Goal: Task Accomplishment & Management: Use online tool/utility

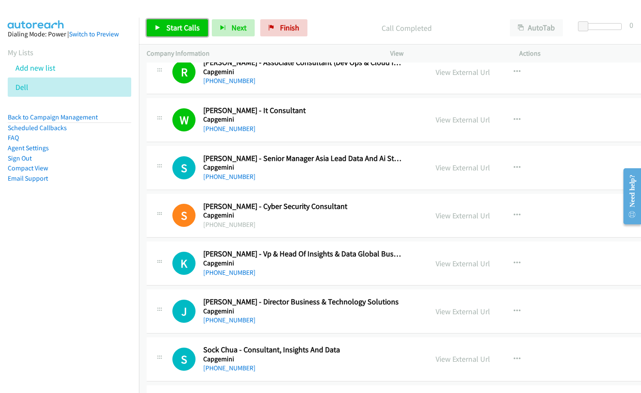
click at [194, 32] on span "Start Calls" at bounding box center [182, 28] width 33 height 10
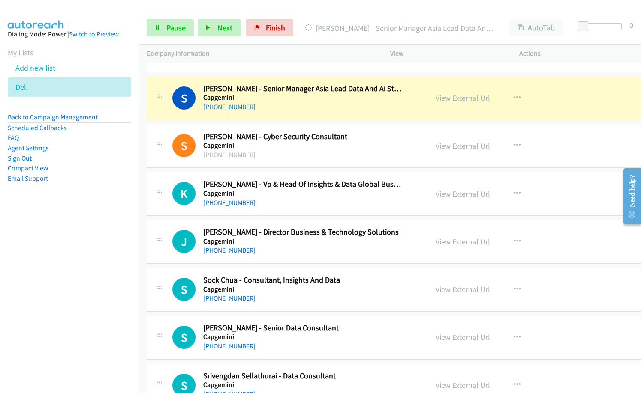
scroll to position [8644, 0]
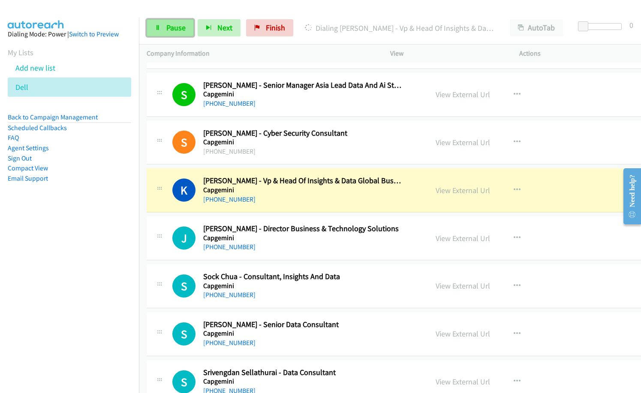
click at [167, 27] on span "Pause" at bounding box center [175, 28] width 19 height 10
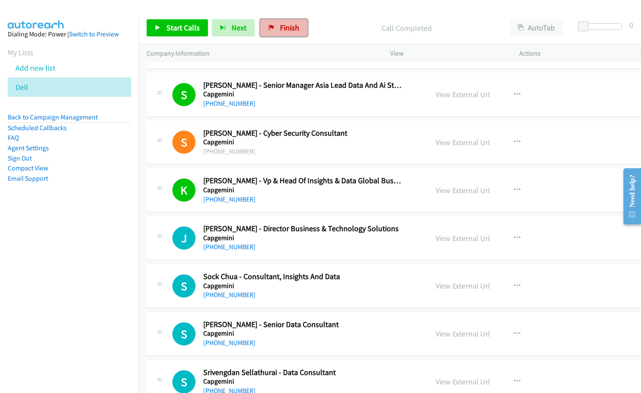
click at [291, 34] on link "Finish" at bounding box center [283, 27] width 47 height 17
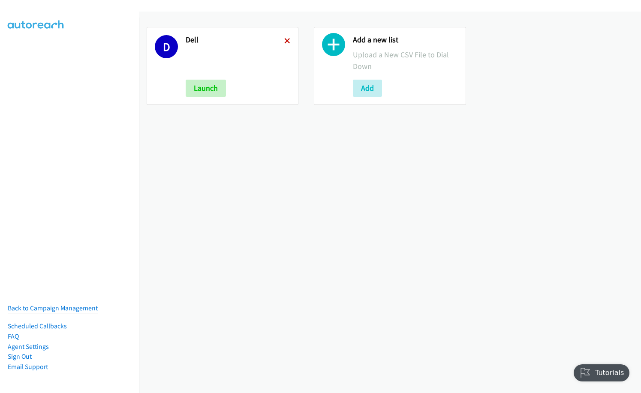
click at [284, 39] on icon at bounding box center [287, 42] width 6 height 6
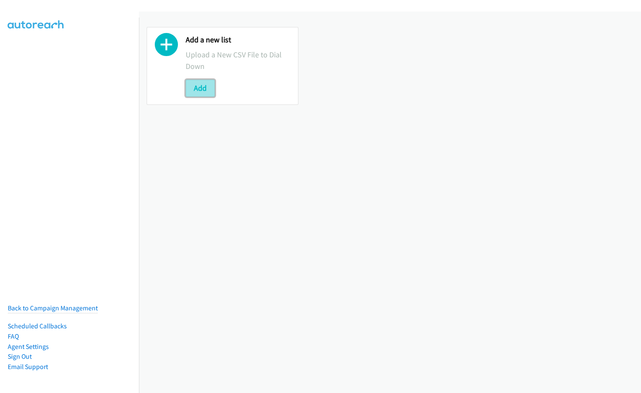
click at [202, 91] on button "Add" at bounding box center [200, 88] width 29 height 17
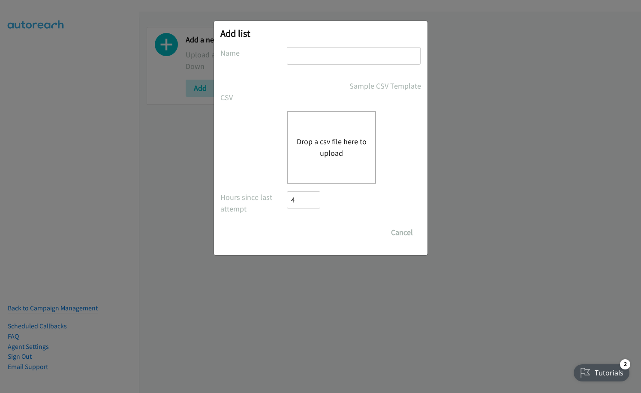
click at [368, 57] on input "text" at bounding box center [354, 56] width 134 height 18
type input "dell"
click at [328, 136] on button "Drop a csv file here to upload" at bounding box center [331, 147] width 70 height 23
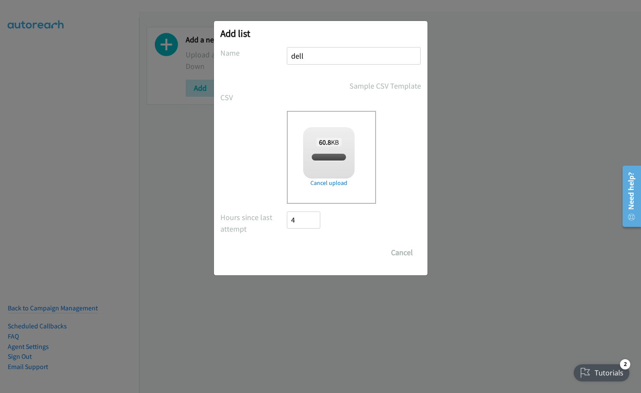
checkbox input "true"
click at [306, 253] on input "Save List" at bounding box center [309, 252] width 45 height 17
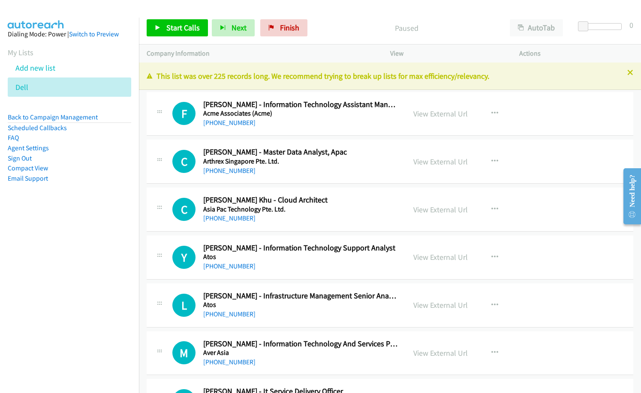
click at [287, 120] on div "+60 16-595 3739" at bounding box center [300, 123] width 195 height 10
click at [452, 115] on link "View External Url" at bounding box center [440, 114] width 54 height 10
click at [185, 27] on span "Start Calls" at bounding box center [182, 28] width 33 height 10
click at [176, 29] on span "Pause" at bounding box center [175, 28] width 19 height 10
click at [313, 27] on div "Paused" at bounding box center [406, 27] width 191 height 17
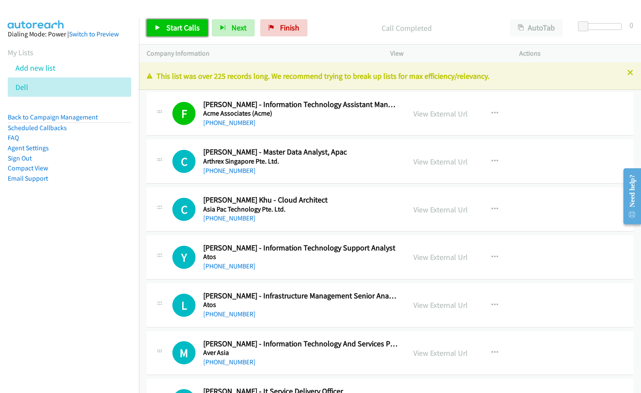
click at [183, 27] on span "Start Calls" at bounding box center [182, 28] width 33 height 10
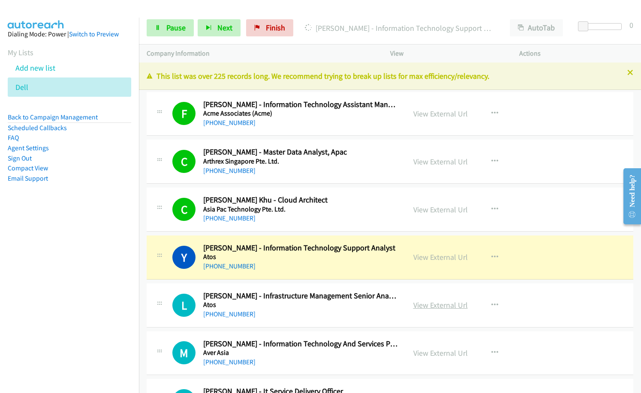
click at [438, 306] on link "View External Url" at bounding box center [440, 305] width 54 height 10
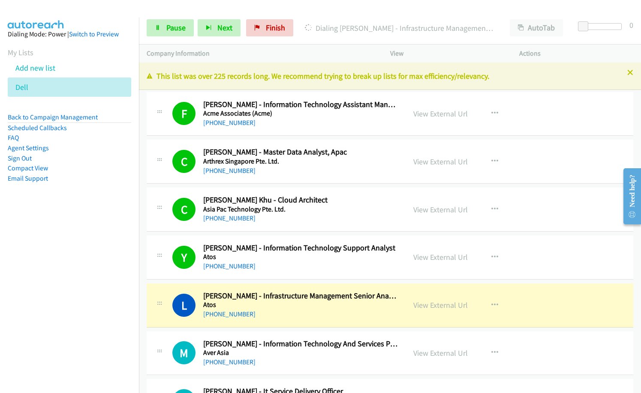
scroll to position [43, 0]
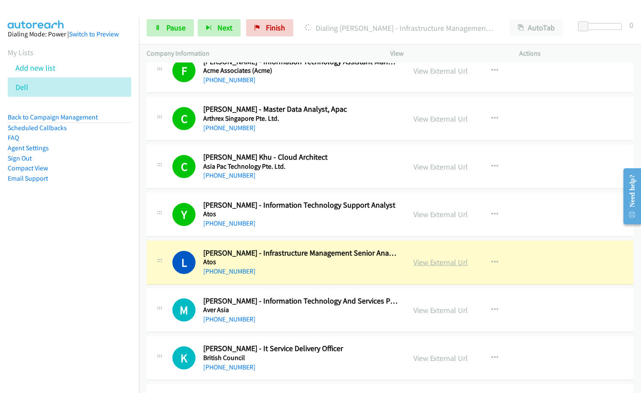
click at [444, 264] on link "View External Url" at bounding box center [440, 263] width 54 height 10
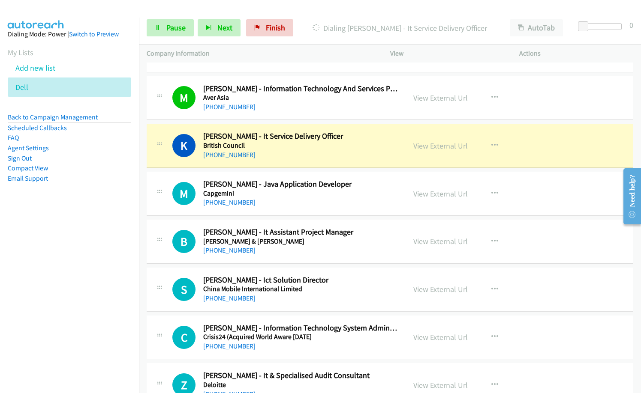
scroll to position [257, 0]
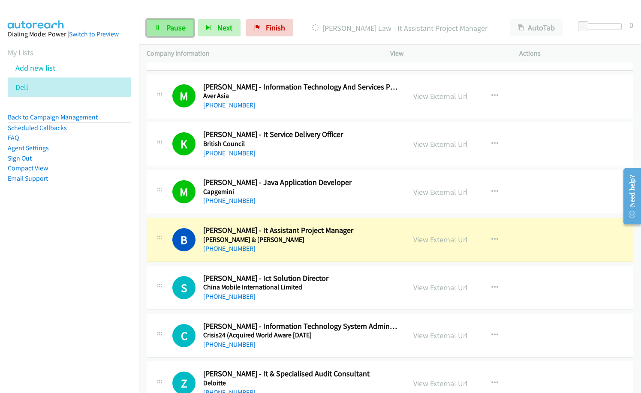
click at [178, 30] on span "Pause" at bounding box center [175, 28] width 19 height 10
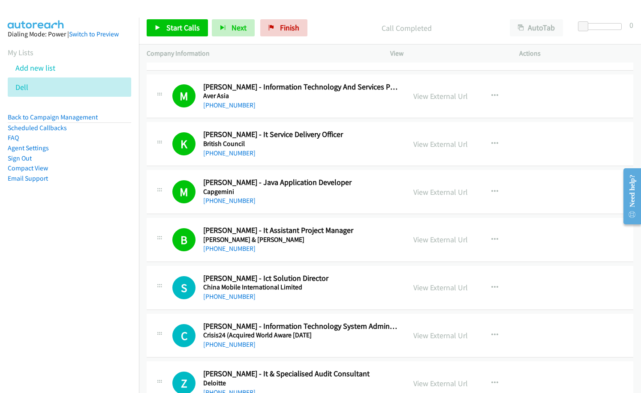
drag, startPoint x: 78, startPoint y: 230, endPoint x: 123, endPoint y: 227, distance: 44.3
click at [81, 231] on nav "Dialing Mode: Power | Switch to Preview My Lists Add new list Dell Back to Camp…" at bounding box center [69, 214] width 139 height 393
click at [190, 30] on span "Start Calls" at bounding box center [182, 28] width 33 height 10
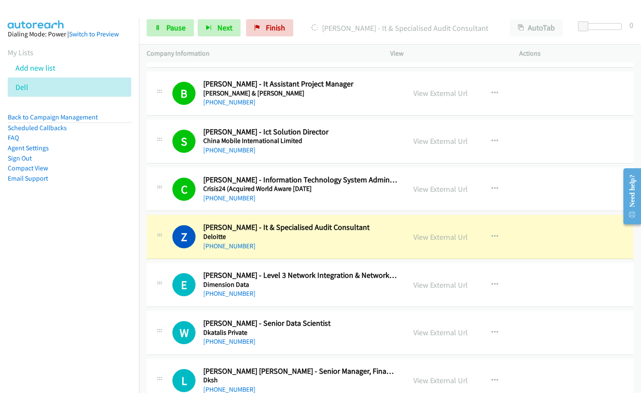
scroll to position [429, 0]
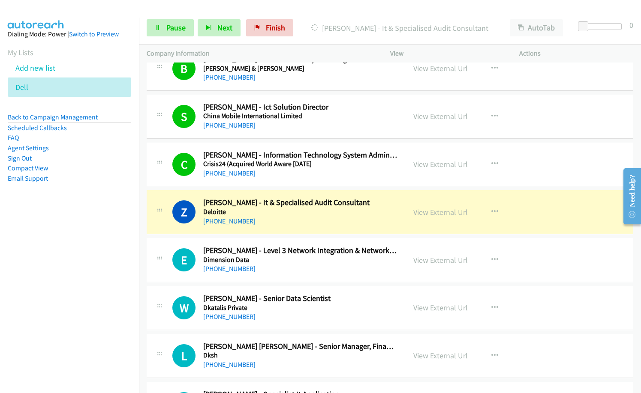
click at [323, 273] on div "+60 12-764 0223" at bounding box center [300, 269] width 195 height 10
click at [432, 215] on link "View External Url" at bounding box center [440, 212] width 54 height 10
click at [162, 25] on link "Pause" at bounding box center [170, 27] width 47 height 17
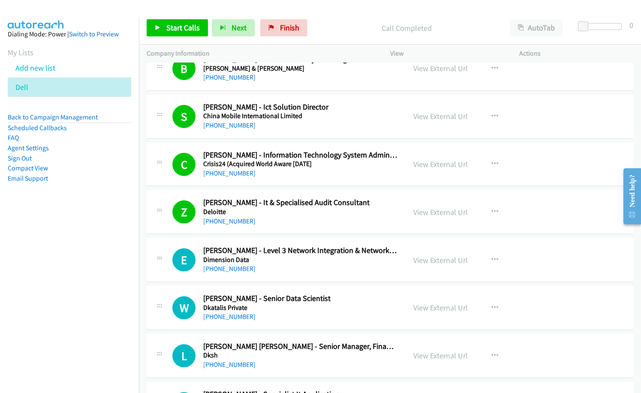
drag, startPoint x: 327, startPoint y: 35, endPoint x: 413, endPoint y: 0, distance: 92.1
click at [328, 35] on div "Call Completed" at bounding box center [406, 27] width 191 height 17
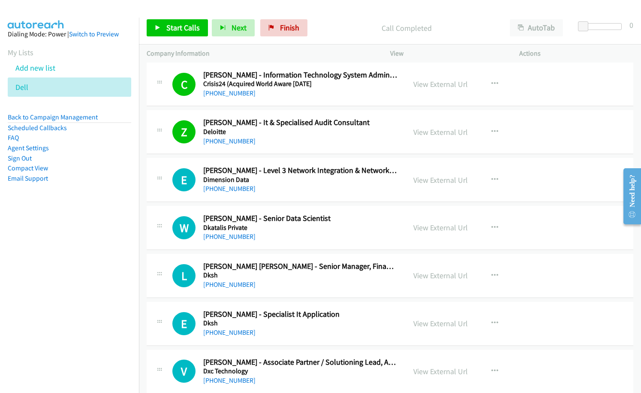
scroll to position [514, 0]
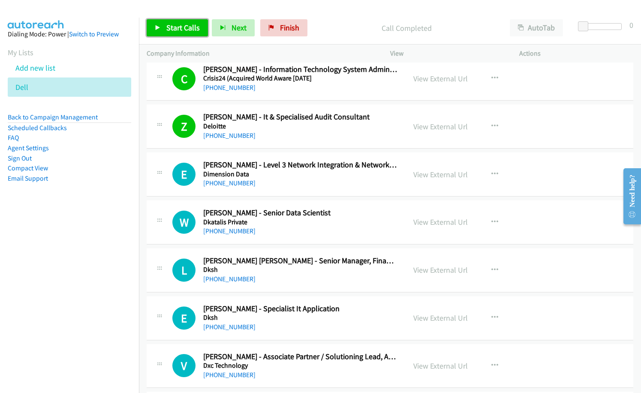
click at [166, 23] on span "Start Calls" at bounding box center [182, 28] width 33 height 10
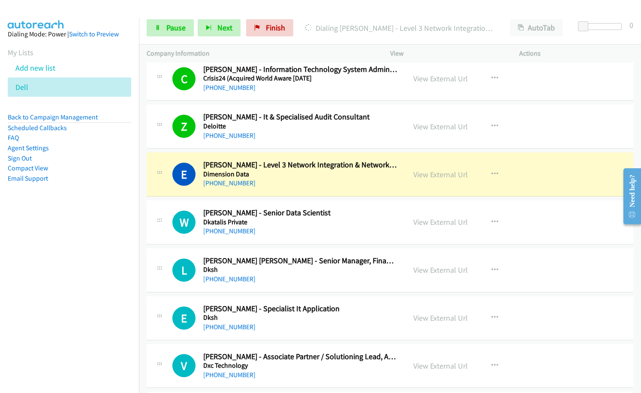
click at [317, 25] on p "Dialing Eric Tai - Level 3 Network Integration & Network Performance Optimizati…" at bounding box center [399, 28] width 189 height 12
click at [443, 178] on link "View External Url" at bounding box center [440, 175] width 54 height 10
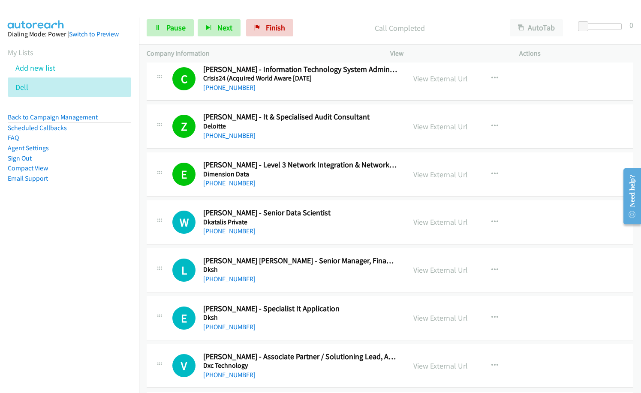
click at [331, 23] on p "Call Completed" at bounding box center [399, 28] width 189 height 12
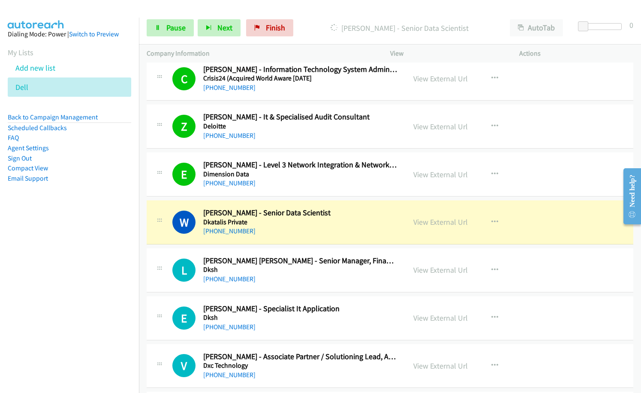
click at [272, 279] on div "+60 17-266 5552" at bounding box center [300, 279] width 195 height 10
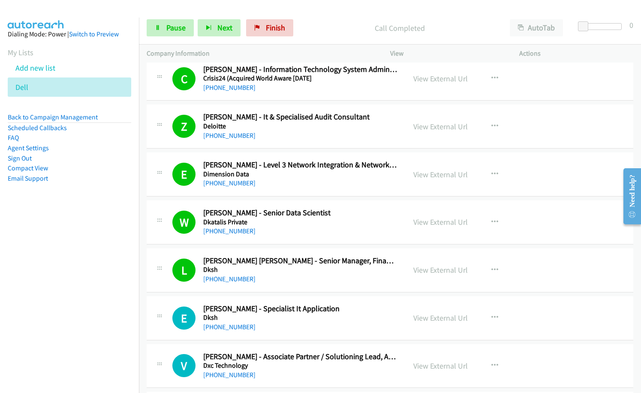
click at [315, 331] on div "+60 12-719 9347" at bounding box center [300, 327] width 195 height 10
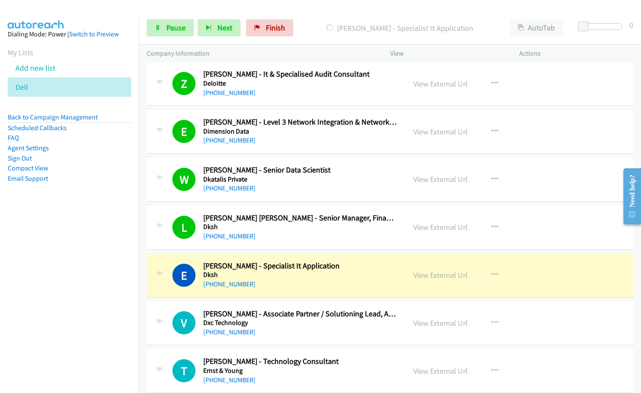
click at [22, 303] on nav "Dialing Mode: Power | Switch to Preview My Lists Add new list Dell Back to Camp…" at bounding box center [69, 214] width 139 height 393
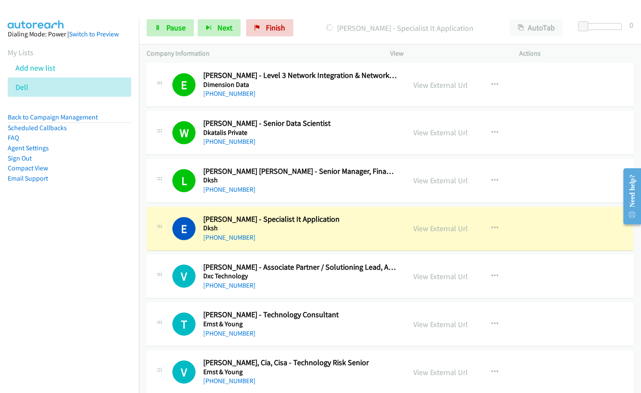
scroll to position [643, 0]
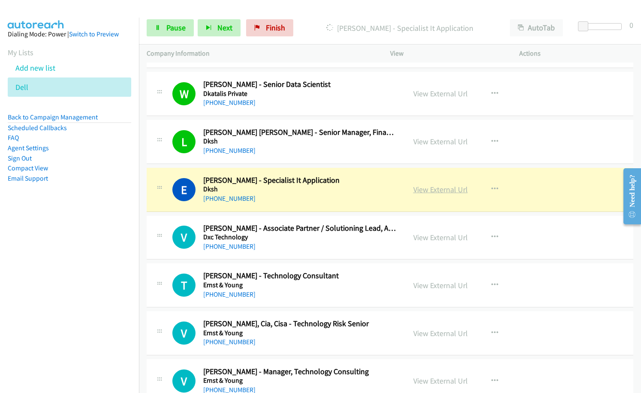
click at [443, 189] on link "View External Url" at bounding box center [440, 190] width 54 height 10
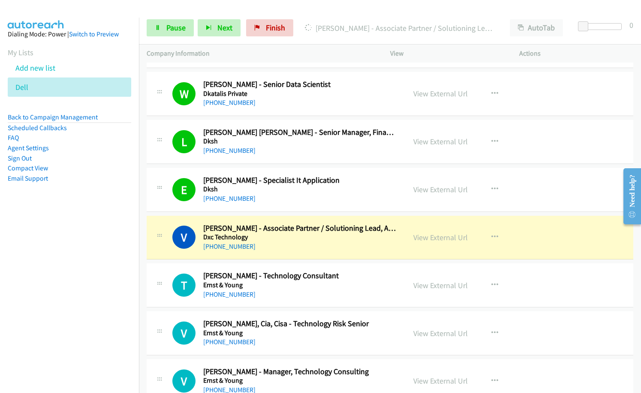
click at [317, 129] on h2 "Lai Peng Yap - Senior Manager, Finance Systems, Processes & Internal Controls" at bounding box center [300, 133] width 195 height 10
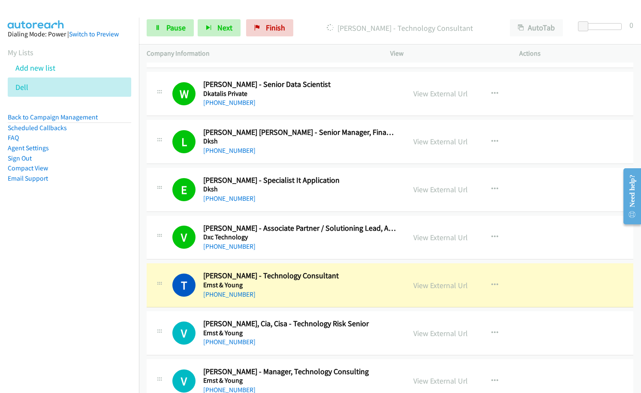
click at [55, 285] on nav "Dialing Mode: Power | Switch to Preview My Lists Add new list Dell Back to Camp…" at bounding box center [69, 214] width 139 height 393
click at [297, 208] on div "E Callback Scheduled Esther Ng - Specialist It Application Dksh Asia/Kuching +6…" at bounding box center [390, 190] width 486 height 44
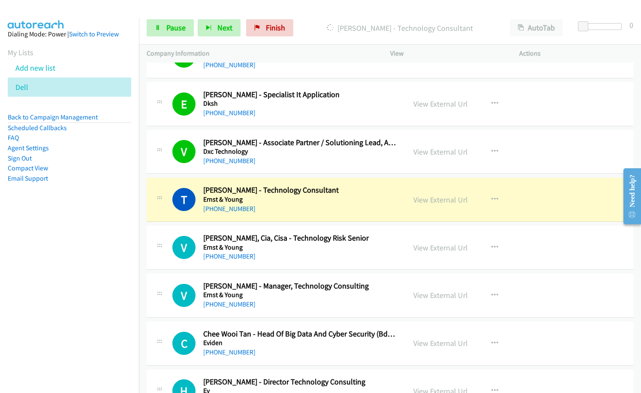
scroll to position [771, 0]
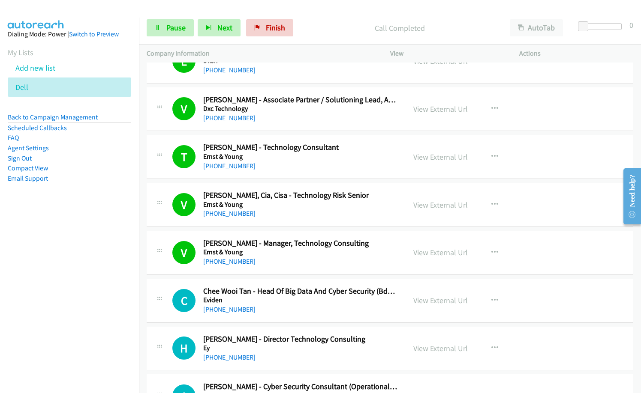
click at [293, 203] on h5 "Ernst & Young" at bounding box center [300, 205] width 195 height 9
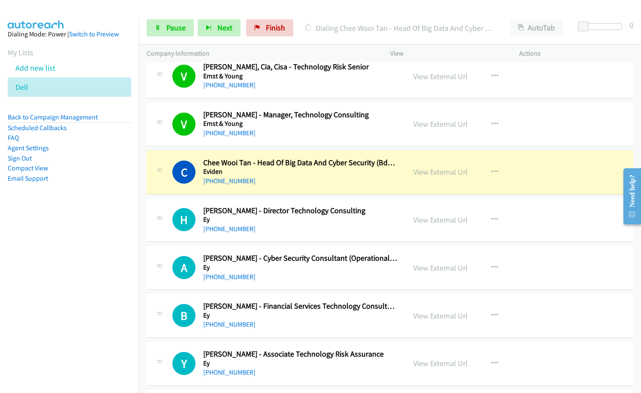
click at [104, 261] on nav "Dialing Mode: Power | Switch to Preview My Lists Add new list Dell Back to Camp…" at bounding box center [69, 214] width 139 height 393
click at [53, 297] on nav "Dialing Mode: Power | Switch to Preview My Lists Add new list Dell Back to Camp…" at bounding box center [69, 214] width 139 height 393
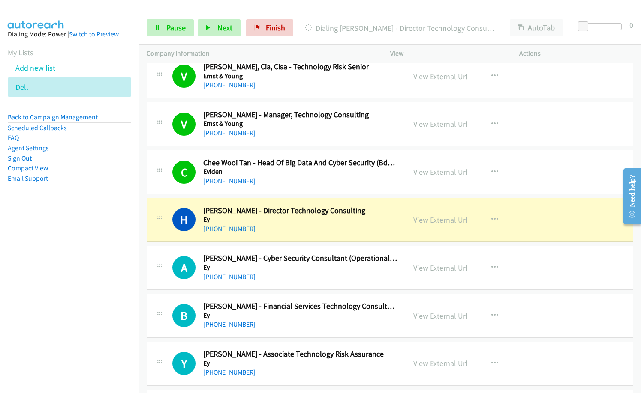
click at [21, 285] on nav "Dialing Mode: Power | Switch to Preview My Lists Add new list Dell Back to Camp…" at bounding box center [69, 214] width 139 height 393
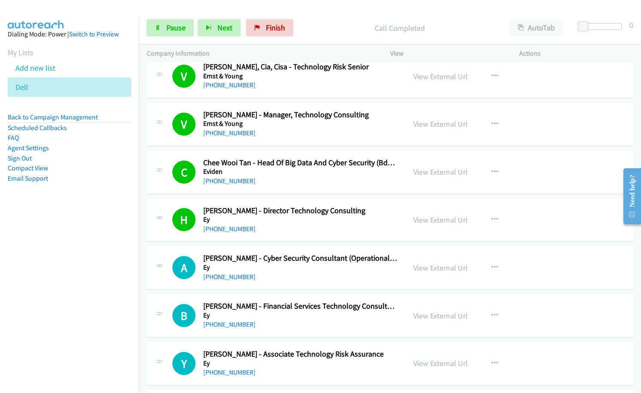
click at [291, 283] on div "A Callback Scheduled Augustine Wong - Cyber Security Consultant (Operational Te…" at bounding box center [390, 268] width 486 height 44
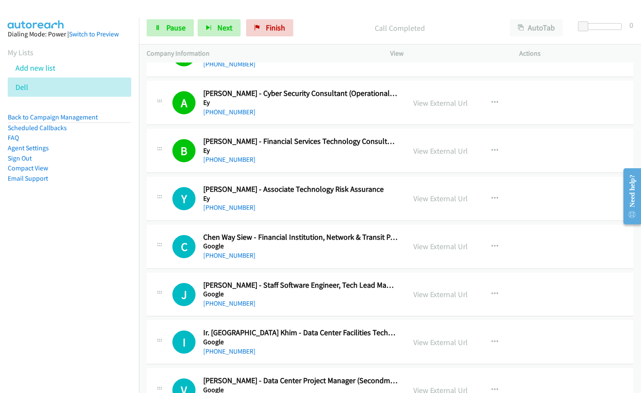
scroll to position [1071, 0]
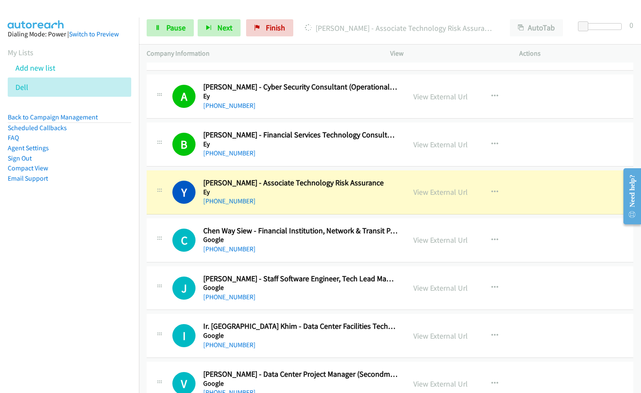
click at [80, 294] on nav "Dialing Mode: Power | Switch to Preview My Lists Add new list Dell Back to Camp…" at bounding box center [69, 214] width 139 height 393
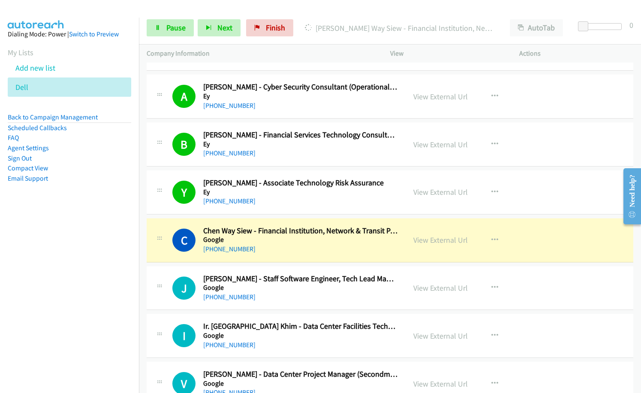
click at [373, 304] on div "J Callback Scheduled Jian Wei Chuah - Staff Software Engineer, Tech Lead Manage…" at bounding box center [390, 289] width 486 height 44
drag, startPoint x: 438, startPoint y: 243, endPoint x: 445, endPoint y: 249, distance: 10.0
click at [443, 240] on link "View External Url" at bounding box center [440, 240] width 54 height 10
click at [171, 25] on span "Pause" at bounding box center [175, 28] width 19 height 10
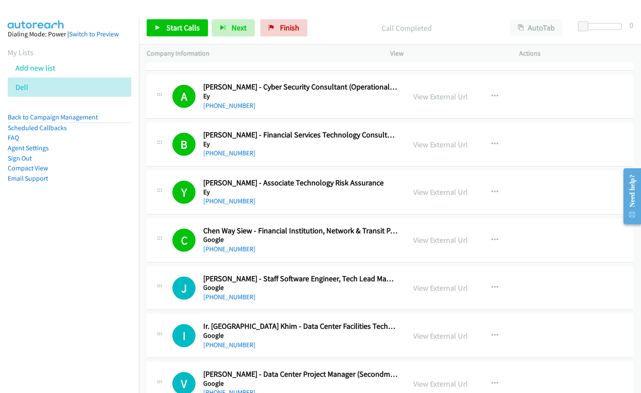
drag, startPoint x: 282, startPoint y: 165, endPoint x: 306, endPoint y: 148, distance: 30.1
click at [282, 165] on div "B Callback Scheduled Benjamin Lee - Financial Services Technology Consultant Ey…" at bounding box center [390, 145] width 486 height 44
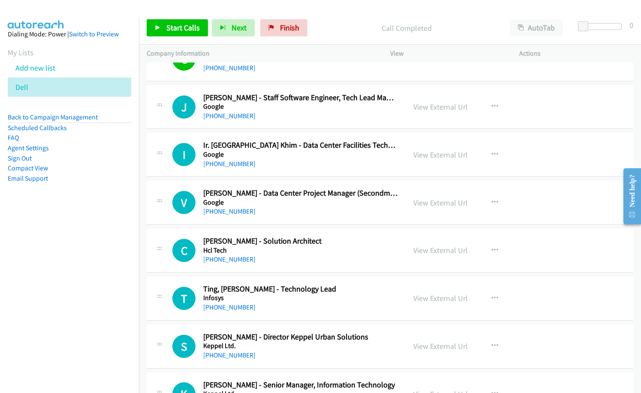
scroll to position [1243, 0]
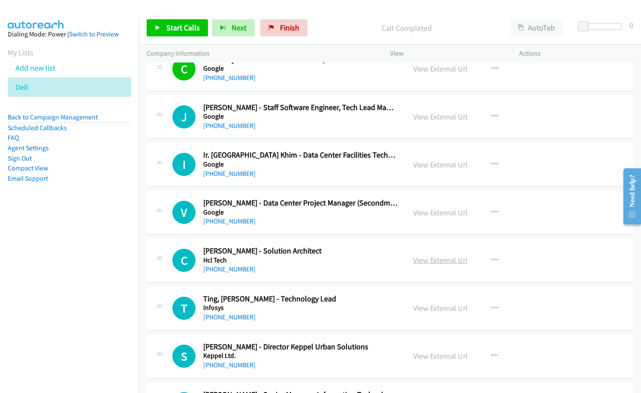
click at [435, 262] on link "View External Url" at bounding box center [440, 260] width 54 height 10
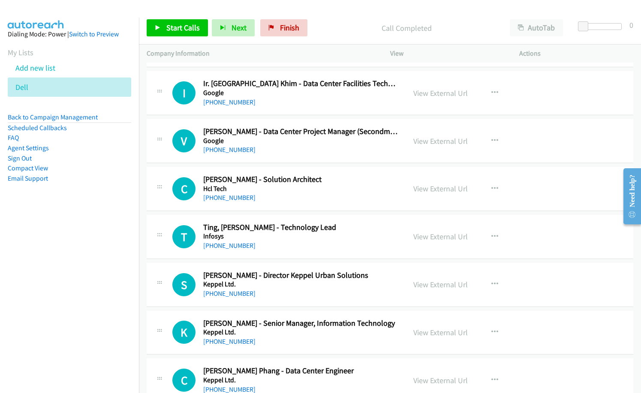
scroll to position [1328, 0]
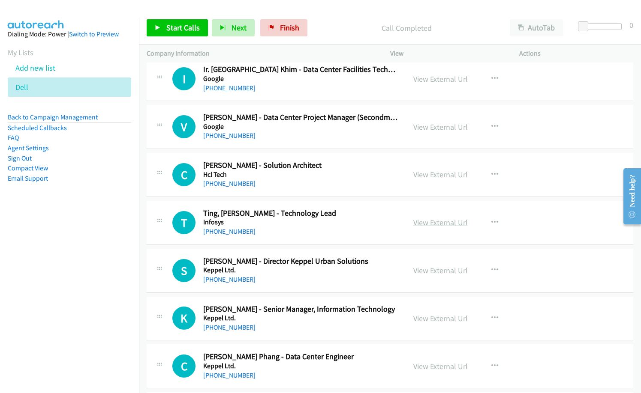
click at [447, 224] on link "View External Url" at bounding box center [440, 223] width 54 height 10
click at [441, 270] on link "View External Url" at bounding box center [440, 271] width 54 height 10
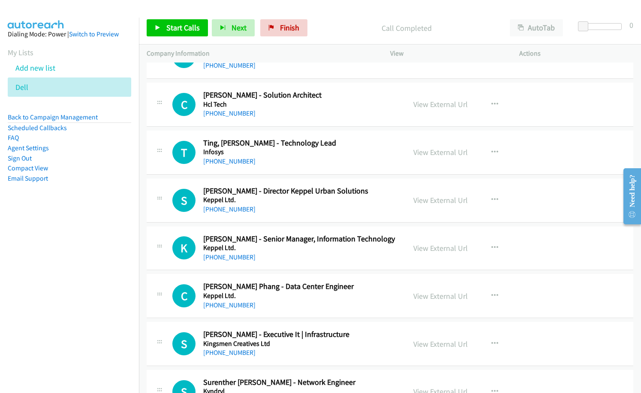
scroll to position [1414, 0]
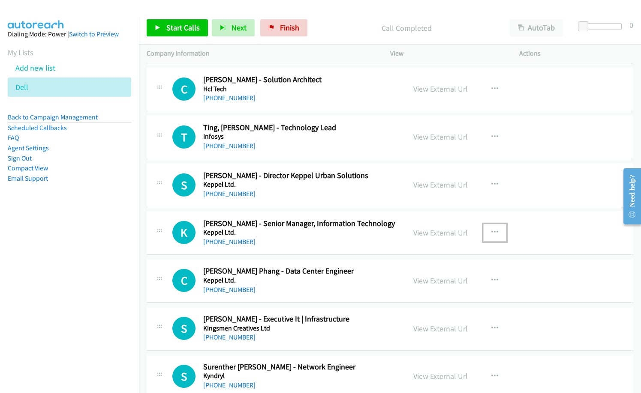
click at [491, 229] on icon "button" at bounding box center [494, 232] width 7 height 7
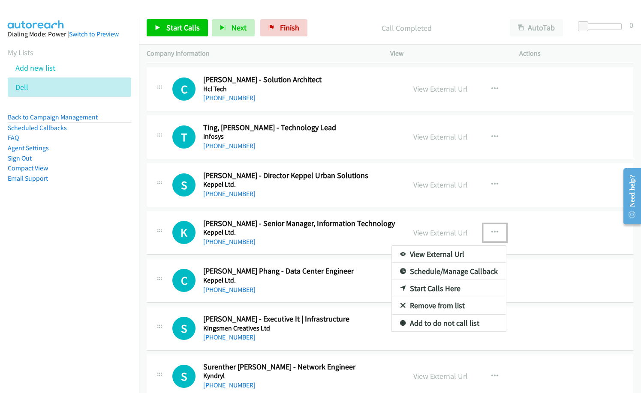
click at [426, 289] on link "Start Calls Here" at bounding box center [449, 288] width 114 height 17
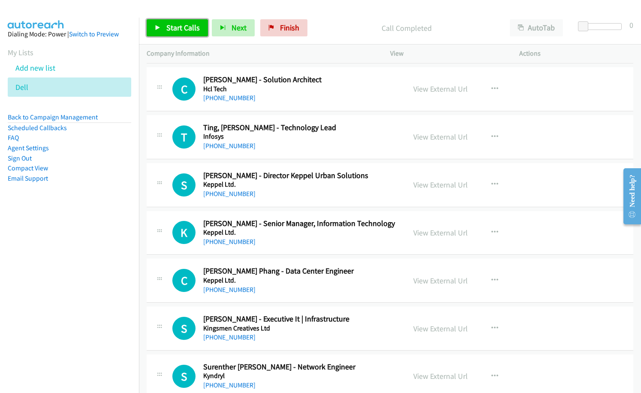
click at [186, 30] on span "Start Calls" at bounding box center [182, 28] width 33 height 10
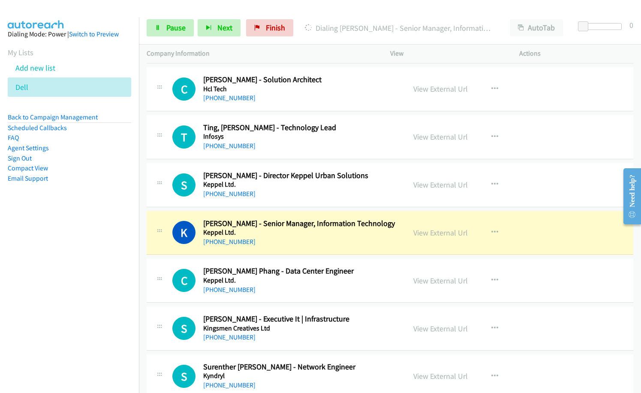
click at [101, 319] on nav "Dialing Mode: Power | Switch to Preview My Lists Add new list Dell Back to Camp…" at bounding box center [69, 214] width 139 height 393
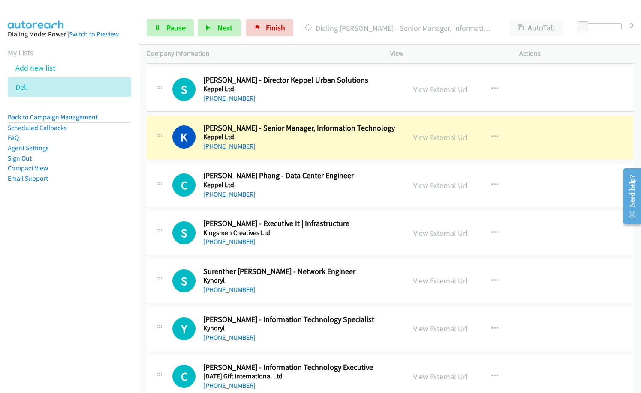
scroll to position [1500, 0]
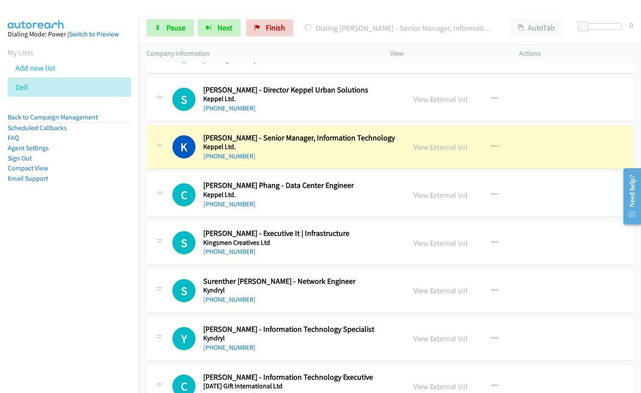
click at [55, 300] on nav "Dialing Mode: Power | Switch to Preview My Lists Add new list Dell Back to Camp…" at bounding box center [69, 214] width 139 height 393
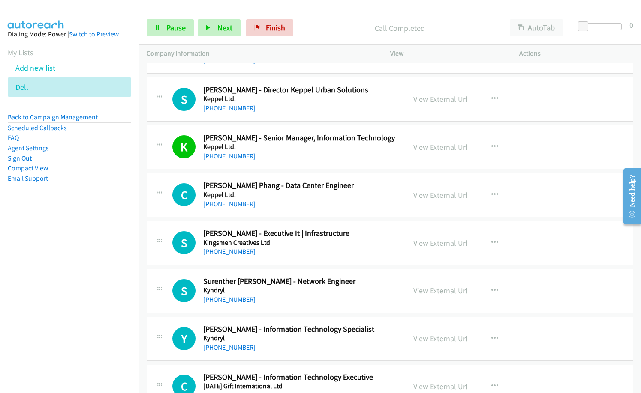
click at [302, 154] on div "+60 12-762 4778" at bounding box center [300, 156] width 195 height 10
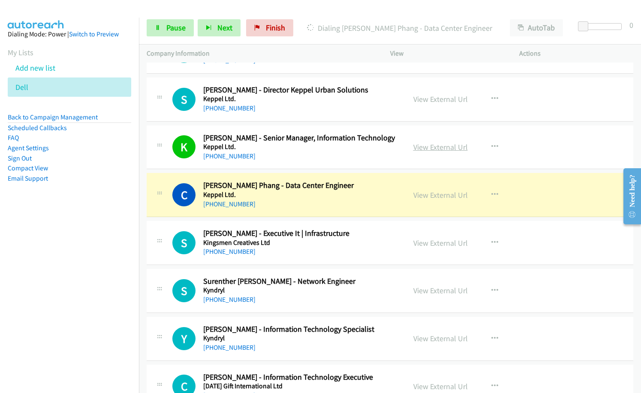
click at [423, 147] on link "View External Url" at bounding box center [440, 147] width 54 height 10
click at [431, 241] on link "View External Url" at bounding box center [440, 243] width 54 height 10
click at [297, 202] on div "+60 14-614 3432" at bounding box center [300, 204] width 195 height 10
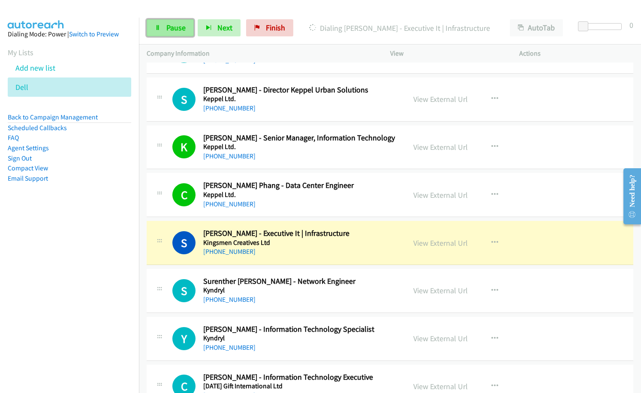
click at [174, 29] on span "Pause" at bounding box center [175, 28] width 19 height 10
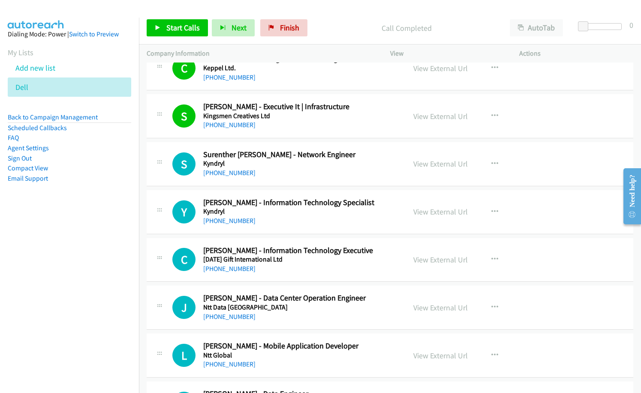
scroll to position [1671, 0]
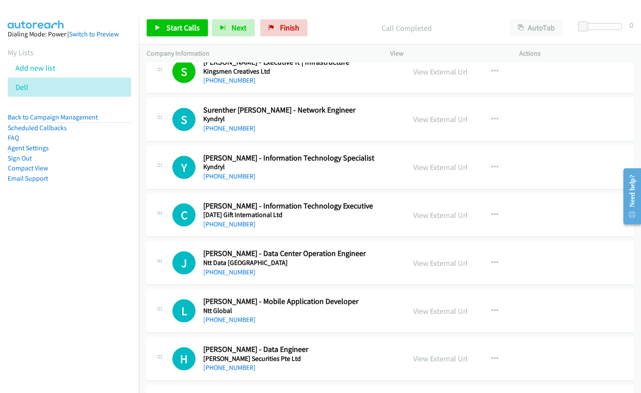
click at [294, 225] on div "+60 16-478 2150" at bounding box center [300, 224] width 195 height 10
click at [442, 216] on link "View External Url" at bounding box center [440, 215] width 54 height 10
click at [50, 277] on nav "Dialing Mode: Power | Switch to Preview My Lists Add new list Dell Back to Camp…" at bounding box center [69, 214] width 139 height 393
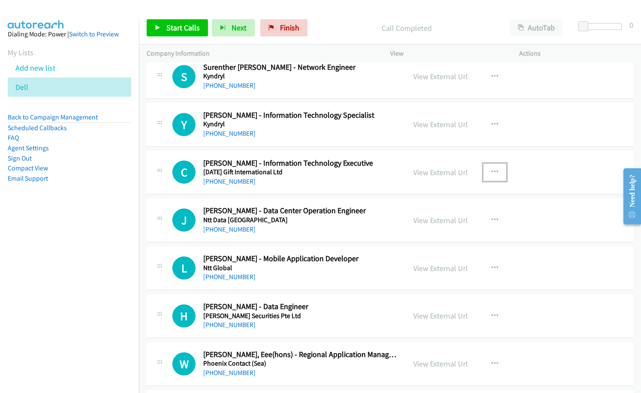
click at [494, 171] on icon "button" at bounding box center [494, 172] width 7 height 7
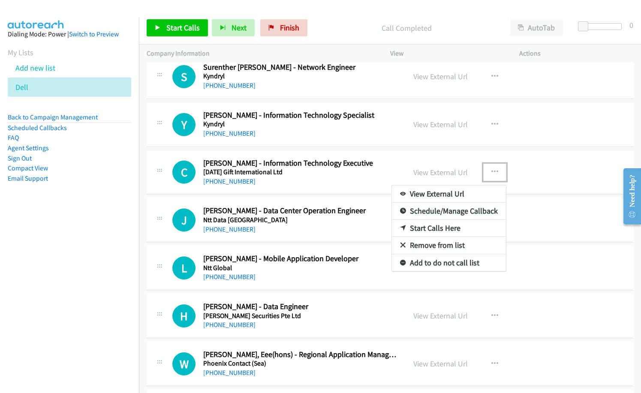
click at [430, 228] on link "Start Calls Here" at bounding box center [449, 228] width 114 height 17
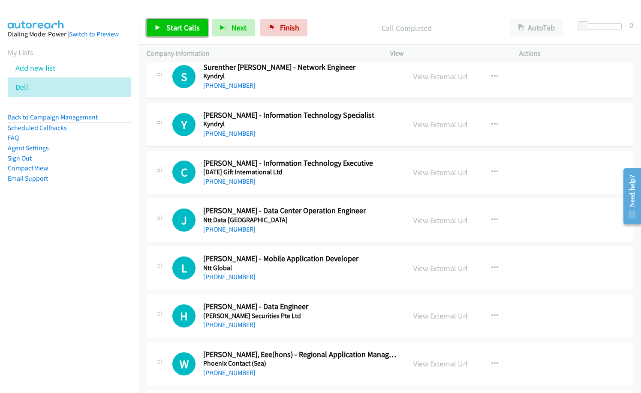
click at [181, 27] on span "Start Calls" at bounding box center [182, 28] width 33 height 10
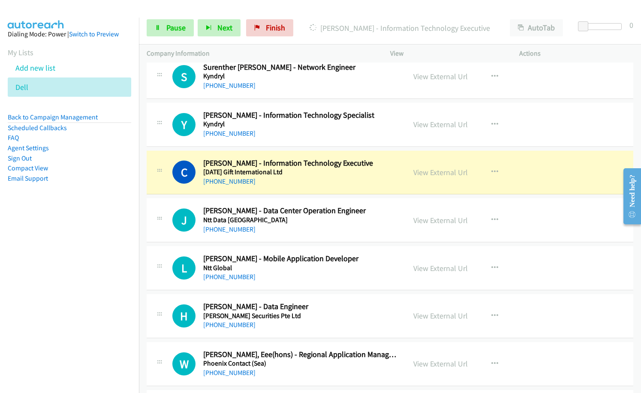
click at [297, 179] on div "+60 16-478 2150" at bounding box center [300, 182] width 195 height 10
click at [77, 252] on nav "Dialing Mode: Power | Switch to Preview My Lists Add new list Dell Back to Camp…" at bounding box center [69, 214] width 139 height 393
click at [69, 205] on aside "Dialing Mode: Power | Switch to Preview My Lists Add new list Dell Back to Camp…" at bounding box center [69, 120] width 139 height 205
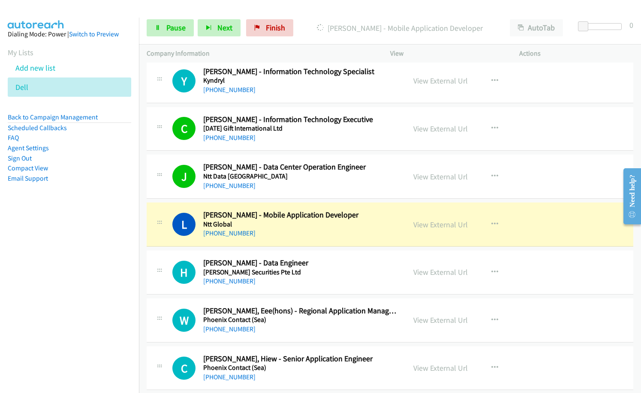
scroll to position [1800, 0]
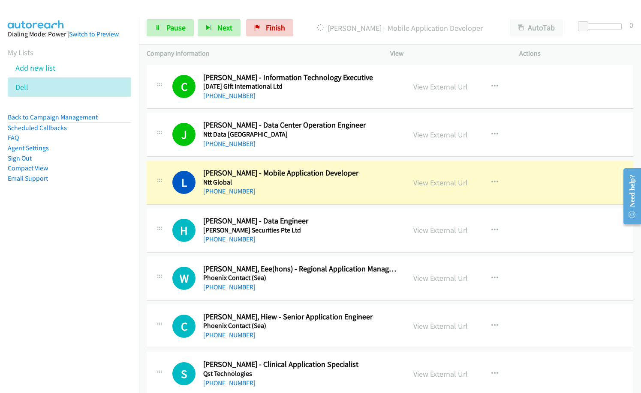
click at [100, 264] on nav "Dialing Mode: Power | Switch to Preview My Lists Add new list Dell Back to Camp…" at bounding box center [69, 214] width 139 height 393
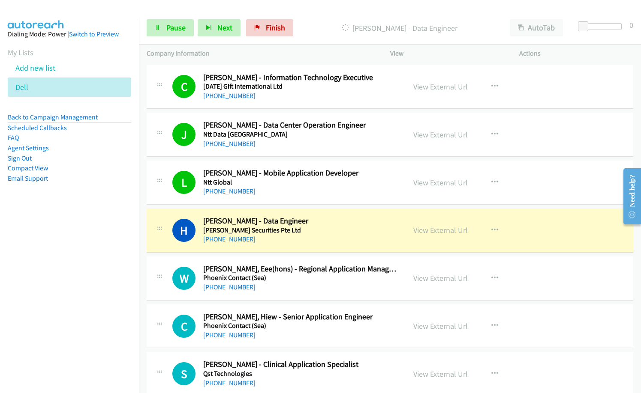
click at [355, 283] on div "+60 16-987 6299" at bounding box center [300, 287] width 195 height 10
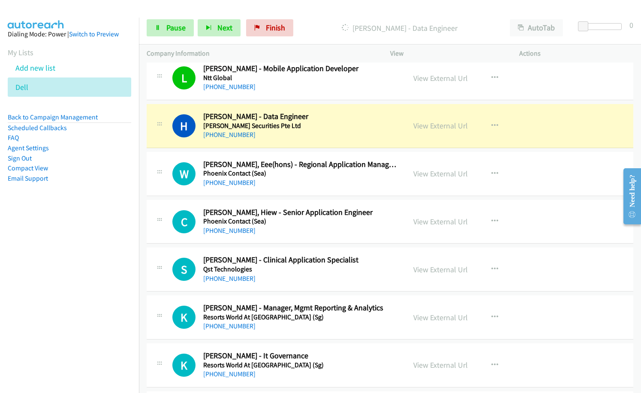
scroll to position [1886, 0]
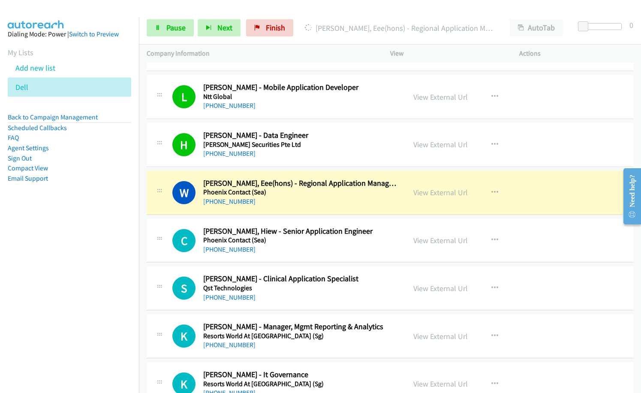
click at [76, 286] on nav "Dialing Mode: Power | Switch to Preview My Lists Add new list Dell Back to Camp…" at bounding box center [69, 214] width 139 height 393
click at [432, 198] on div "View External Url" at bounding box center [440, 193] width 54 height 12
click at [432, 195] on link "View External Url" at bounding box center [440, 193] width 54 height 10
click at [175, 33] on link "Pause" at bounding box center [170, 27] width 47 height 17
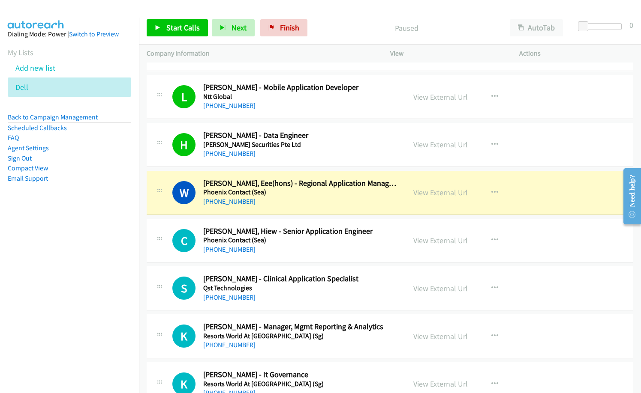
click at [335, 21] on div "Paused" at bounding box center [406, 27] width 191 height 17
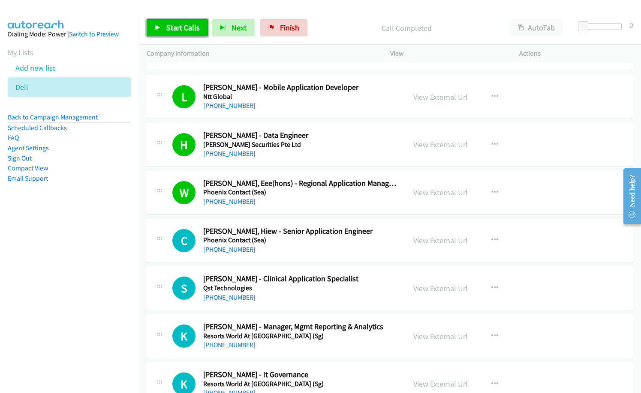
click at [189, 23] on span "Start Calls" at bounding box center [182, 28] width 33 height 10
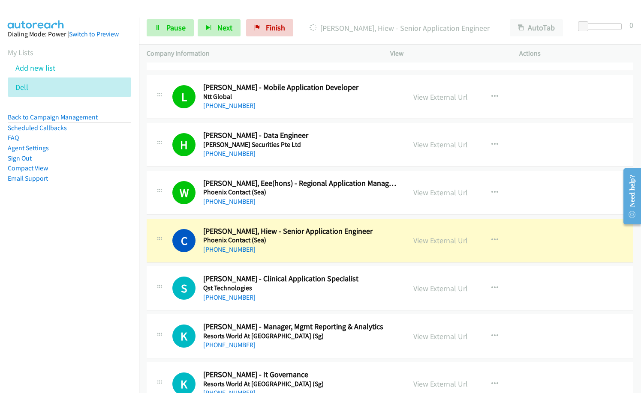
click at [289, 253] on div "+60 12-272 5861" at bounding box center [300, 250] width 195 height 10
click at [433, 239] on link "View External Url" at bounding box center [440, 241] width 54 height 10
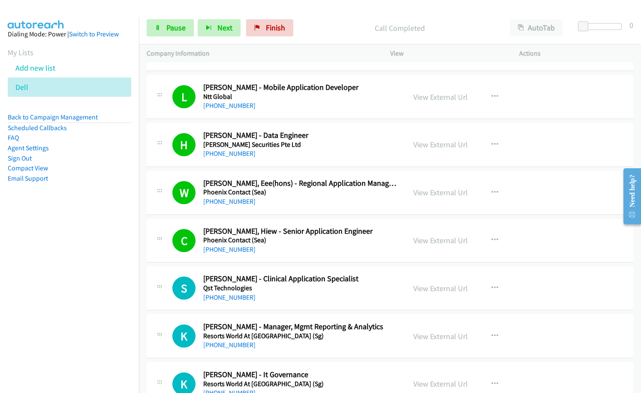
click at [326, 249] on div "+60 12-272 5861" at bounding box center [300, 250] width 195 height 10
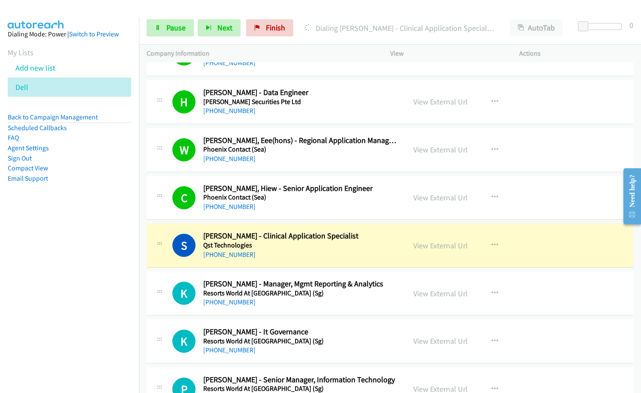
click at [296, 251] on div "+60 17-510 0465" at bounding box center [300, 255] width 195 height 10
click at [439, 244] on link "View External Url" at bounding box center [440, 246] width 54 height 10
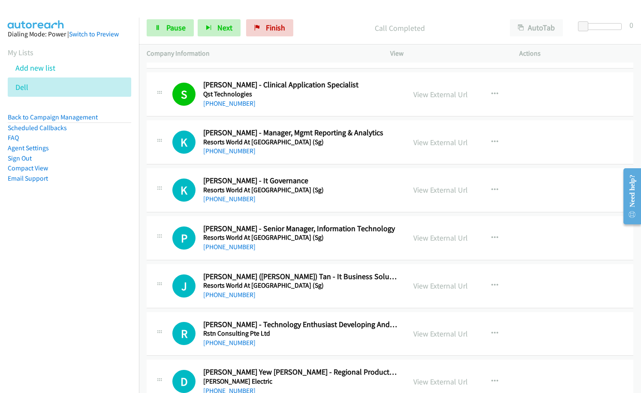
scroll to position [2100, 0]
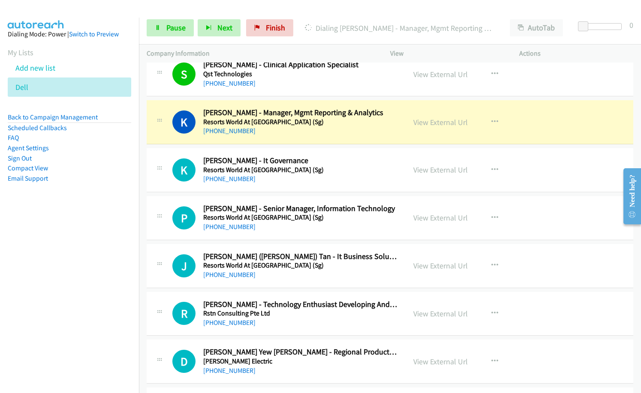
click at [307, 160] on h2 "Ky Lee - It Governance" at bounding box center [300, 161] width 195 height 10
click at [303, 147] on td "K Callback Scheduled Ky Lee - It Governance Resorts World At Sentosa (Sg) Asia/…" at bounding box center [390, 171] width 502 height 48
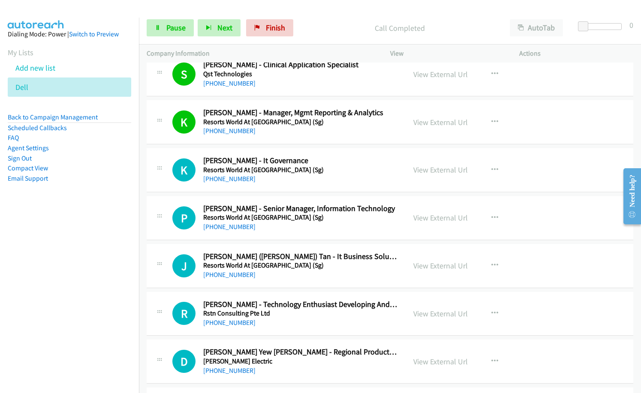
drag, startPoint x: 440, startPoint y: 171, endPoint x: 418, endPoint y: 187, distance: 26.8
click at [452, 171] on link "View External Url" at bounding box center [440, 170] width 54 height 10
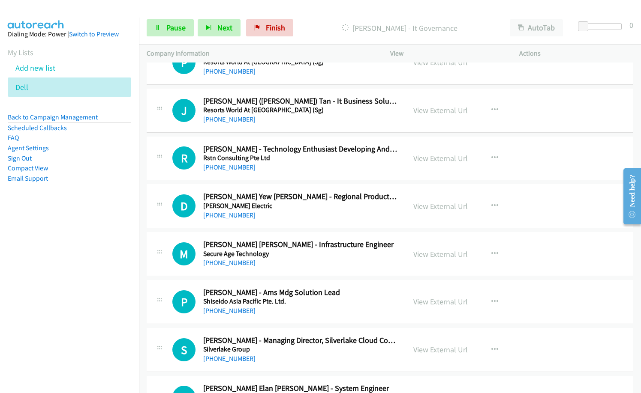
scroll to position [2271, 0]
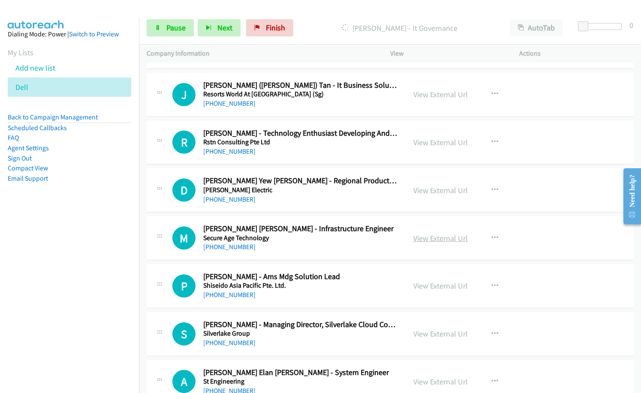
click at [446, 242] on link "View External Url" at bounding box center [440, 239] width 54 height 10
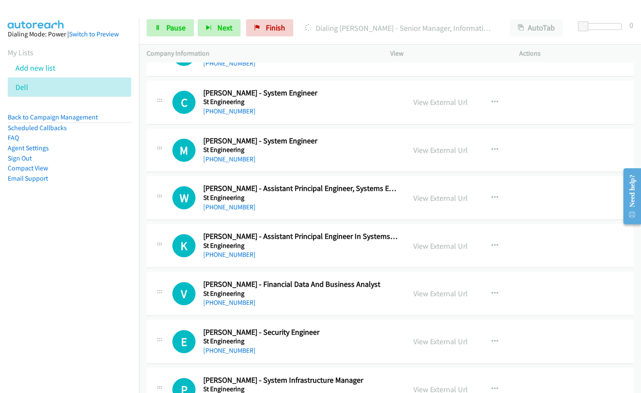
scroll to position [2957, 0]
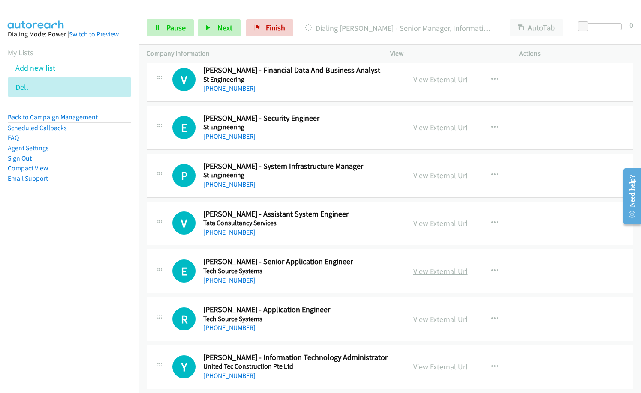
click at [437, 270] on link "View External Url" at bounding box center [440, 272] width 54 height 10
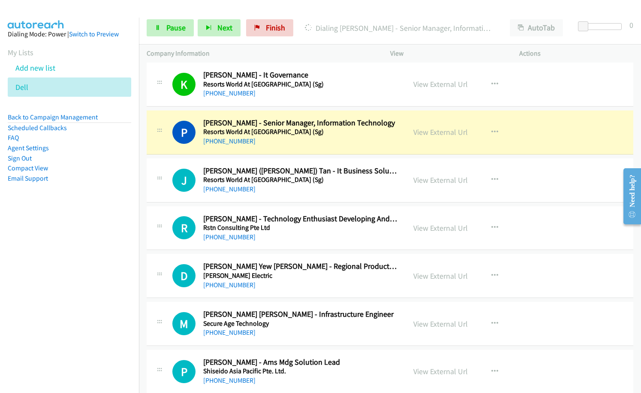
scroll to position [2057, 0]
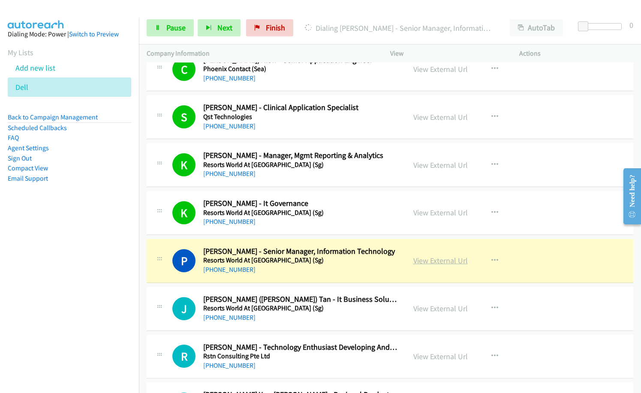
click at [443, 261] on link "View External Url" at bounding box center [440, 261] width 54 height 10
click at [168, 25] on span "Pause" at bounding box center [175, 28] width 19 height 10
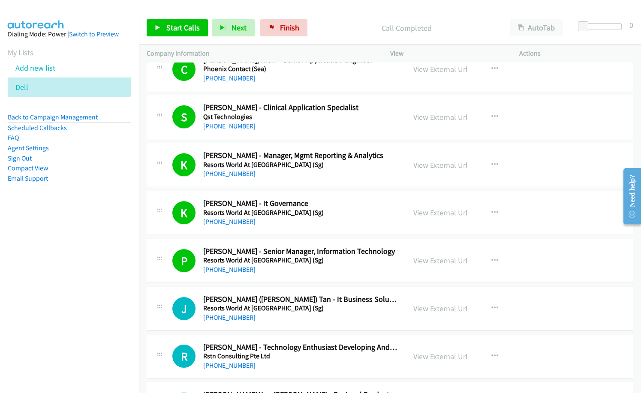
click at [325, 35] on div "Call Completed" at bounding box center [406, 27] width 191 height 17
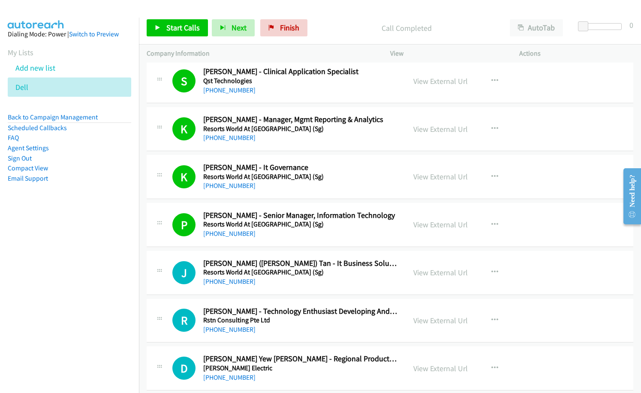
scroll to position [2143, 0]
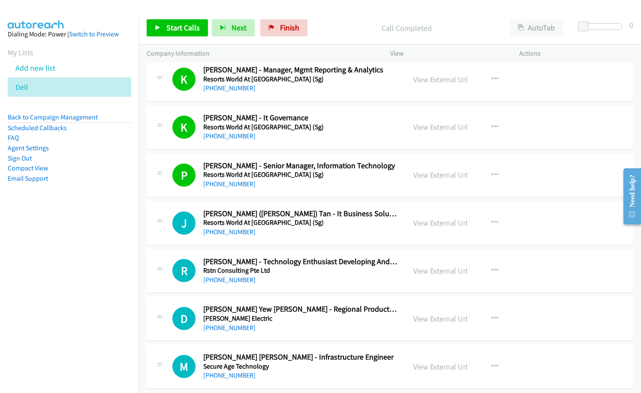
drag, startPoint x: 15, startPoint y: 258, endPoint x: 189, endPoint y: 219, distance: 178.2
click at [24, 255] on nav "Dialing Mode: Power | Switch to Preview My Lists Add new list Dell Back to Camp…" at bounding box center [69, 214] width 139 height 393
click at [186, 33] on link "Start Calls" at bounding box center [177, 27] width 61 height 17
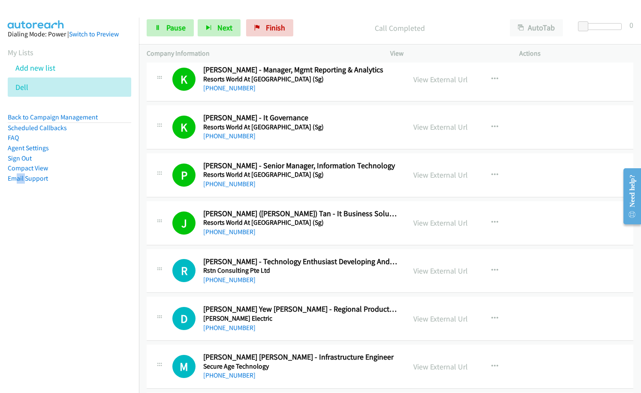
click at [312, 232] on div "+60 16-526 4038" at bounding box center [300, 232] width 195 height 10
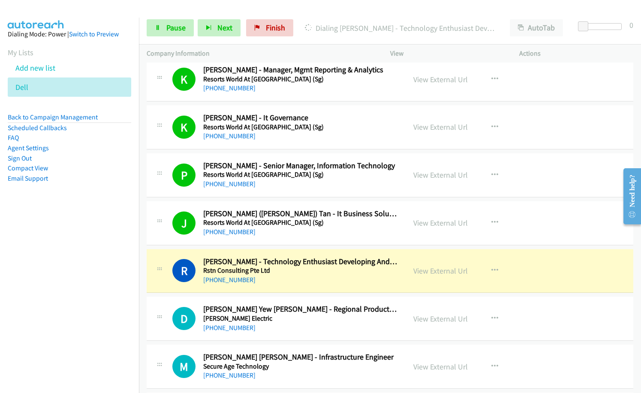
drag, startPoint x: 80, startPoint y: 309, endPoint x: 141, endPoint y: 289, distance: 64.4
click at [81, 308] on nav "Dialing Mode: Power | Switch to Preview My Lists Add new list Dell Back to Camp…" at bounding box center [69, 214] width 139 height 393
click at [439, 267] on link "View External Url" at bounding box center [440, 271] width 54 height 10
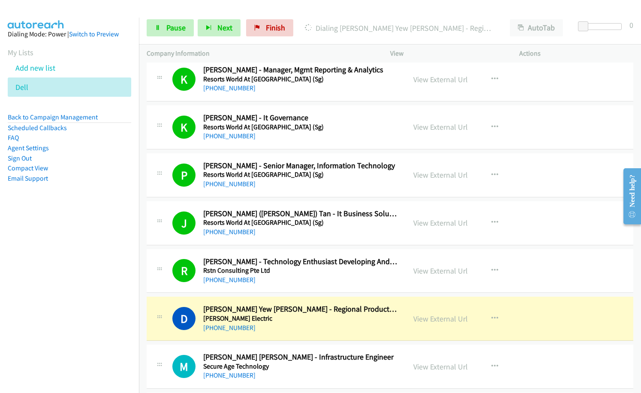
drag, startPoint x: 316, startPoint y: 132, endPoint x: 480, endPoint y: 0, distance: 210.0
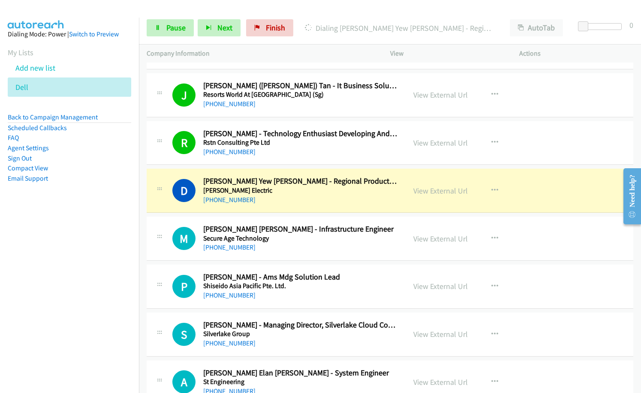
scroll to position [2271, 0]
click at [85, 216] on aside "Dialing Mode: Power | Switch to Preview My Lists Add new list Dell Back to Camp…" at bounding box center [69, 120] width 139 height 205
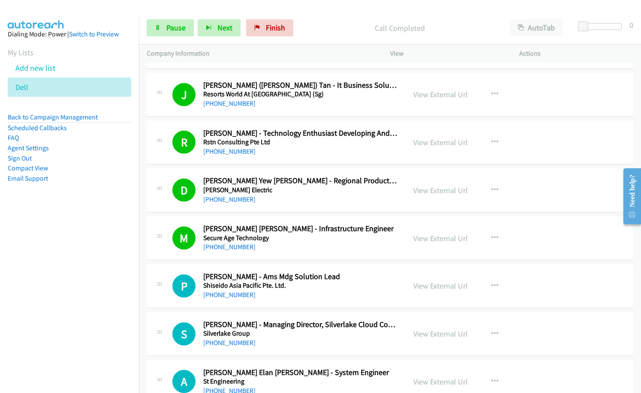
click at [84, 249] on nav "Dialing Mode: Power | Switch to Preview My Lists Add new list Dell Back to Camp…" at bounding box center [69, 214] width 139 height 393
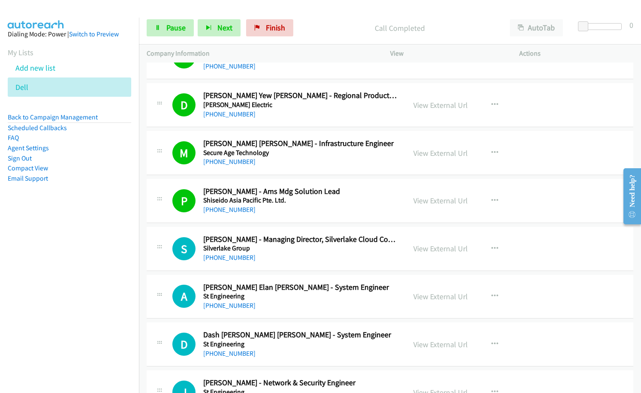
scroll to position [2357, 0]
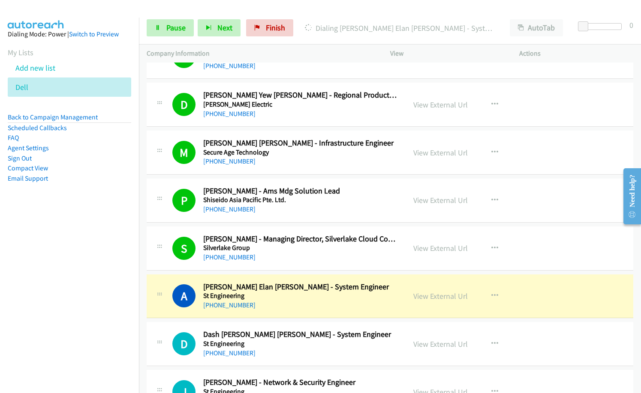
click at [60, 322] on nav "Dialing Mode: Power | Switch to Preview My Lists Add new list Dell Back to Camp…" at bounding box center [69, 214] width 139 height 393
click at [441, 297] on link "View External Url" at bounding box center [440, 296] width 54 height 10
click at [107, 245] on nav "Dialing Mode: Power | Switch to Preview My Lists Add new list Dell Back to Camp…" at bounding box center [69, 214] width 139 height 393
click at [318, 51] on p "Company Information" at bounding box center [261, 53] width 228 height 10
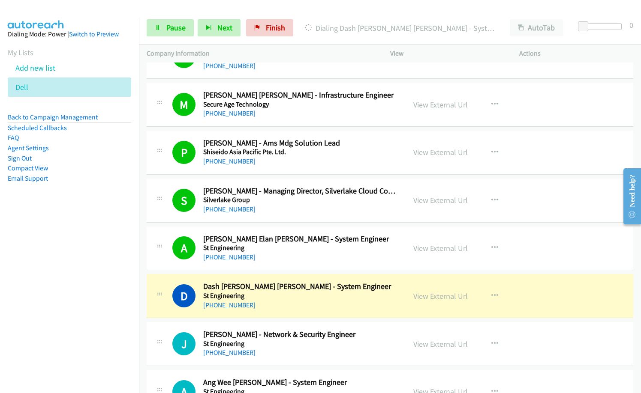
scroll to position [2485, 0]
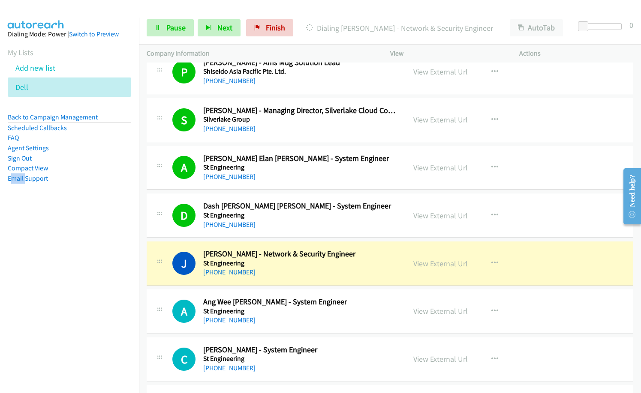
click at [15, 278] on nav "Dialing Mode: Power | Switch to Preview My Lists Add new list Dell Back to Camp…" at bounding box center [69, 214] width 139 height 393
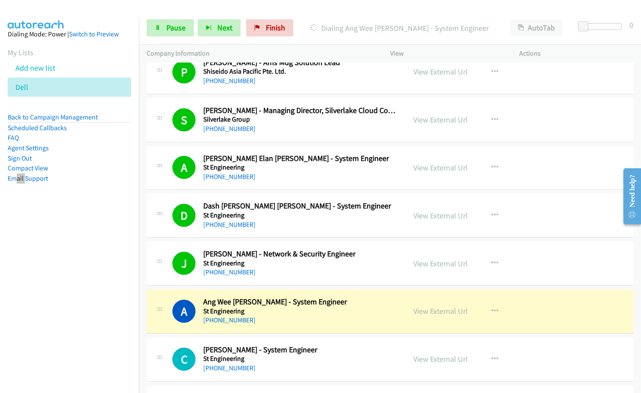
scroll to position [2614, 0]
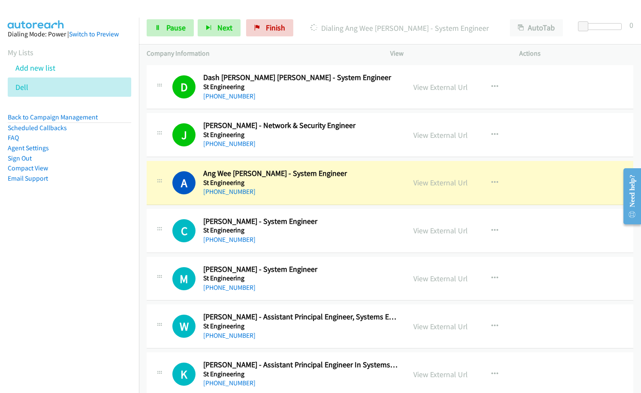
click at [33, 270] on nav "Dialing Mode: Power | Switch to Preview My Lists Add new list Dell Back to Camp…" at bounding box center [69, 214] width 139 height 393
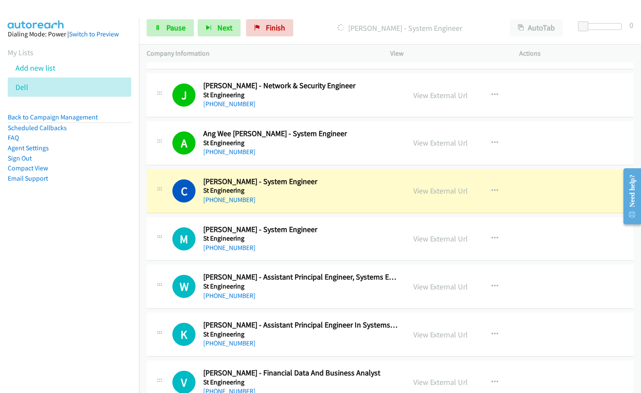
scroll to position [2700, 0]
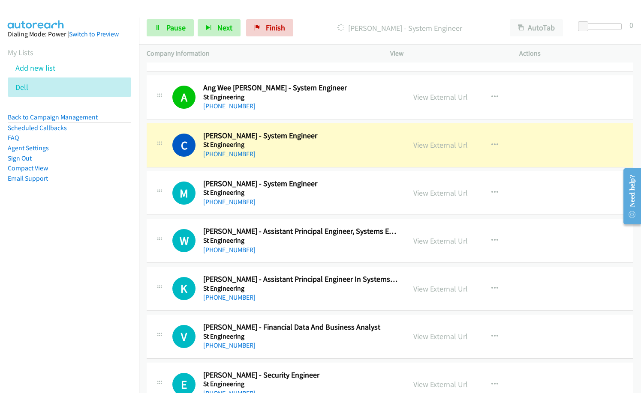
click at [32, 310] on nav "Dialing Mode: Power | Switch to Preview My Lists Add new list Dell Back to Camp…" at bounding box center [69, 214] width 139 height 393
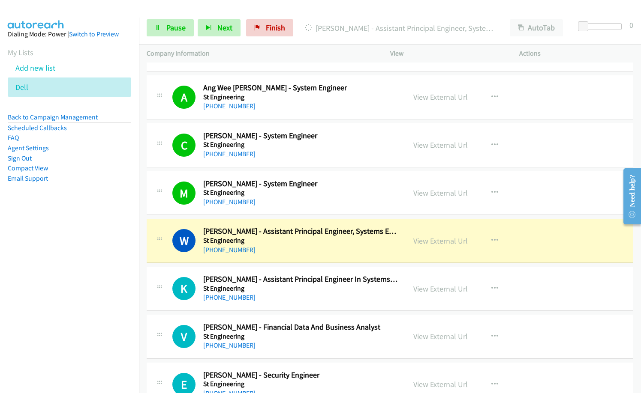
click at [54, 318] on nav "Dialing Mode: Power | Switch to Preview My Lists Add new list Dell Back to Camp…" at bounding box center [69, 214] width 139 height 393
click at [433, 237] on link "View External Url" at bounding box center [440, 241] width 54 height 10
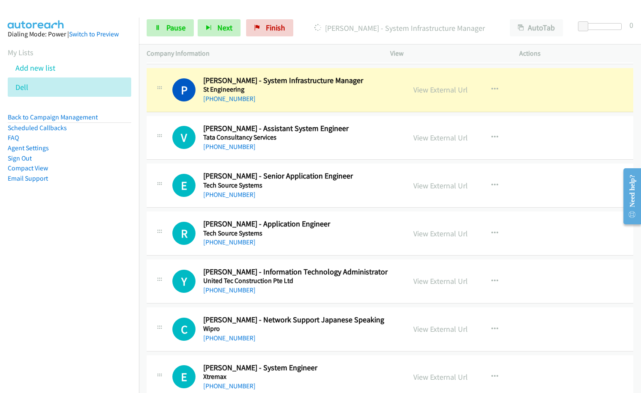
scroll to position [2957, 0]
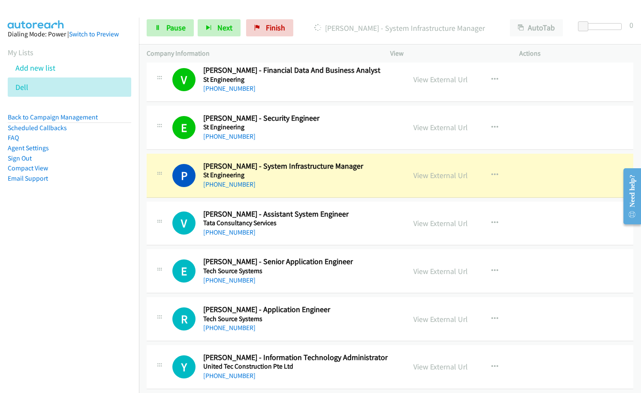
click at [77, 329] on nav "Dialing Mode: Power | Switch to Preview My Lists Add new list Dell Back to Camp…" at bounding box center [69, 214] width 139 height 393
click at [289, 180] on div "+60 11-3662 8020" at bounding box center [300, 185] width 195 height 10
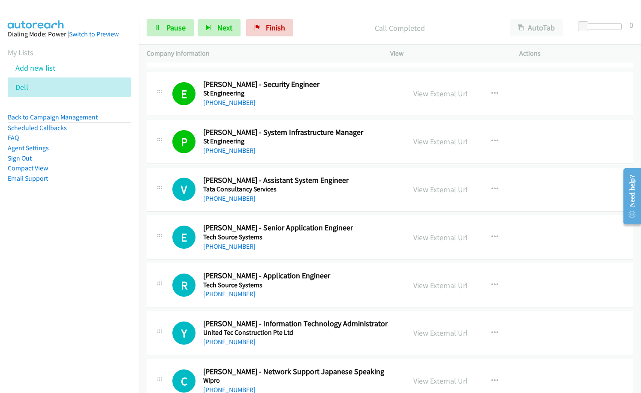
scroll to position [3000, 0]
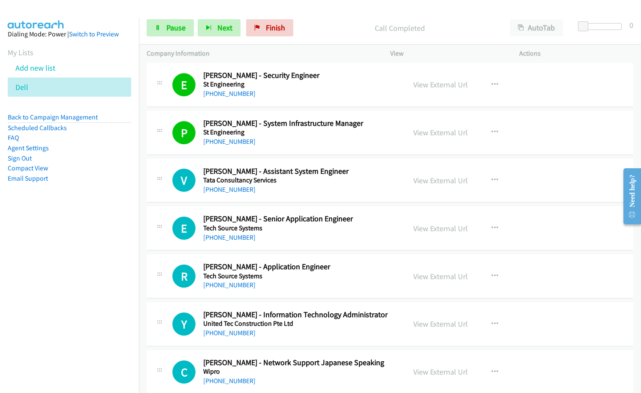
click at [309, 192] on div "+60 17-602 2521" at bounding box center [300, 190] width 195 height 10
click at [441, 182] on link "View External Url" at bounding box center [440, 181] width 54 height 10
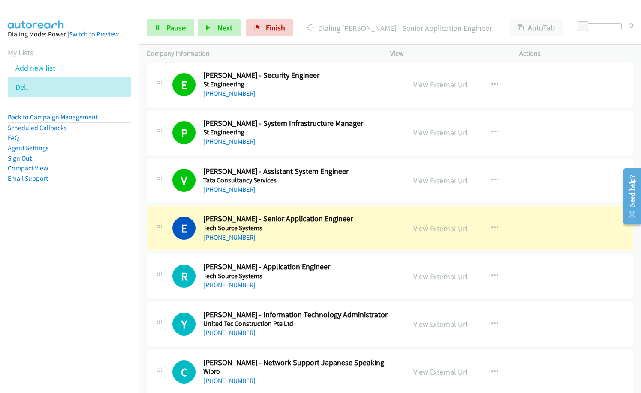
click at [438, 229] on link "View External Url" at bounding box center [440, 229] width 54 height 10
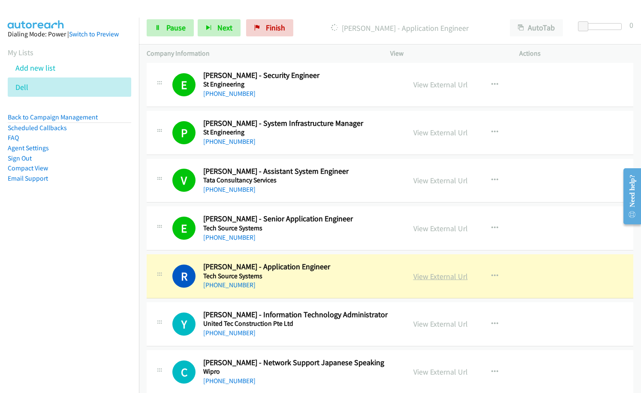
click at [439, 278] on link "View External Url" at bounding box center [440, 277] width 54 height 10
click at [171, 26] on span "Pause" at bounding box center [175, 28] width 19 height 10
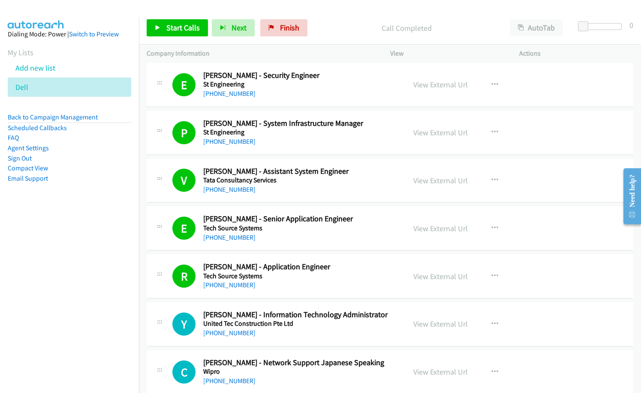
click at [339, 15] on div "Start Calls Pause Next Finish Call Completed AutoTab AutoTab 0" at bounding box center [390, 28] width 502 height 33
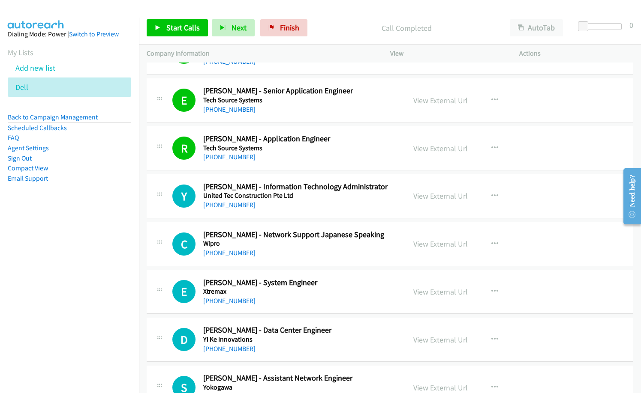
scroll to position [3128, 0]
click at [192, 32] on span "Start Calls" at bounding box center [182, 28] width 33 height 10
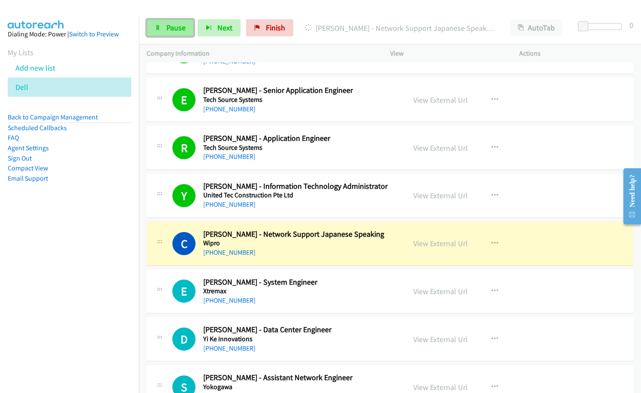
click at [153, 29] on link "Pause" at bounding box center [170, 27] width 47 height 17
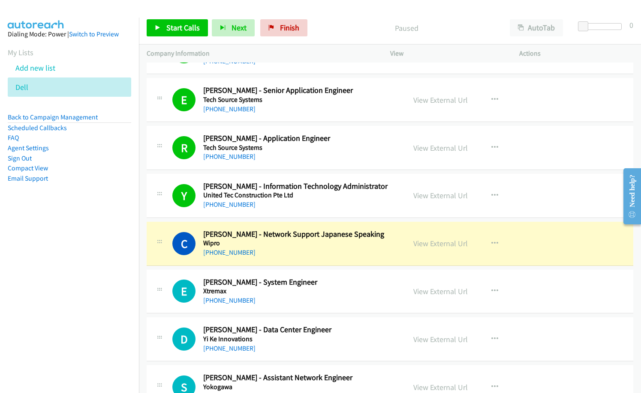
click at [21, 275] on nav "Dialing Mode: Power | Switch to Preview My Lists Add new list Dell Back to Camp…" at bounding box center [69, 214] width 139 height 393
click at [426, 243] on link "View External Url" at bounding box center [440, 244] width 54 height 10
click at [454, 196] on link "View External Url" at bounding box center [440, 196] width 54 height 10
click at [433, 144] on link "View External Url" at bounding box center [440, 148] width 54 height 10
click at [438, 338] on link "View External Url" at bounding box center [440, 340] width 54 height 10
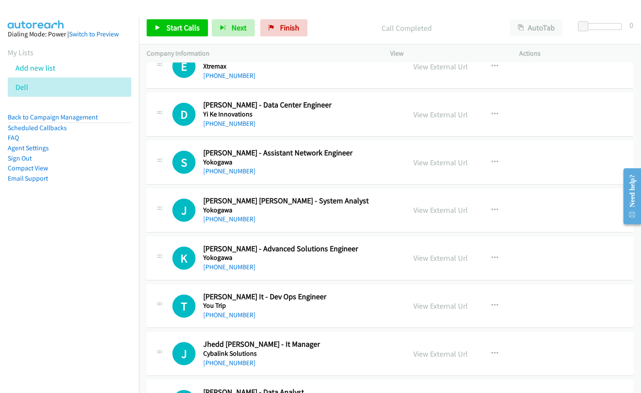
scroll to position [3385, 0]
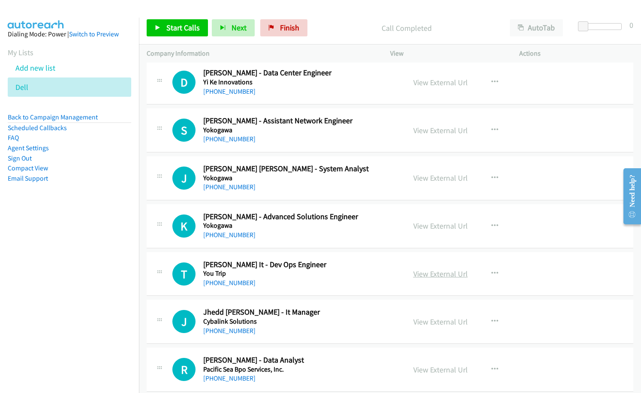
click at [433, 275] on link "View External Url" at bounding box center [440, 274] width 54 height 10
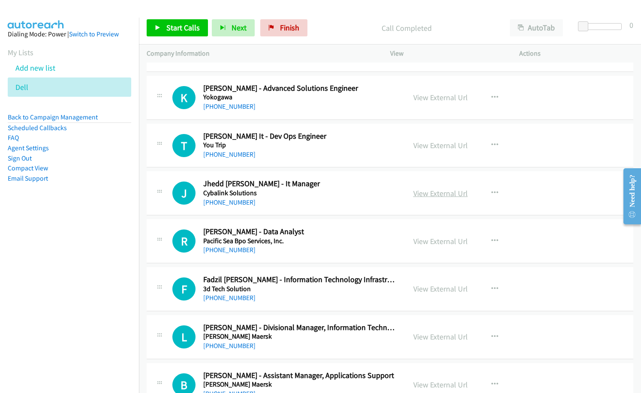
click at [435, 195] on link "View External Url" at bounding box center [440, 194] width 54 height 10
click at [444, 291] on link "View External Url" at bounding box center [440, 289] width 54 height 10
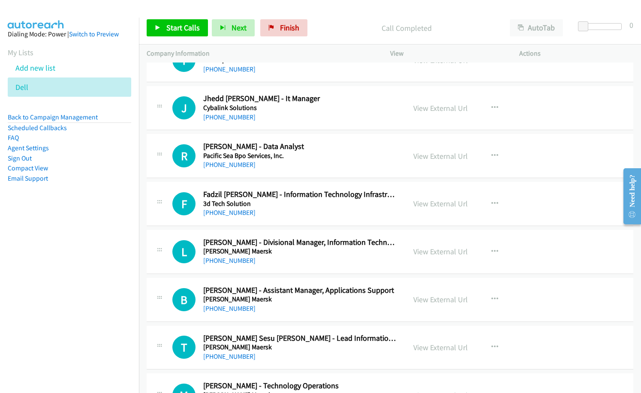
scroll to position [3600, 0]
click at [438, 252] on link "View External Url" at bounding box center [440, 251] width 54 height 10
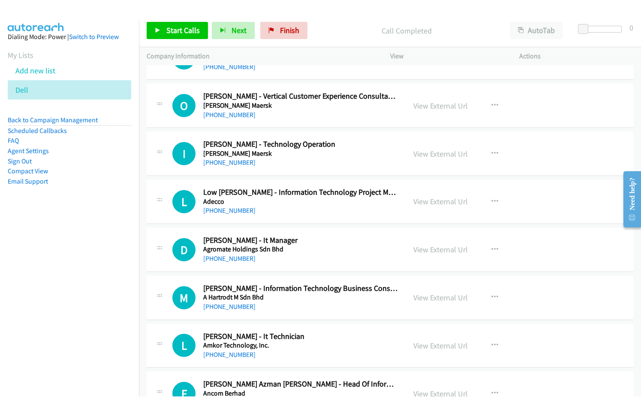
scroll to position [4500, 0]
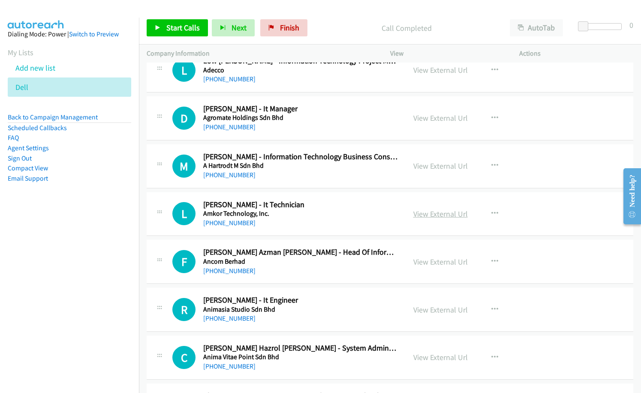
click at [424, 214] on link "View External Url" at bounding box center [440, 214] width 54 height 10
click at [419, 308] on link "View External Url" at bounding box center [440, 310] width 54 height 10
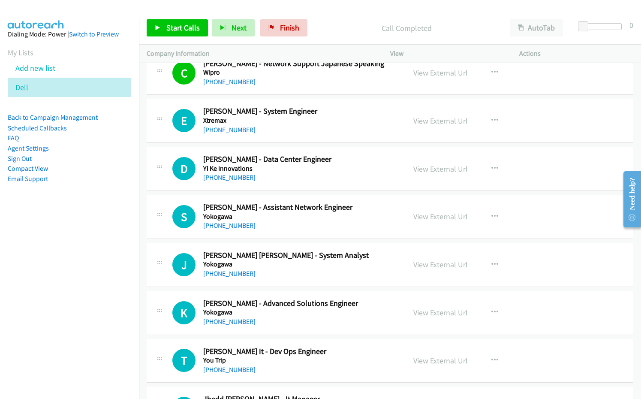
scroll to position [3214, 0]
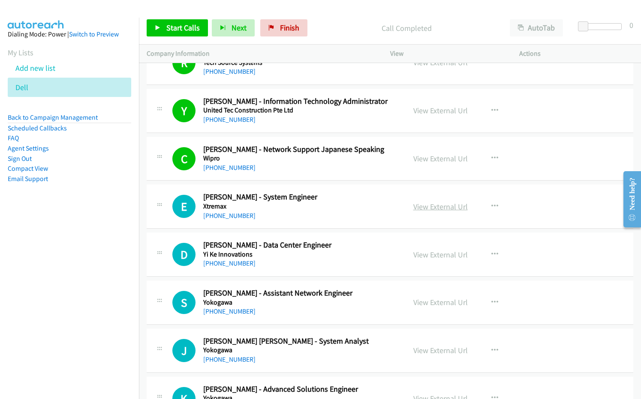
click at [450, 207] on link "View External Url" at bounding box center [440, 206] width 54 height 10
click at [166, 14] on div "Start Calls Pause Next Finish Call Completed AutoTab AutoTab 0" at bounding box center [390, 28] width 502 height 33
click at [174, 38] on div "Start Calls Pause Next Finish Call Completed AutoTab AutoTab 0" at bounding box center [390, 28] width 502 height 33
click at [183, 27] on span "Start Calls" at bounding box center [182, 28] width 33 height 10
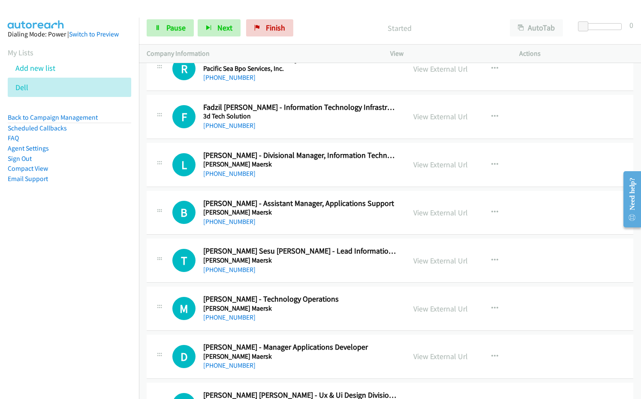
scroll to position [3771, 0]
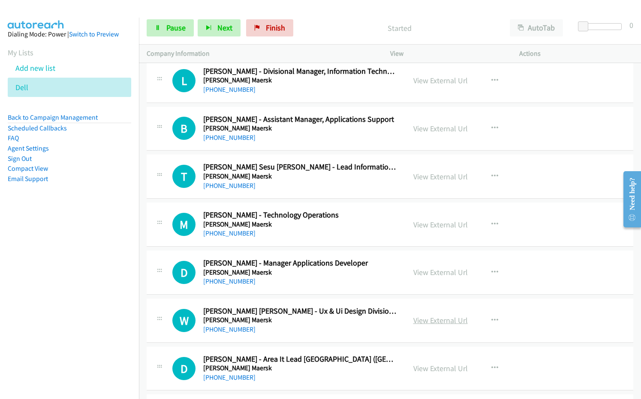
click at [442, 320] on link "View External Url" at bounding box center [440, 320] width 54 height 10
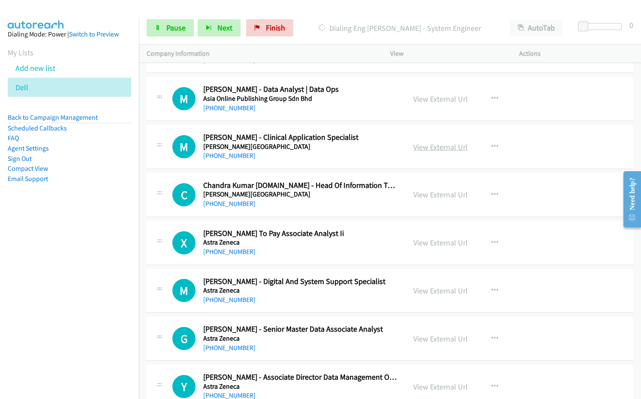
scroll to position [5400, 0]
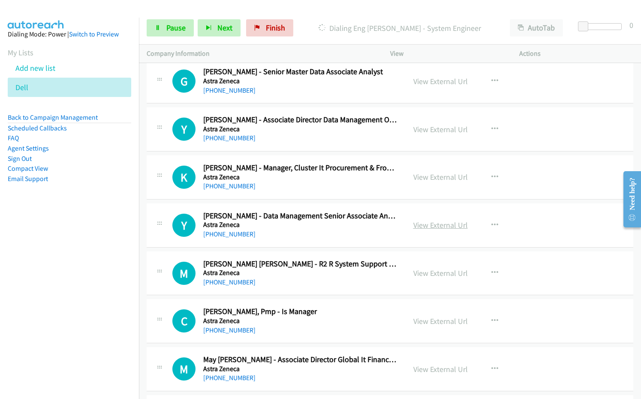
click at [447, 227] on link "View External Url" at bounding box center [440, 225] width 54 height 10
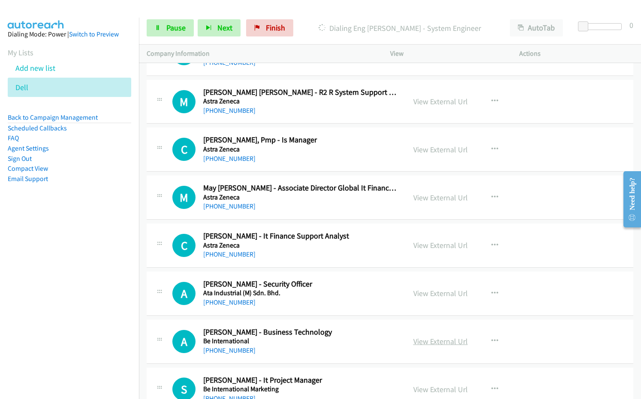
click at [429, 344] on link "View External Url" at bounding box center [440, 341] width 54 height 10
click at [443, 292] on link "View External Url" at bounding box center [440, 293] width 54 height 10
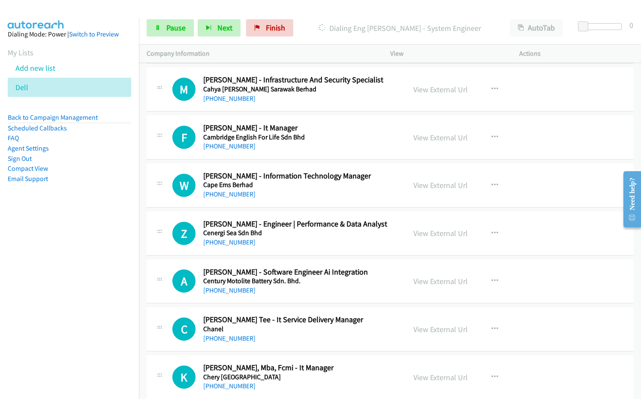
scroll to position [6942, 0]
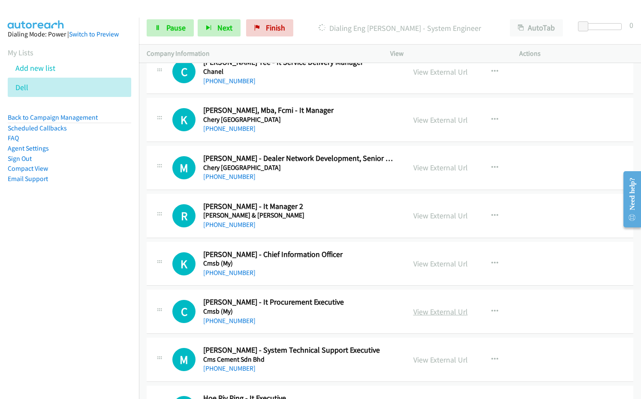
click at [451, 311] on link "View External Url" at bounding box center [440, 311] width 54 height 10
click at [448, 217] on link "View External Url" at bounding box center [440, 215] width 54 height 10
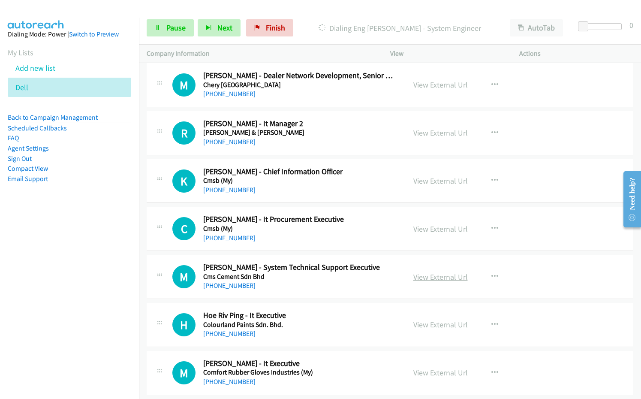
scroll to position [7114, 0]
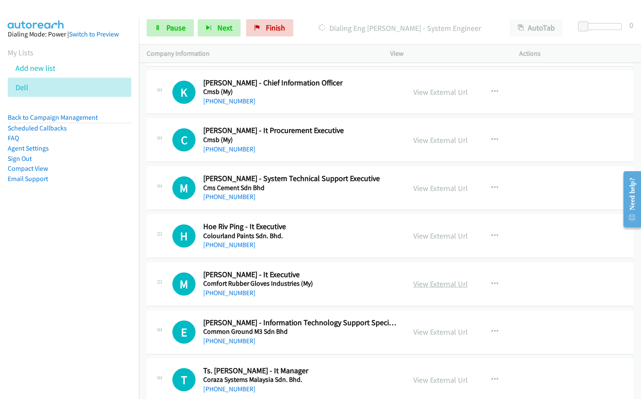
click at [433, 285] on link "View External Url" at bounding box center [440, 284] width 54 height 10
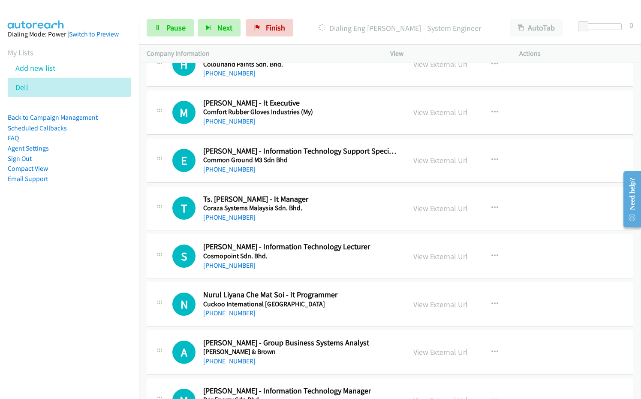
scroll to position [7499, 0]
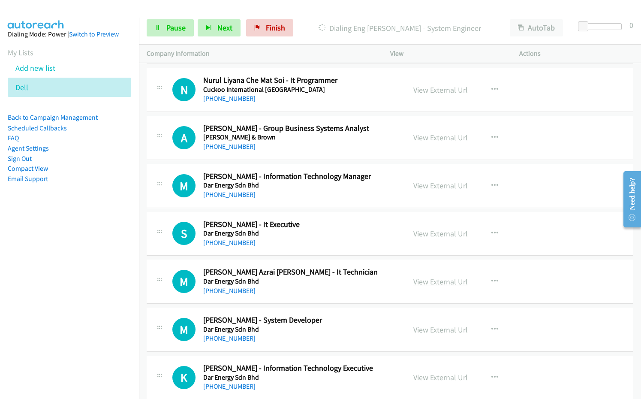
click at [426, 282] on link "View External Url" at bounding box center [440, 281] width 54 height 10
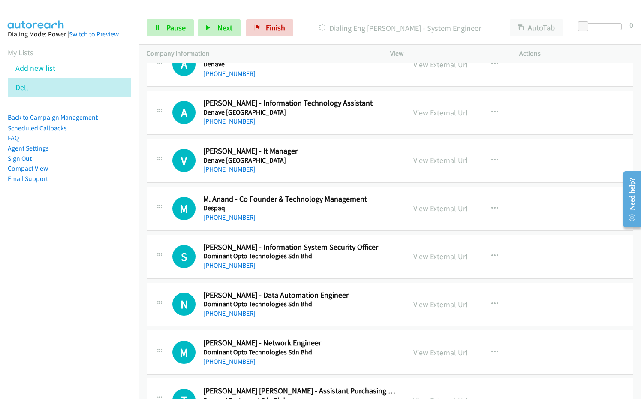
scroll to position [7971, 0]
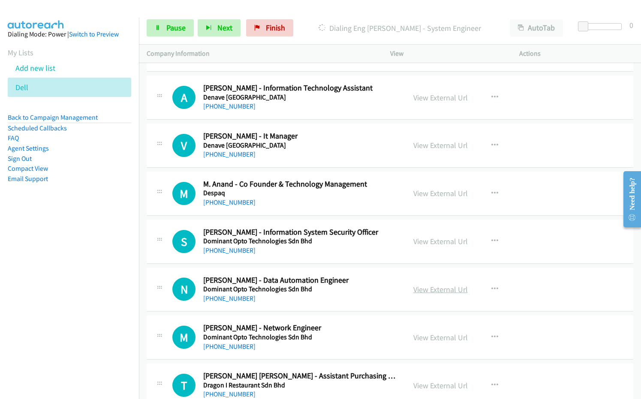
click at [438, 284] on link "View External Url" at bounding box center [440, 289] width 54 height 10
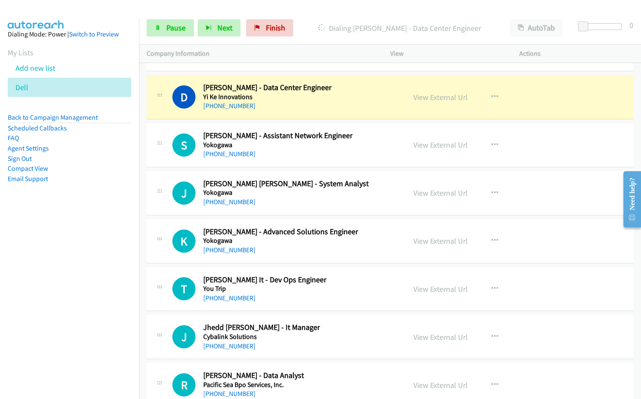
scroll to position [3300, 0]
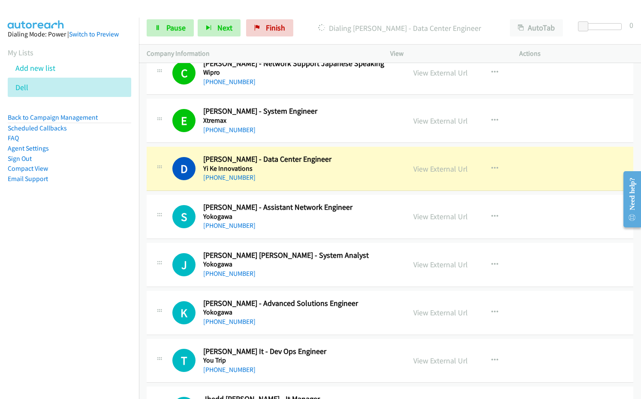
click at [73, 268] on nav "Dialing Mode: Power | Switch to Preview My Lists Add new list Dell Back to Camp…" at bounding box center [69, 217] width 139 height 399
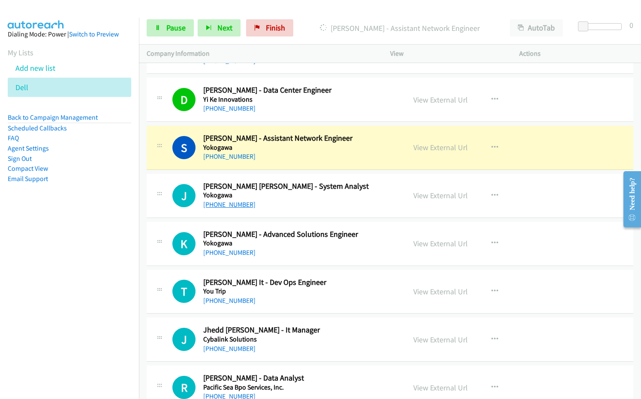
scroll to position [3428, 0]
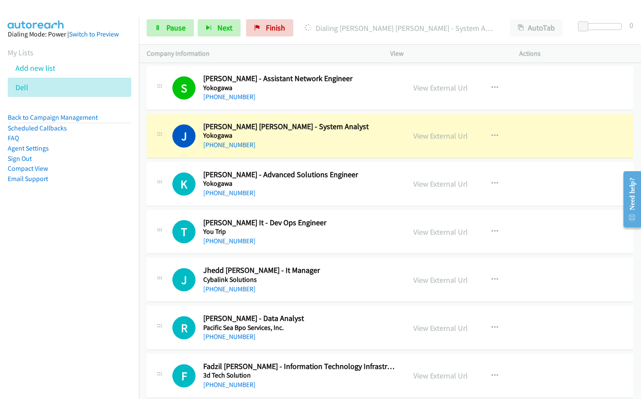
click at [55, 274] on nav "Dialing Mode: Power | Switch to Preview My Lists Add new list Dell Back to Camp…" at bounding box center [69, 217] width 139 height 399
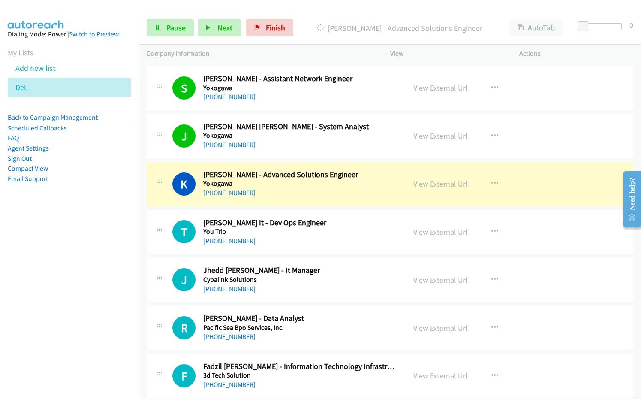
drag, startPoint x: 102, startPoint y: 177, endPoint x: 106, endPoint y: 174, distance: 5.8
click at [102, 177] on li "Email Support" at bounding box center [69, 179] width 123 height 10
click at [316, 190] on div "+60 12-465 1631" at bounding box center [300, 193] width 195 height 10
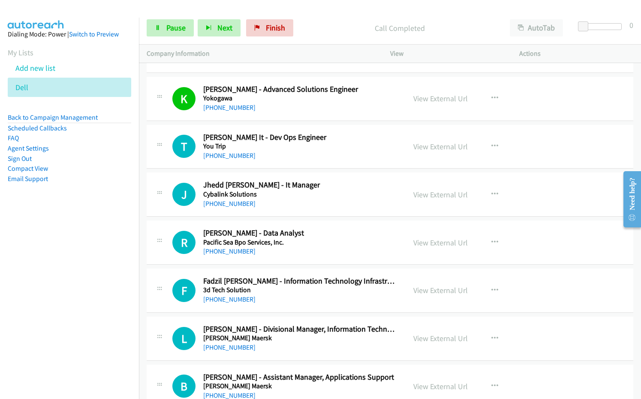
scroll to position [3514, 0]
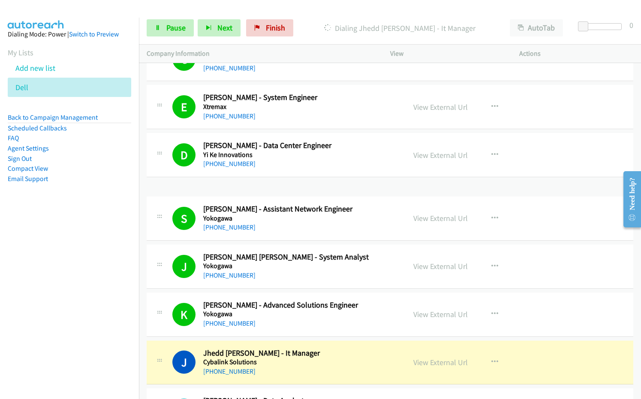
click at [331, 28] on p "Dialing Jhedd Paolo Macalinga - It Manager" at bounding box center [399, 28] width 189 height 12
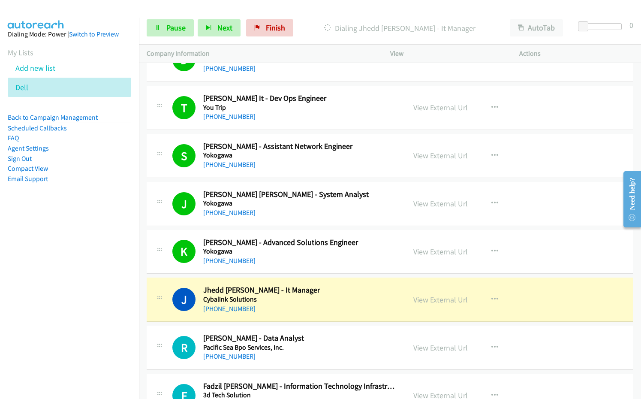
scroll to position [3399, 0]
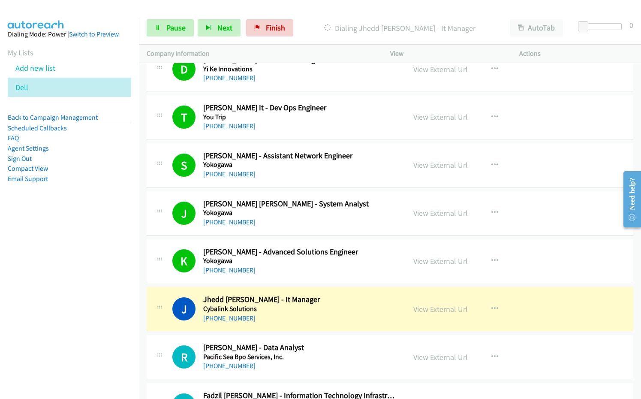
click at [374, 115] on h5 "You Trip" at bounding box center [300, 117] width 195 height 9
click at [433, 116] on link "View External Url" at bounding box center [440, 117] width 54 height 10
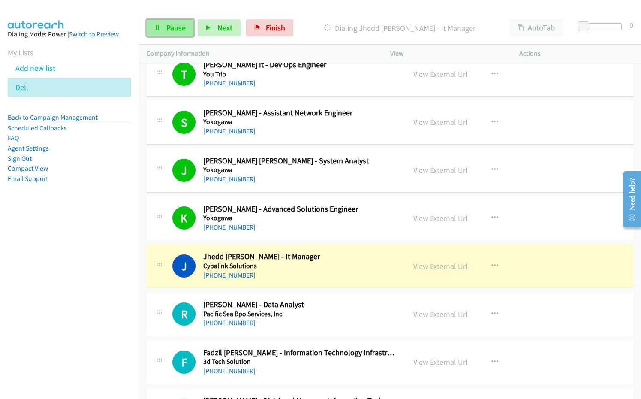
click at [170, 32] on span "Pause" at bounding box center [175, 28] width 19 height 10
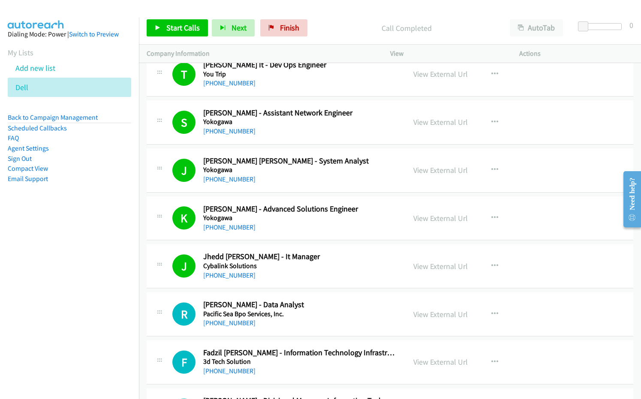
click at [341, 37] on div "Start Calls Pause Next Finish Call Completed AutoTab AutoTab 0" at bounding box center [390, 28] width 502 height 33
click at [284, 28] on span "Finish" at bounding box center [289, 28] width 19 height 10
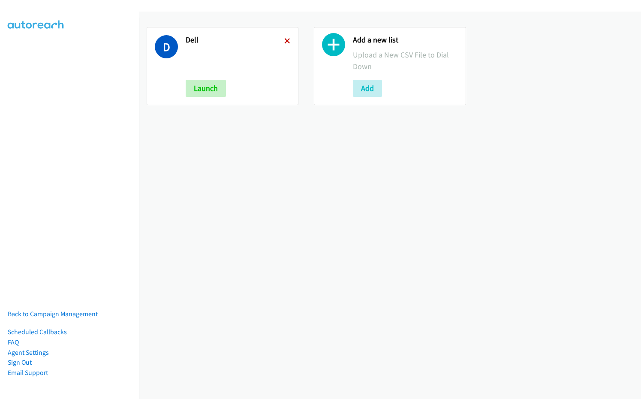
click at [286, 42] on icon at bounding box center [287, 42] width 6 height 6
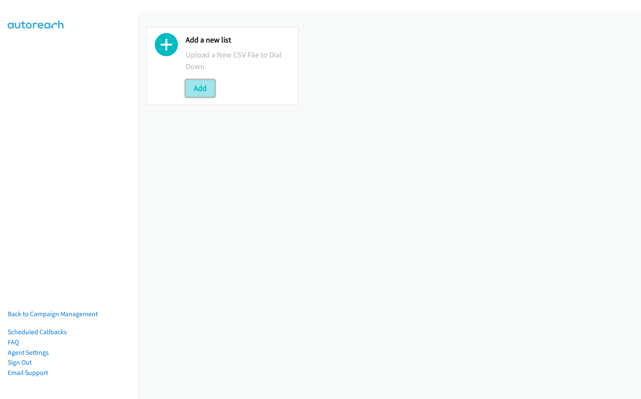
click at [199, 85] on button "Add" at bounding box center [200, 88] width 29 height 17
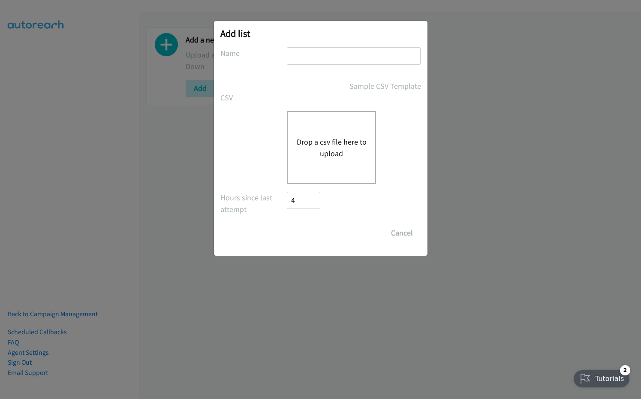
click at [339, 62] on input "text" at bounding box center [354, 56] width 134 height 18
click at [339, 57] on input "N" at bounding box center [354, 56] width 134 height 18
click at [341, 51] on input "N" at bounding box center [354, 56] width 134 height 18
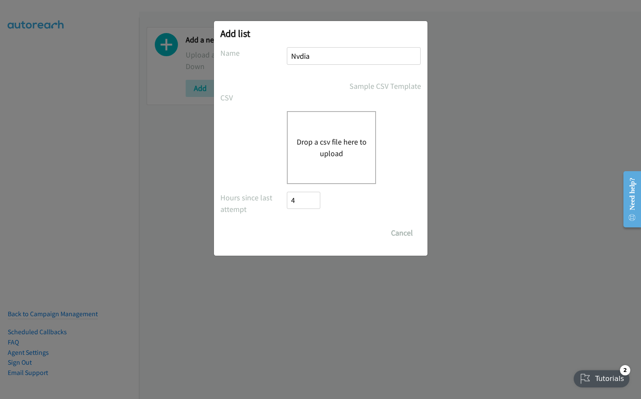
type input "Nvdia"
click at [321, 145] on button "Drop a csv file here to upload" at bounding box center [331, 147] width 70 height 23
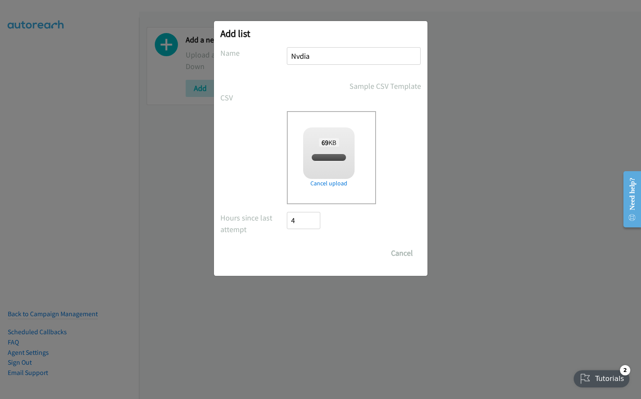
checkbox input "true"
click at [316, 253] on input "Save List" at bounding box center [309, 252] width 45 height 17
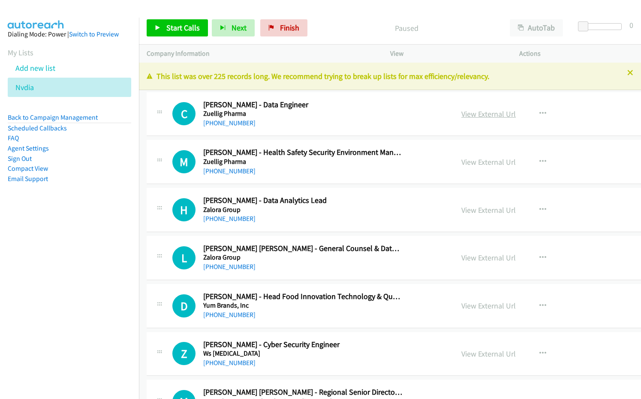
click at [471, 115] on link "View External Url" at bounding box center [488, 114] width 54 height 10
click at [63, 306] on nav "Dialing Mode: Power | Switch to Preview My Lists Add new list [GEOGRAPHIC_DATA]…" at bounding box center [69, 217] width 139 height 399
click at [90, 309] on nav "Dialing Mode: Power | Switch to Preview My Lists Add new list [GEOGRAPHIC_DATA]…" at bounding box center [69, 217] width 139 height 399
click at [539, 159] on icon "button" at bounding box center [542, 161] width 7 height 7
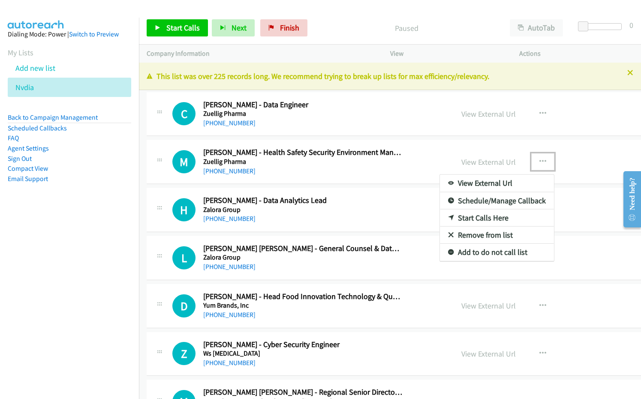
click at [481, 234] on link "Remove from list" at bounding box center [497, 234] width 114 height 17
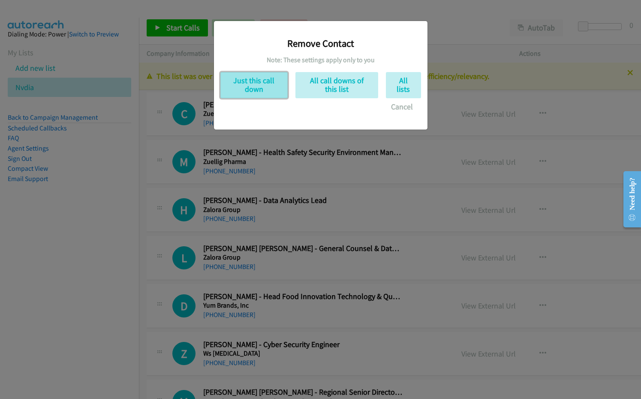
click at [256, 93] on button "Just this call down" at bounding box center [253, 85] width 67 height 26
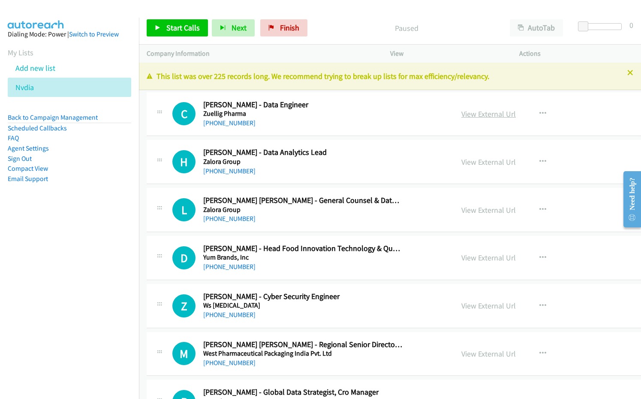
click at [487, 112] on link "View External Url" at bounding box center [488, 114] width 54 height 10
click at [174, 33] on link "Start Calls" at bounding box center [177, 27] width 61 height 17
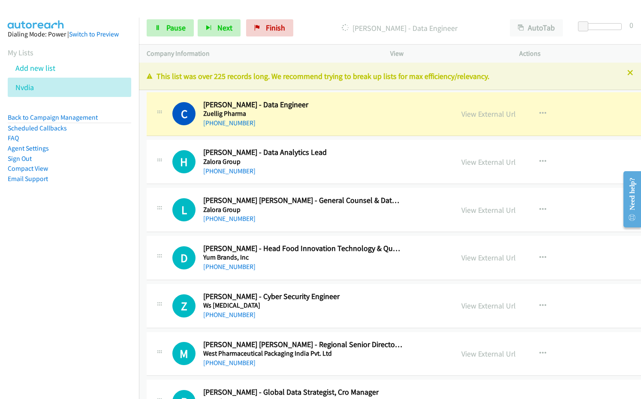
click at [58, 270] on nav "Dialing Mode: Power | Switch to Preview My Lists Add new list [GEOGRAPHIC_DATA]…" at bounding box center [69, 217] width 139 height 399
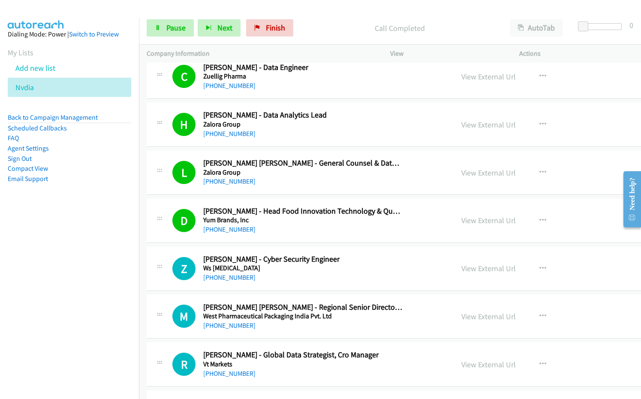
scroll to position [86, 0]
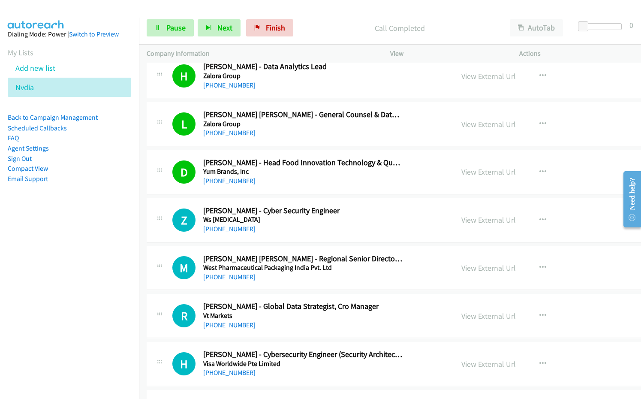
click at [327, 35] on div "Call Completed" at bounding box center [399, 27] width 205 height 17
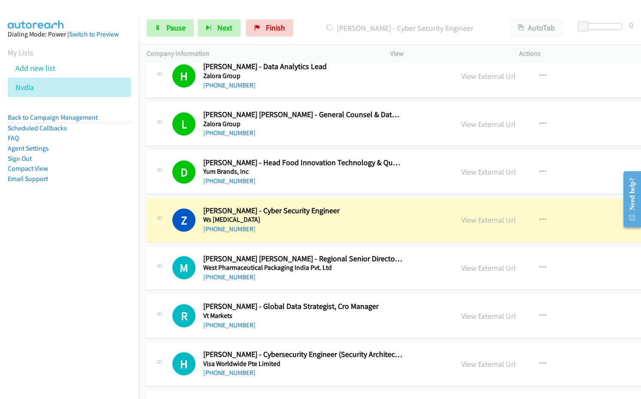
click at [382, 28] on p "[PERSON_NAME] - Cyber Security Engineer" at bounding box center [399, 28] width 189 height 12
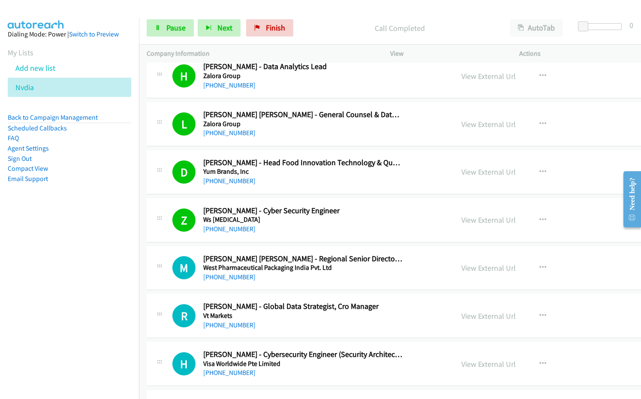
click at [306, 223] on h5 "Ws [MEDICAL_DATA]" at bounding box center [303, 219] width 200 height 9
click at [475, 219] on link "View External Url" at bounding box center [488, 220] width 54 height 10
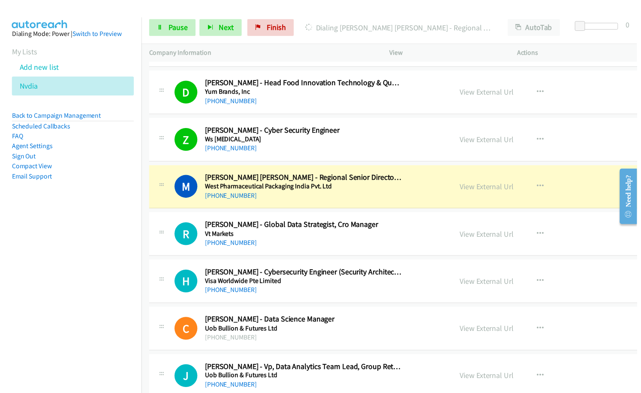
scroll to position [171, 0]
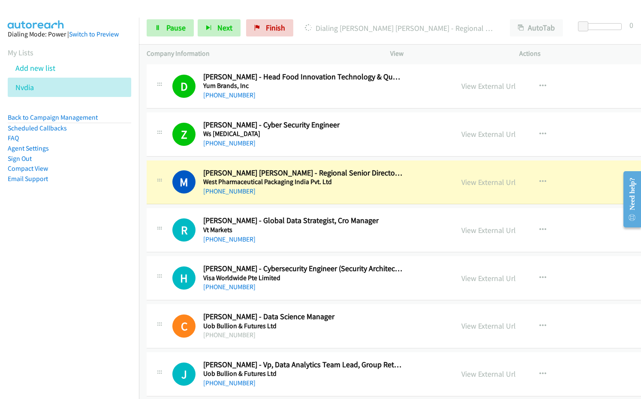
click at [320, 147] on div "[PHONE_NUMBER]" at bounding box center [303, 143] width 200 height 10
click at [179, 27] on span "Pause" at bounding box center [175, 28] width 19 height 10
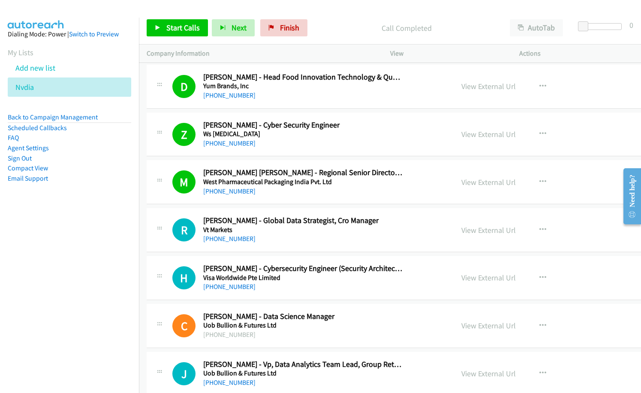
scroll to position [214, 0]
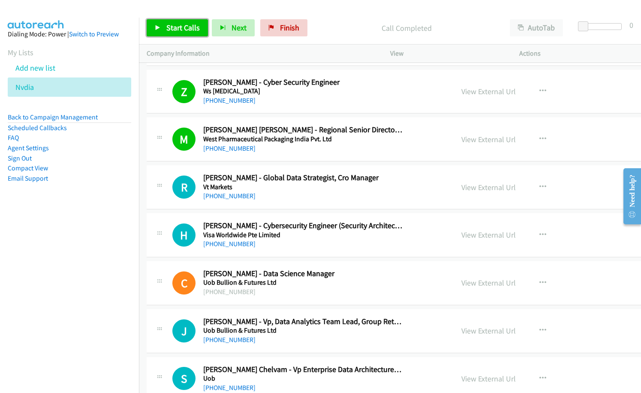
drag, startPoint x: 173, startPoint y: 26, endPoint x: 306, endPoint y: 95, distance: 149.7
click at [173, 25] on span "Start Calls" at bounding box center [182, 28] width 33 height 10
click at [89, 249] on nav "Dialing Mode: Power | Switch to Preview My Lists Add new list [GEOGRAPHIC_DATA]…" at bounding box center [69, 214] width 139 height 393
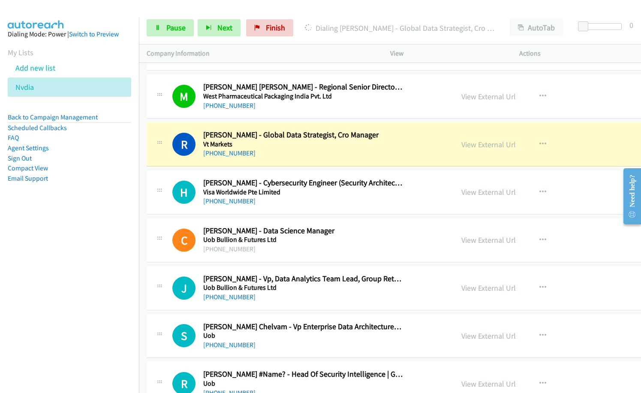
click at [310, 201] on div "[PHONE_NUMBER]" at bounding box center [303, 201] width 200 height 10
click at [72, 243] on nav "Dialing Mode: Power | Switch to Preview My Lists Add new list [GEOGRAPHIC_DATA]…" at bounding box center [69, 214] width 139 height 393
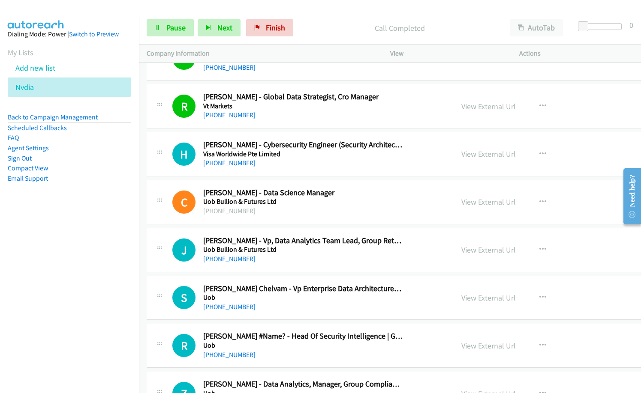
scroll to position [300, 0]
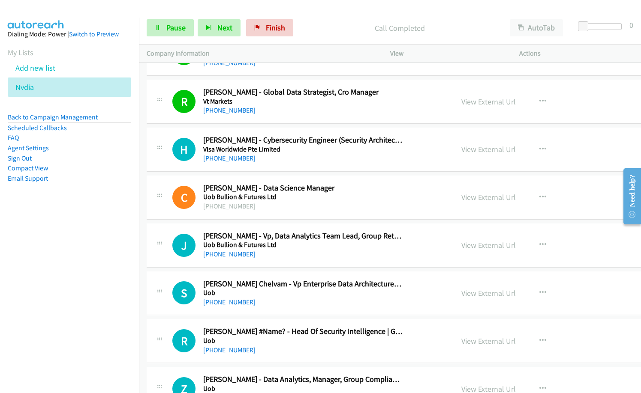
click at [275, 165] on div "H Callback Scheduled [PERSON_NAME] - Cybersecurity Engineer (Security Architect…" at bounding box center [438, 150] width 583 height 44
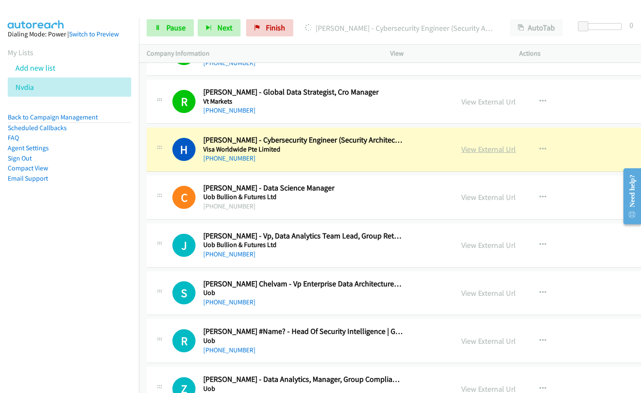
click at [480, 149] on link "View External Url" at bounding box center [488, 149] width 54 height 10
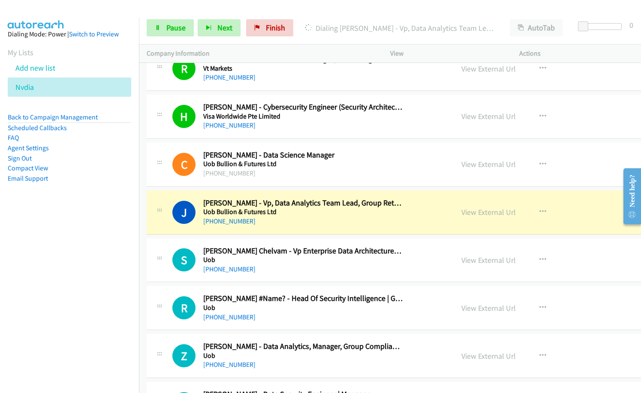
scroll to position [343, 0]
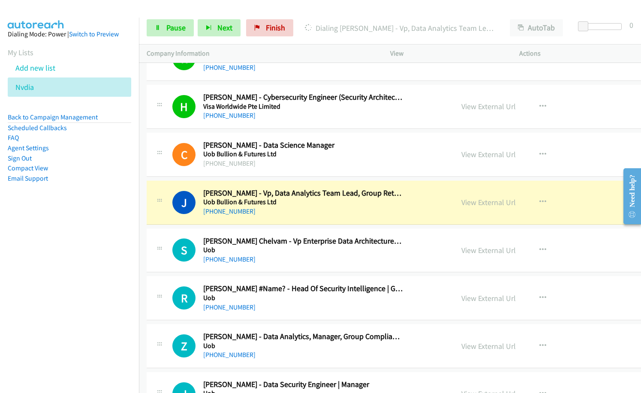
click at [323, 50] on p "Company Information" at bounding box center [261, 53] width 228 height 10
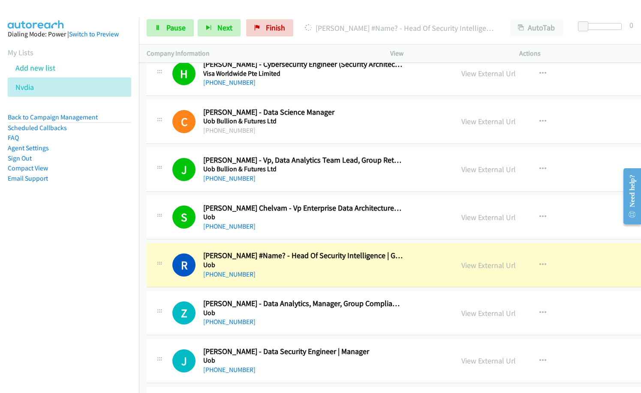
scroll to position [386, 0]
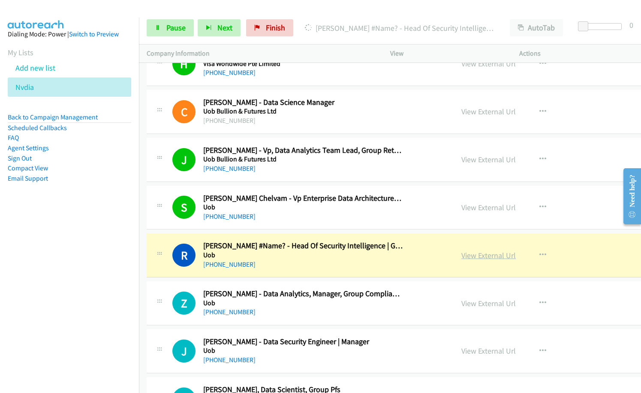
click at [477, 257] on link "View External Url" at bounding box center [488, 256] width 54 height 10
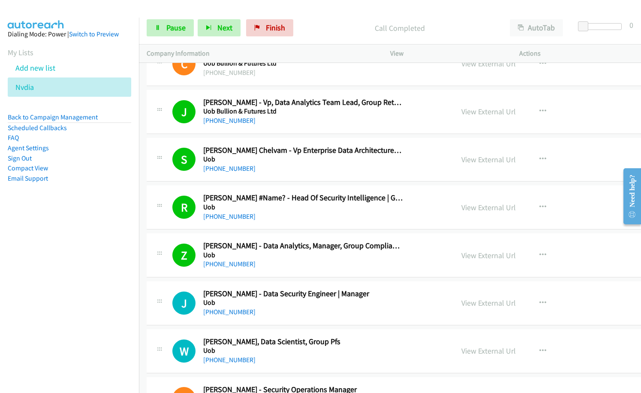
scroll to position [514, 0]
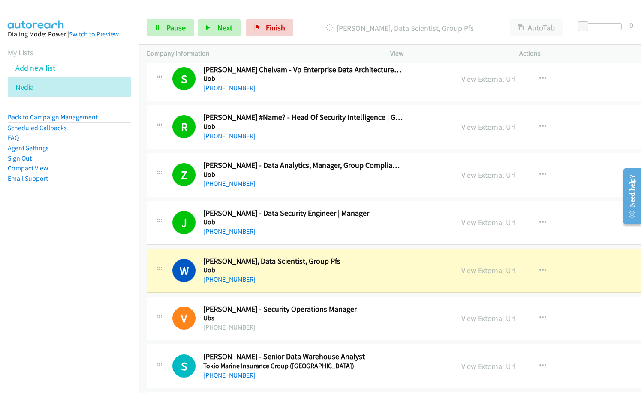
drag, startPoint x: 56, startPoint y: 274, endPoint x: 68, endPoint y: 273, distance: 11.7
click at [56, 274] on nav "Dialing Mode: Power | Switch to Preview My Lists Add new list [GEOGRAPHIC_DATA]…" at bounding box center [69, 214] width 139 height 393
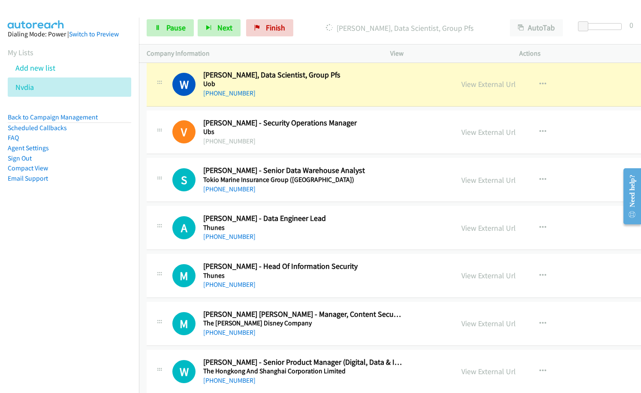
scroll to position [686, 0]
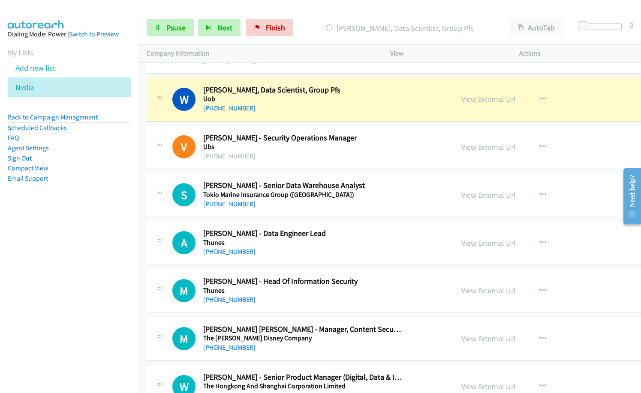
click at [40, 306] on nav "Dialing Mode: Power | Switch to Preview My Lists Add new list [GEOGRAPHIC_DATA]…" at bounding box center [69, 214] width 139 height 393
click at [297, 156] on div "[PHONE_NUMBER]" at bounding box center [303, 156] width 200 height 10
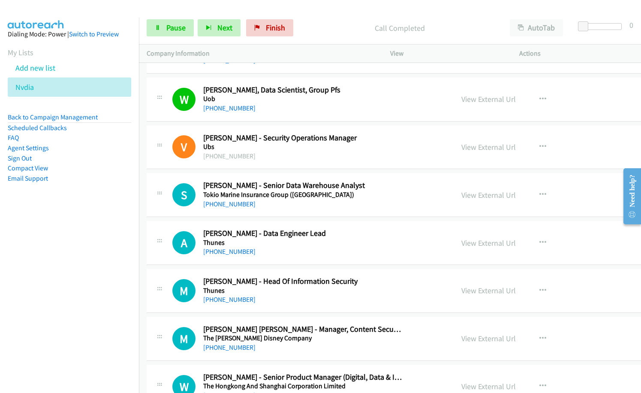
click at [291, 213] on div "S Callback Scheduled [PERSON_NAME] - Senior Data Warehouse Analyst Tokio Marine…" at bounding box center [438, 195] width 583 height 44
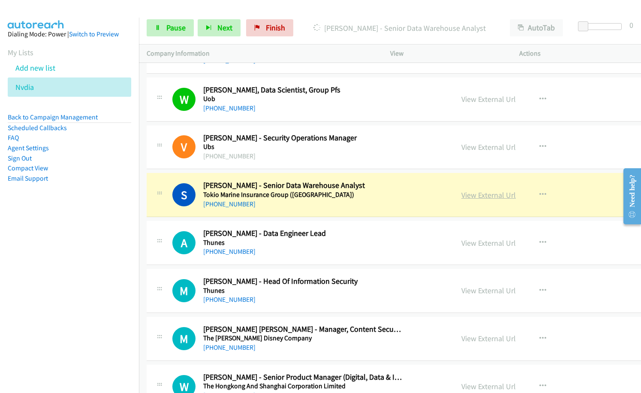
click at [481, 195] on link "View External Url" at bounding box center [488, 195] width 54 height 10
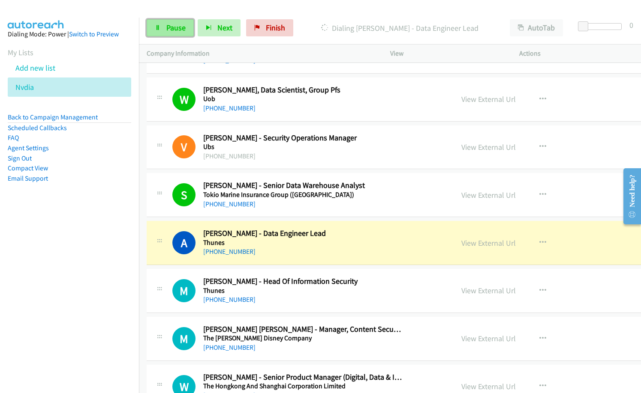
click at [169, 26] on span "Pause" at bounding box center [175, 28] width 19 height 10
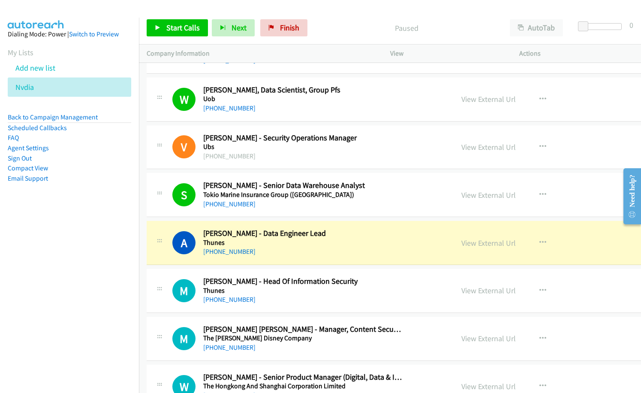
drag, startPoint x: 326, startPoint y: 18, endPoint x: 356, endPoint y: 0, distance: 35.2
click at [326, 18] on div "Start Calls Pause Next Finish Paused AutoTab AutoTab 0" at bounding box center [390, 28] width 502 height 33
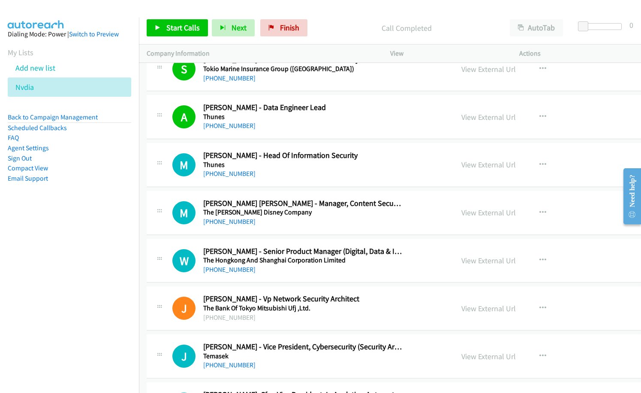
scroll to position [814, 0]
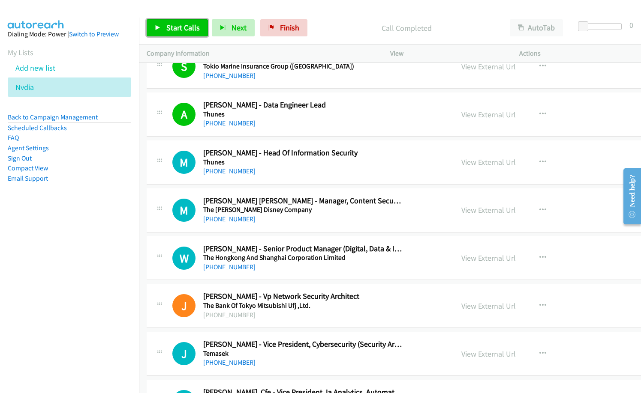
click at [176, 30] on span "Start Calls" at bounding box center [182, 28] width 33 height 10
drag, startPoint x: 71, startPoint y: 233, endPoint x: 81, endPoint y: 231, distance: 10.5
click at [73, 232] on nav "Dialing Mode: Power | Switch to Preview My Lists Add new list [GEOGRAPHIC_DATA]…" at bounding box center [69, 214] width 139 height 393
click at [316, 27] on p "Started" at bounding box center [399, 28] width 189 height 12
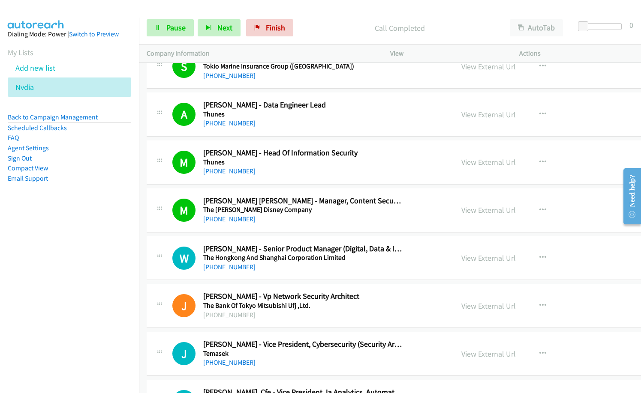
click at [307, 240] on div "W Callback Scheduled [PERSON_NAME] - Senior Product Manager (Digital, Data & In…" at bounding box center [438, 259] width 583 height 44
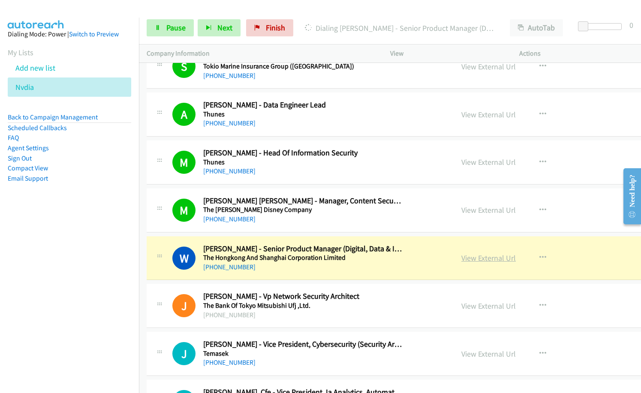
click at [479, 258] on link "View External Url" at bounding box center [488, 258] width 54 height 10
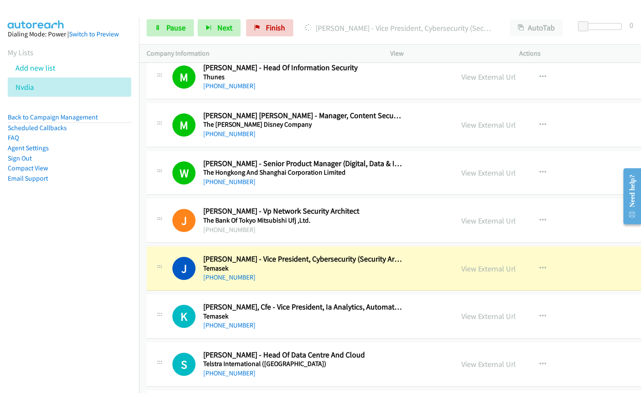
scroll to position [900, 0]
click at [484, 267] on link "View External Url" at bounding box center [488, 269] width 54 height 10
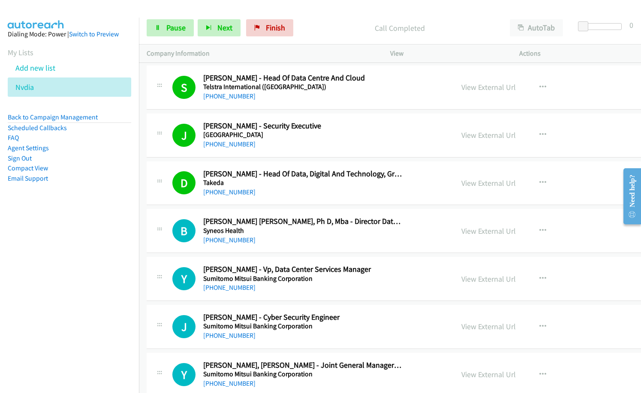
scroll to position [1243, 0]
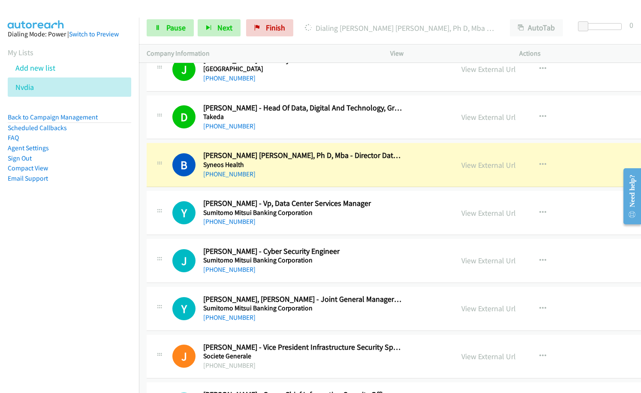
click at [71, 292] on nav "Dialing Mode: Power | Switch to Preview My Lists Add new list [GEOGRAPHIC_DATA]…" at bounding box center [69, 214] width 139 height 393
click at [498, 162] on link "View External Url" at bounding box center [488, 165] width 54 height 10
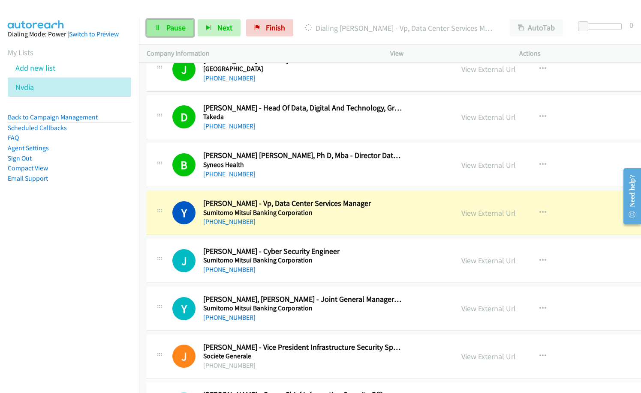
click at [180, 23] on span "Pause" at bounding box center [175, 28] width 19 height 10
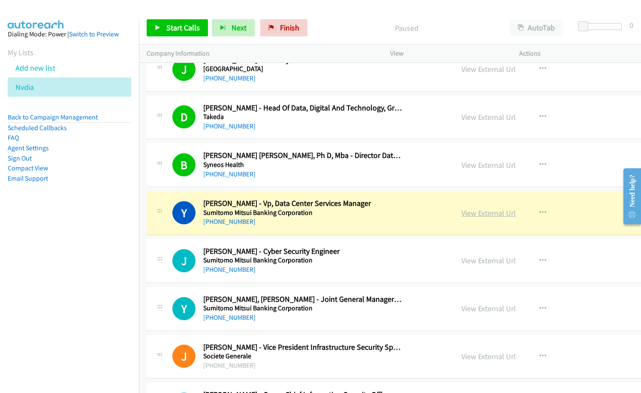
click at [488, 213] on link "View External Url" at bounding box center [488, 213] width 54 height 10
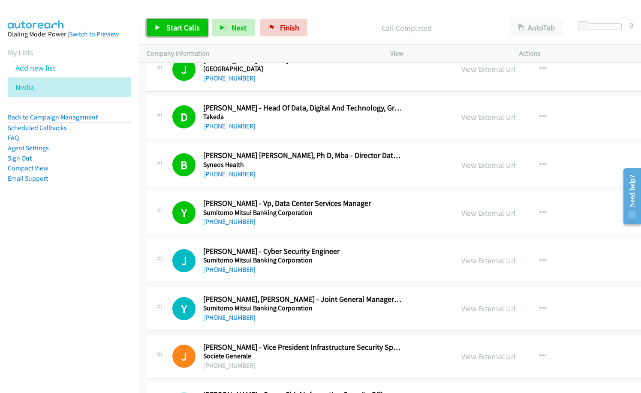
click at [193, 33] on link "Start Calls" at bounding box center [177, 27] width 61 height 17
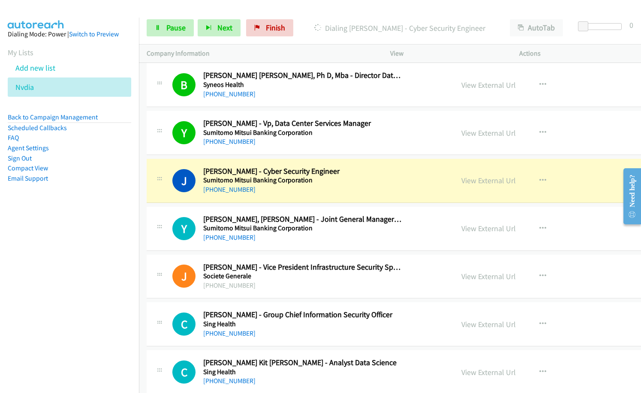
scroll to position [1328, 0]
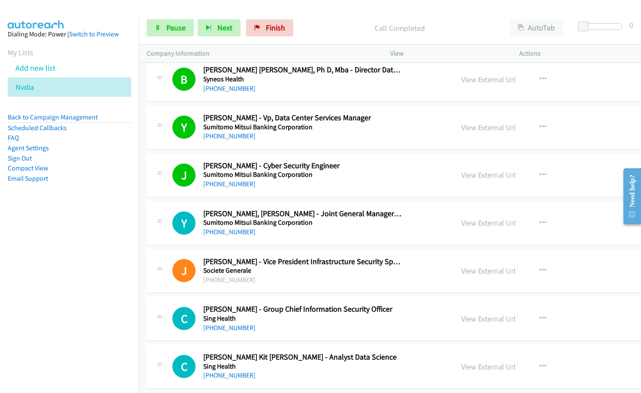
click at [318, 177] on h5 "Sumitomo Mitsui Banking Corporation" at bounding box center [303, 175] width 200 height 9
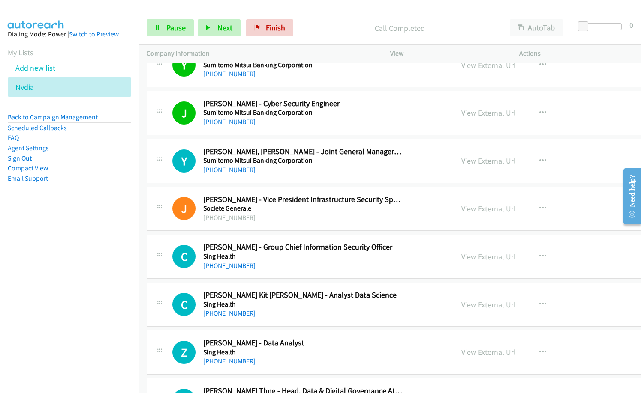
scroll to position [1414, 0]
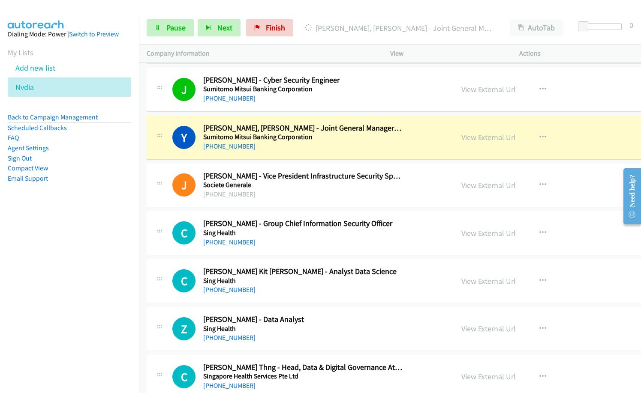
drag, startPoint x: 313, startPoint y: 27, endPoint x: 357, endPoint y: 54, distance: 50.9
click at [313, 27] on p "[PERSON_NAME], [PERSON_NAME] - Joint General Manager (Managing Director) Apac H…" at bounding box center [399, 28] width 189 height 12
click at [62, 288] on nav "Dialing Mode: Power | Switch to Preview My Lists Add new list [GEOGRAPHIC_DATA]…" at bounding box center [69, 214] width 139 height 393
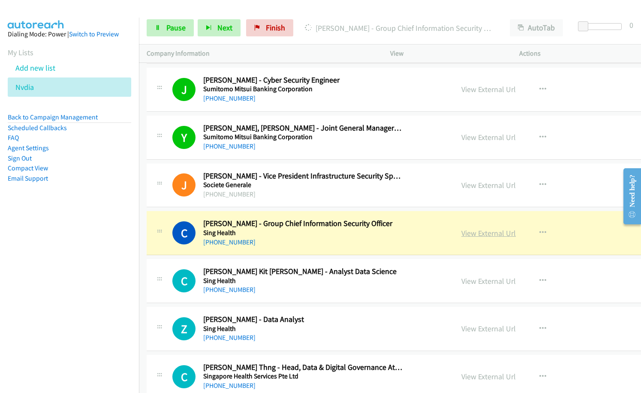
click at [482, 232] on link "View External Url" at bounding box center [488, 233] width 54 height 10
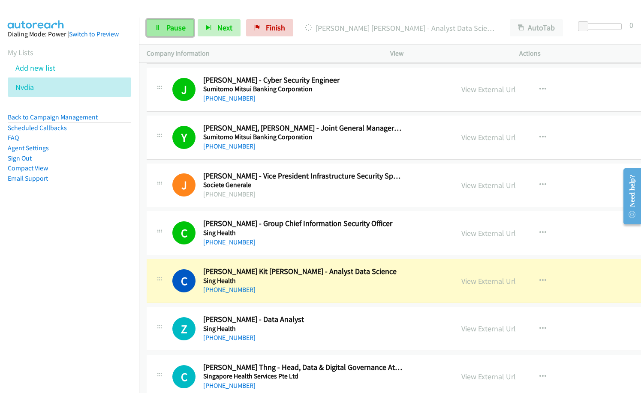
click at [177, 26] on span "Pause" at bounding box center [175, 28] width 19 height 10
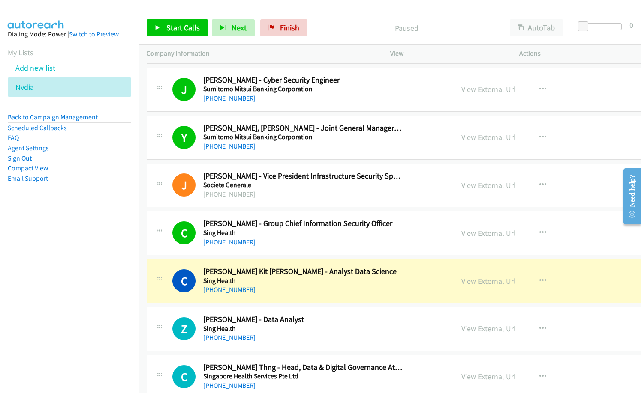
click at [325, 24] on p "Paused" at bounding box center [406, 28] width 175 height 12
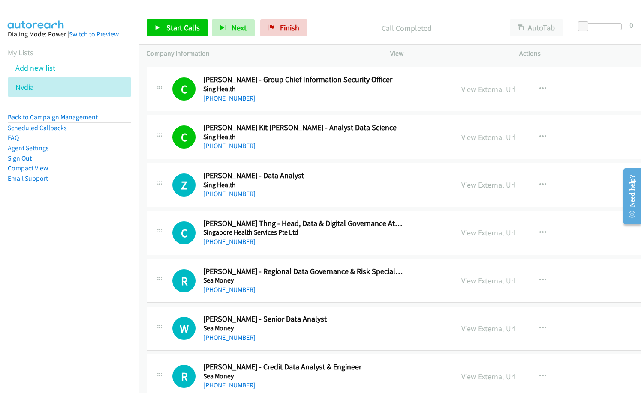
scroll to position [1586, 0]
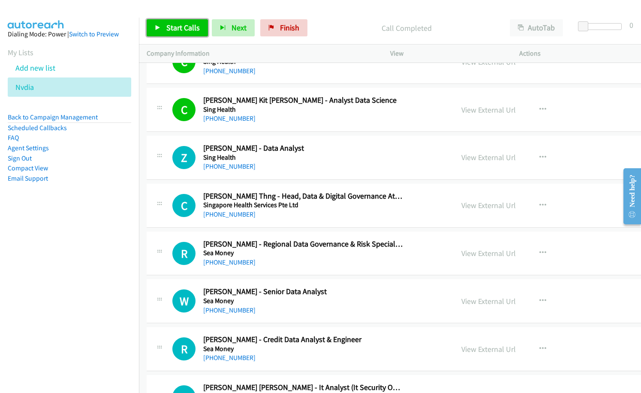
click at [183, 26] on span "Start Calls" at bounding box center [182, 28] width 33 height 10
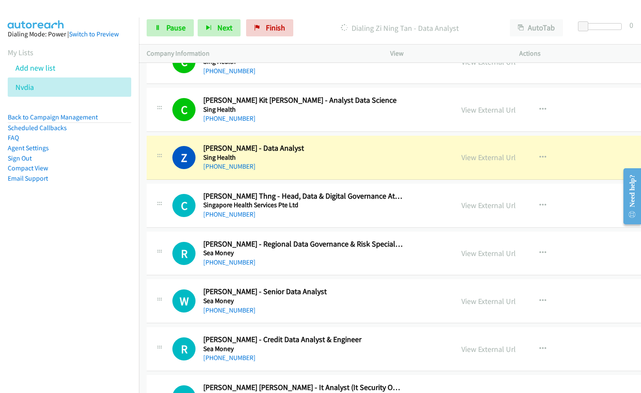
click at [50, 236] on nav "Dialing Mode: Power | Switch to Preview My Lists Add new list [GEOGRAPHIC_DATA]…" at bounding box center [69, 214] width 139 height 393
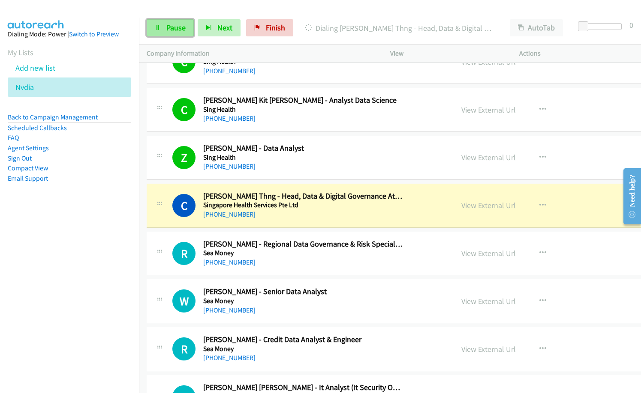
click at [166, 25] on span "Pause" at bounding box center [175, 28] width 19 height 10
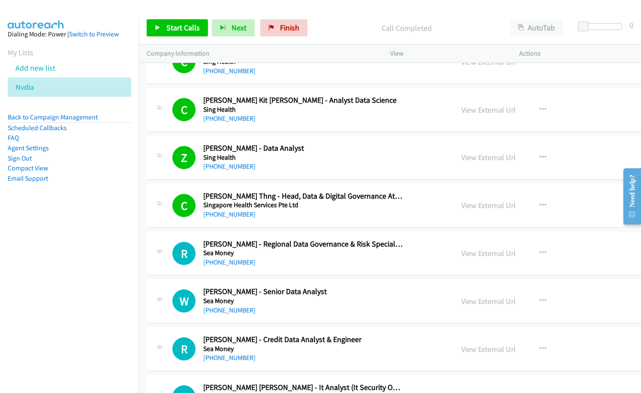
drag, startPoint x: 335, startPoint y: 23, endPoint x: 340, endPoint y: 22, distance: 5.3
click at [335, 23] on p "Call Completed" at bounding box center [406, 28] width 175 height 12
click at [476, 208] on link "View External Url" at bounding box center [488, 206] width 54 height 10
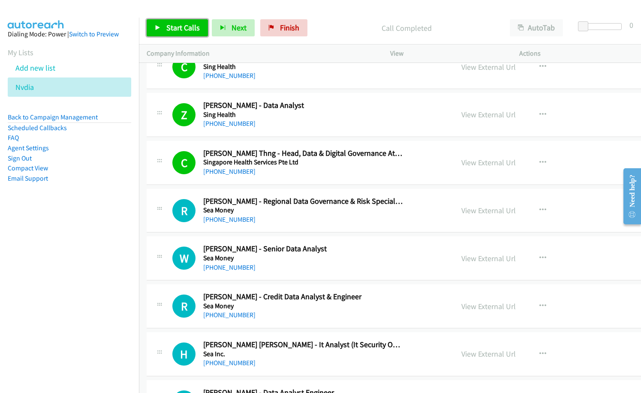
click at [182, 27] on span "Start Calls" at bounding box center [182, 28] width 33 height 10
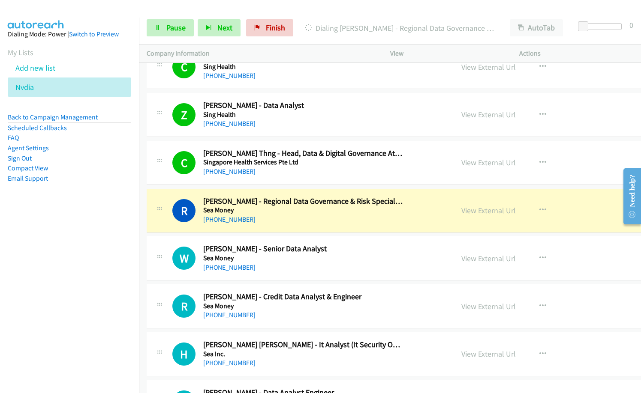
click at [69, 225] on nav "Dialing Mode: Power | Switch to Preview My Lists Add new list [GEOGRAPHIC_DATA]…" at bounding box center [69, 214] width 139 height 393
click at [500, 213] on link "View External Url" at bounding box center [488, 211] width 54 height 10
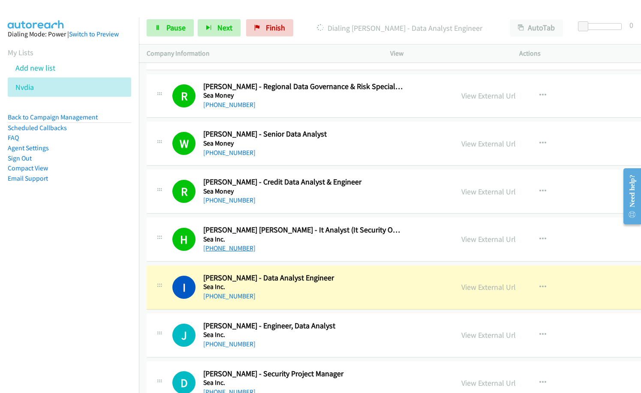
scroll to position [1800, 0]
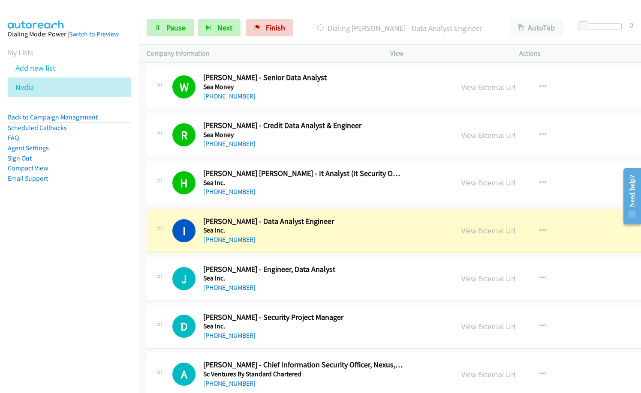
click at [24, 336] on nav "Dialing Mode: Power | Switch to Preview My Lists Add new list [GEOGRAPHIC_DATA]…" at bounding box center [69, 214] width 139 height 393
click at [476, 232] on link "View External Url" at bounding box center [488, 231] width 54 height 10
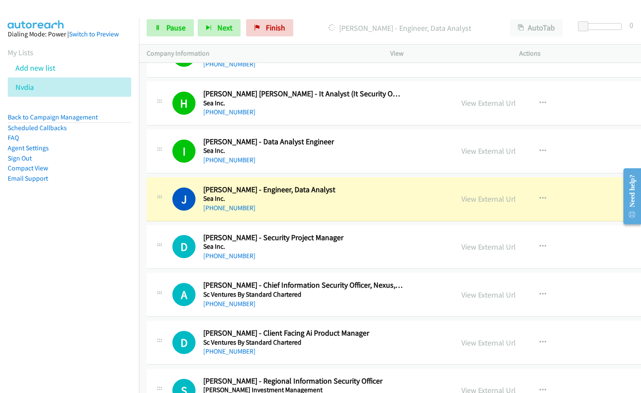
scroll to position [1886, 0]
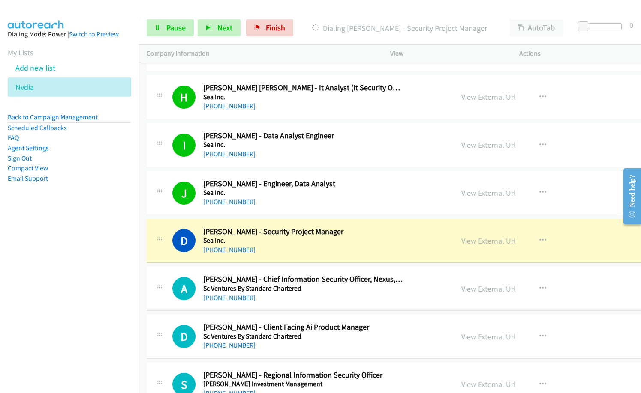
drag, startPoint x: 79, startPoint y: 288, endPoint x: 89, endPoint y: 288, distance: 9.9
click at [79, 288] on nav "Dialing Mode: Power | Switch to Preview My Lists Add new list [GEOGRAPHIC_DATA]…" at bounding box center [69, 214] width 139 height 393
click at [158, 30] on icon at bounding box center [158, 28] width 6 height 6
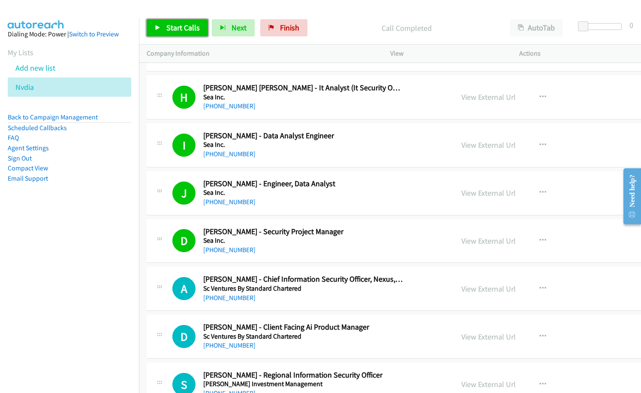
click at [189, 27] on span "Start Calls" at bounding box center [182, 28] width 33 height 10
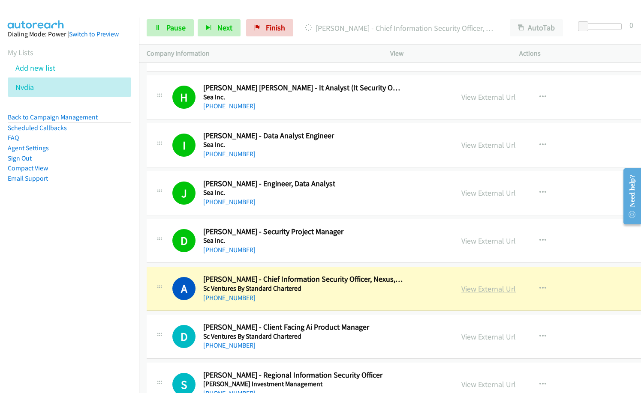
click at [474, 290] on link "View External Url" at bounding box center [488, 289] width 54 height 10
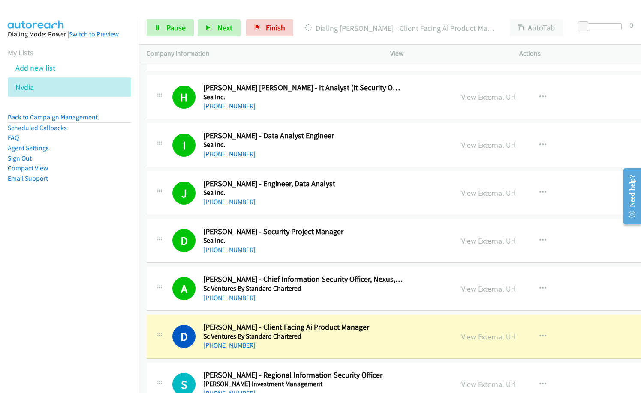
click at [76, 297] on nav "Dialing Mode: Power | Switch to Preview My Lists Add new list [GEOGRAPHIC_DATA]…" at bounding box center [69, 214] width 139 height 393
click at [483, 336] on link "View External Url" at bounding box center [488, 337] width 54 height 10
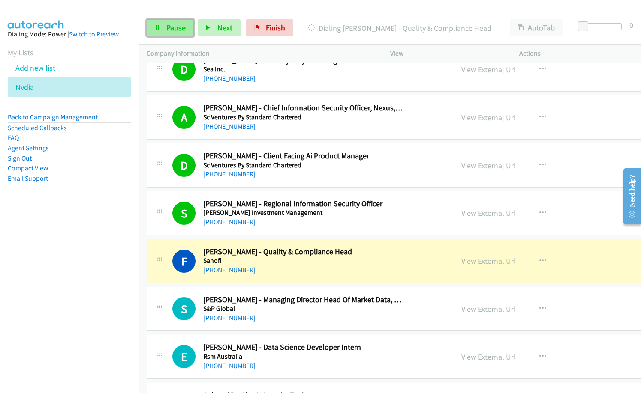
click at [174, 28] on span "Pause" at bounding box center [175, 28] width 19 height 10
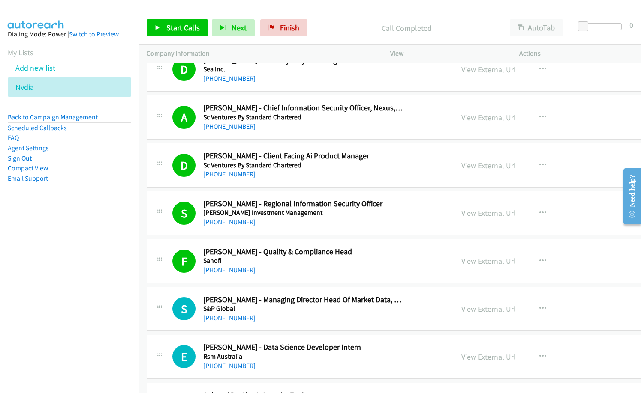
click at [112, 222] on nav "Dialing Mode: Power | Switch to Preview My Lists Add new list [GEOGRAPHIC_DATA]…" at bounding box center [69, 214] width 139 height 393
drag, startPoint x: 185, startPoint y: 26, endPoint x: 203, endPoint y: 11, distance: 22.8
click at [185, 26] on span "Start Calls" at bounding box center [182, 28] width 33 height 10
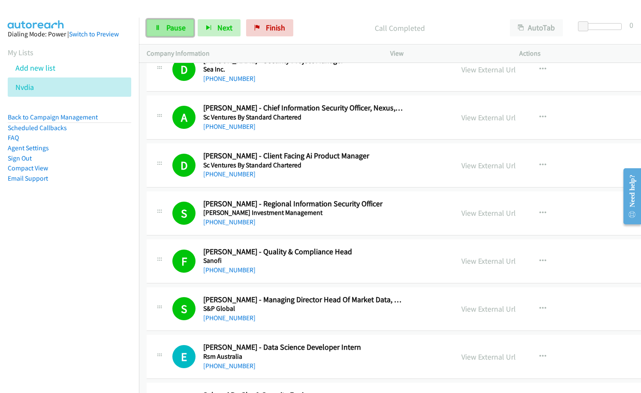
click at [168, 24] on span "Pause" at bounding box center [175, 28] width 19 height 10
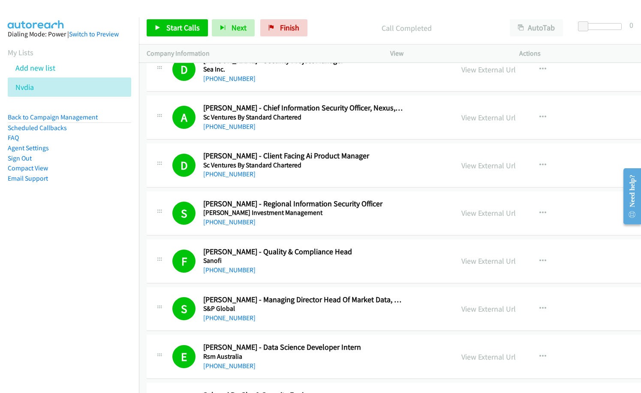
click at [52, 302] on nav "Dialing Mode: Power | Switch to Preview My Lists Add new list [GEOGRAPHIC_DATA]…" at bounding box center [69, 214] width 139 height 393
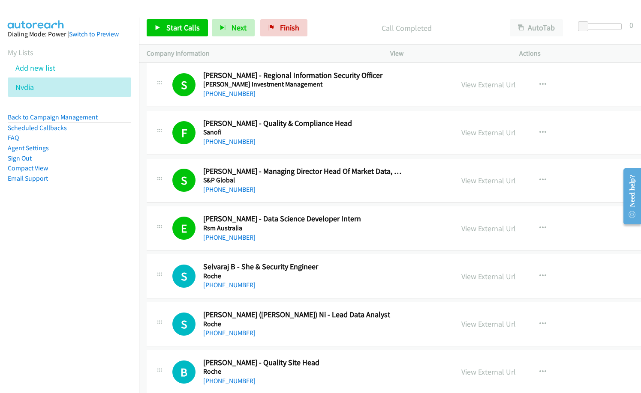
scroll to position [2228, 0]
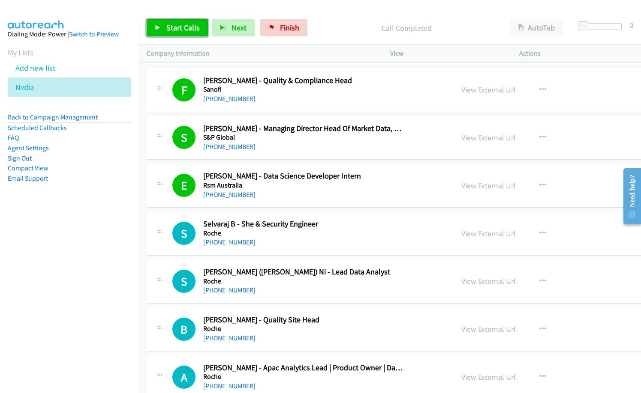
click at [183, 24] on span "Start Calls" at bounding box center [182, 28] width 33 height 10
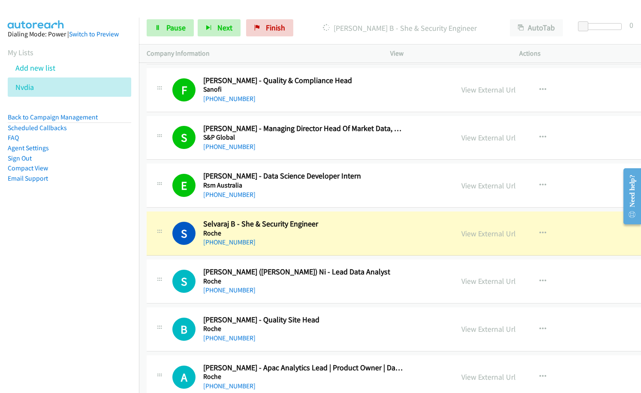
click at [279, 197] on div "[PHONE_NUMBER]" at bounding box center [303, 195] width 200 height 10
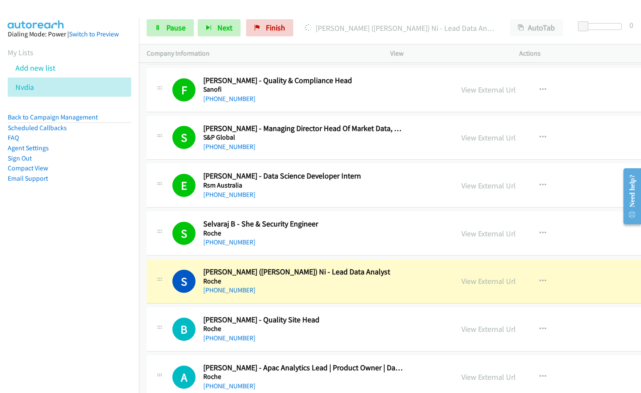
click at [80, 340] on nav "Dialing Mode: Power | Switch to Preview My Lists Add new list [GEOGRAPHIC_DATA]…" at bounding box center [69, 214] width 139 height 393
click at [492, 279] on link "View External Url" at bounding box center [488, 281] width 54 height 10
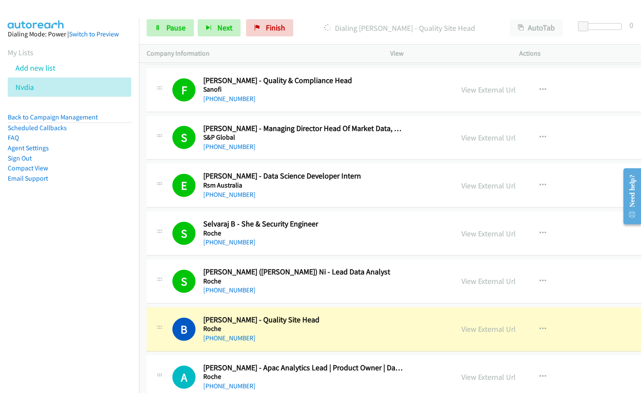
click at [50, 309] on nav "Dialing Mode: Power | Switch to Preview My Lists Add new list [GEOGRAPHIC_DATA]…" at bounding box center [69, 214] width 139 height 393
click at [466, 335] on div "View External Url" at bounding box center [488, 330] width 54 height 12
click at [470, 330] on link "View External Url" at bounding box center [488, 329] width 54 height 10
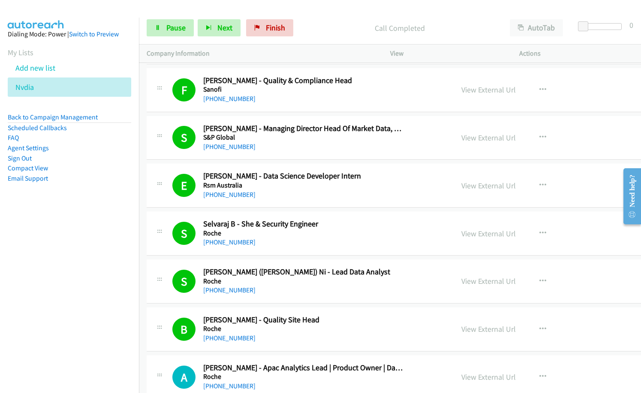
scroll to position [2357, 0]
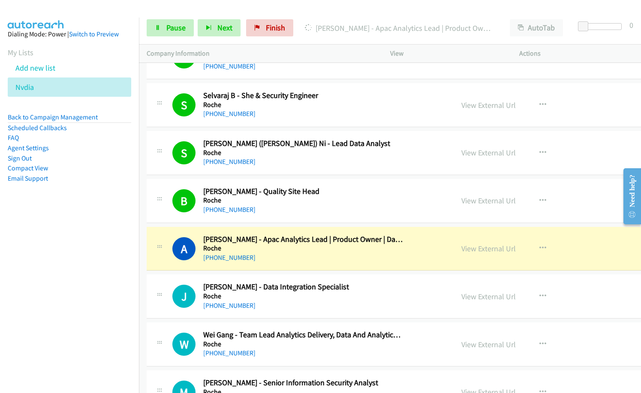
click at [72, 320] on nav "Dialing Mode: Power | Switch to Preview My Lists Add new list [GEOGRAPHIC_DATA]…" at bounding box center [69, 214] width 139 height 393
click at [475, 251] on link "View External Url" at bounding box center [488, 249] width 54 height 10
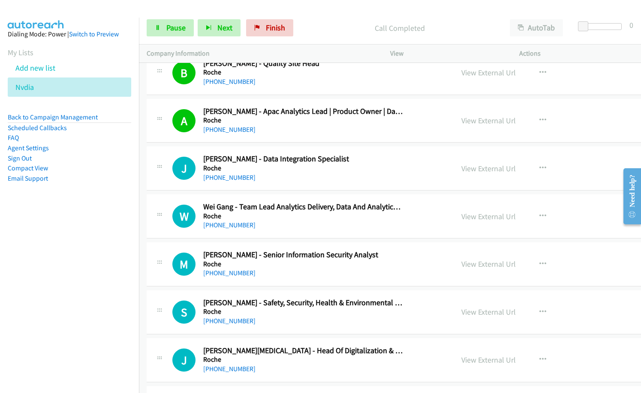
scroll to position [2485, 0]
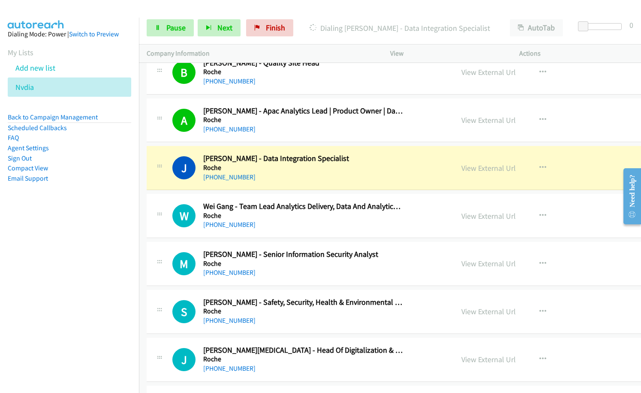
click at [70, 300] on nav "Dialing Mode: Power | Switch to Preview My Lists Add new list [GEOGRAPHIC_DATA]…" at bounding box center [69, 214] width 139 height 393
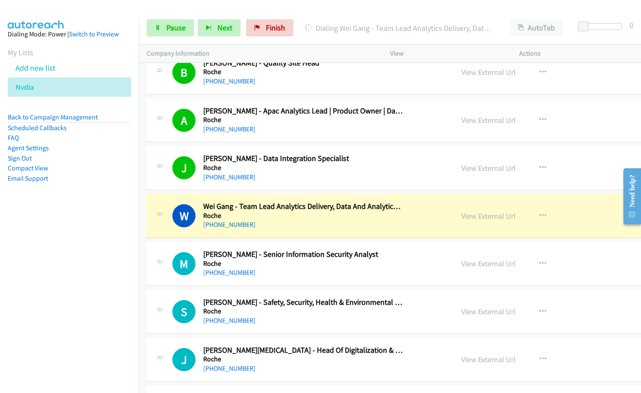
drag, startPoint x: 492, startPoint y: 217, endPoint x: 639, endPoint y: 291, distance: 165.0
click at [282, 222] on div "[PHONE_NUMBER]" at bounding box center [303, 225] width 200 height 10
click at [469, 216] on link "View External Url" at bounding box center [488, 216] width 54 height 10
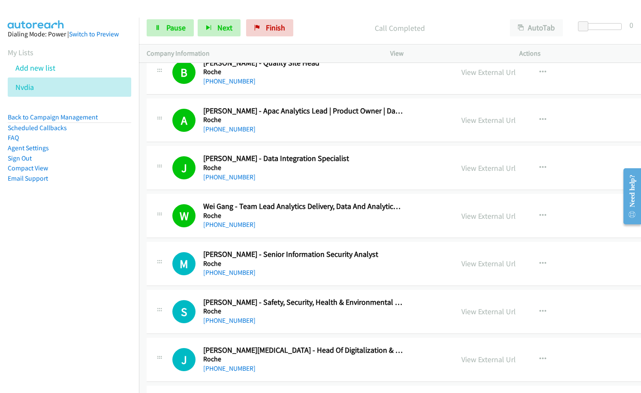
click at [333, 35] on div "Start Calls Pause Next Finish Call Completed AutoTab AutoTab 0" at bounding box center [390, 28] width 502 height 33
click at [330, 15] on div "Start Calls Pause Next Finish Call Completed AutoTab AutoTab 0" at bounding box center [390, 28] width 502 height 33
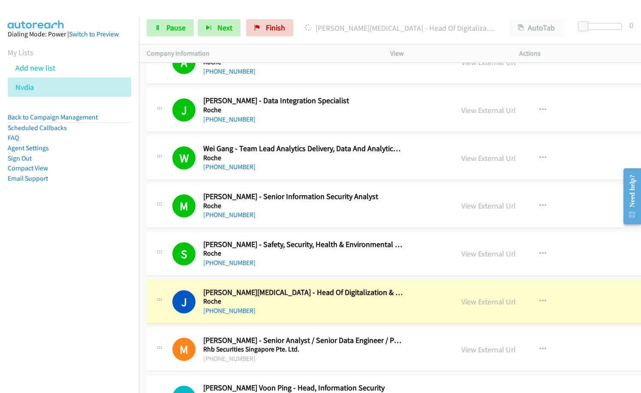
scroll to position [2614, 0]
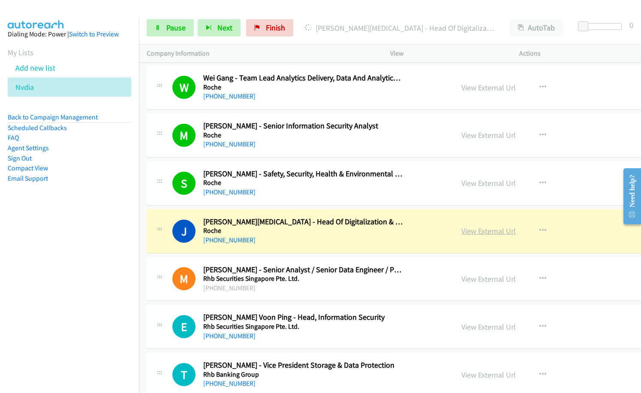
click at [465, 232] on link "View External Url" at bounding box center [488, 231] width 54 height 10
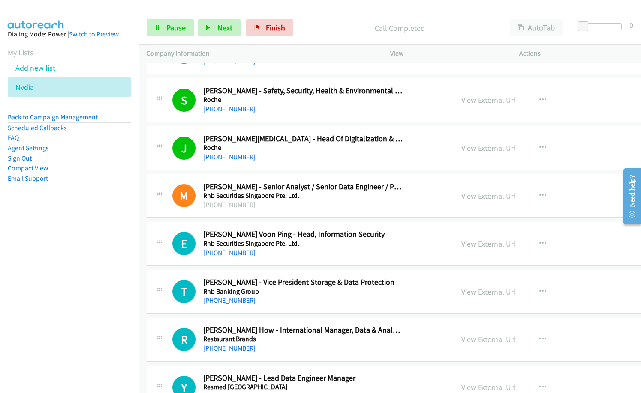
scroll to position [2700, 0]
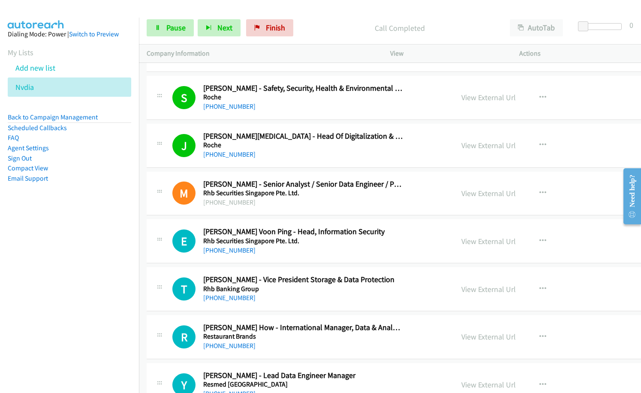
click at [289, 143] on h5 "Roche" at bounding box center [303, 145] width 200 height 9
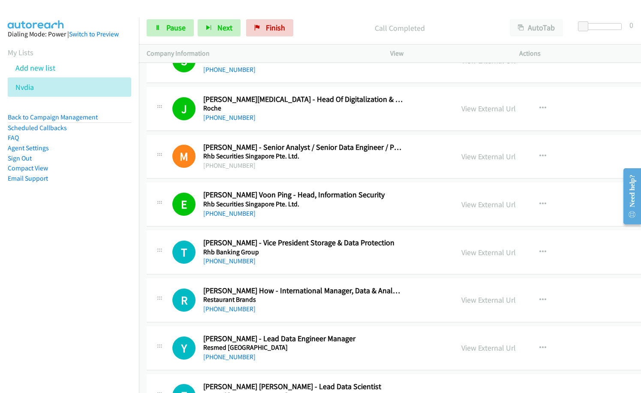
scroll to position [2785, 0]
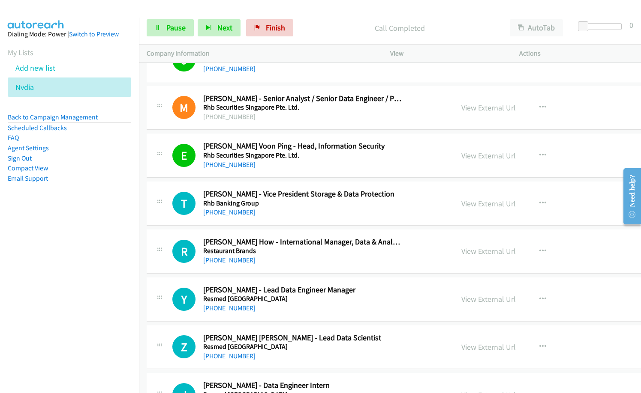
click at [110, 204] on aside "Dialing Mode: Power | Switch to Preview My Lists Add new list [GEOGRAPHIC_DATA]…" at bounding box center [69, 120] width 139 height 205
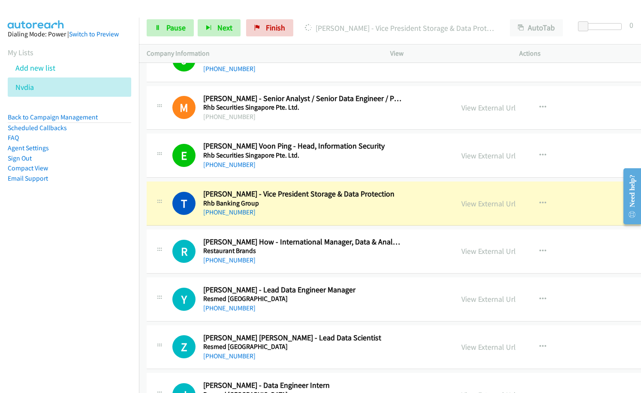
scroll to position [2828, 0]
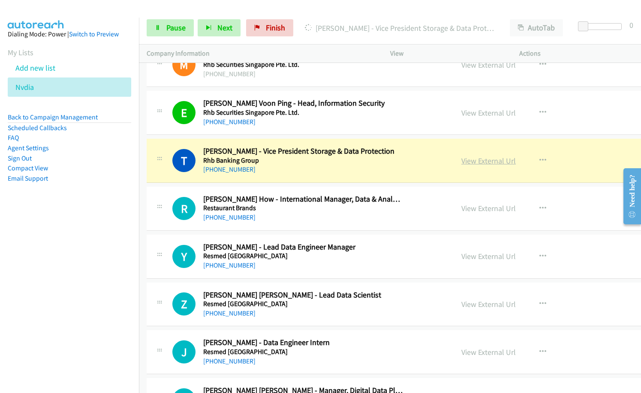
click at [472, 161] on link "View External Url" at bounding box center [488, 161] width 54 height 10
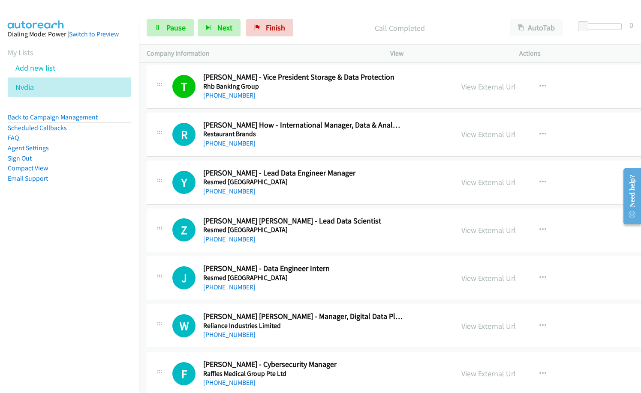
scroll to position [2914, 0]
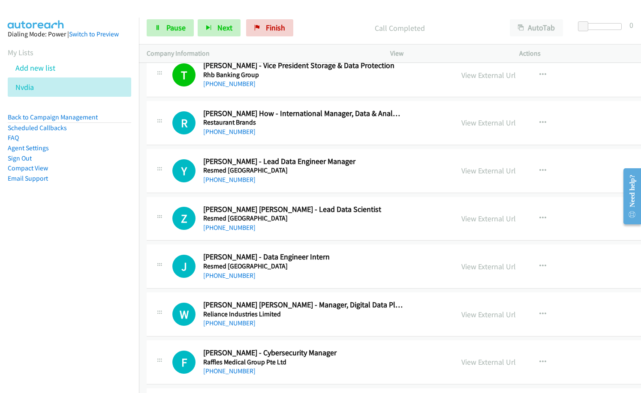
click at [291, 132] on div "[PHONE_NUMBER]" at bounding box center [303, 132] width 200 height 10
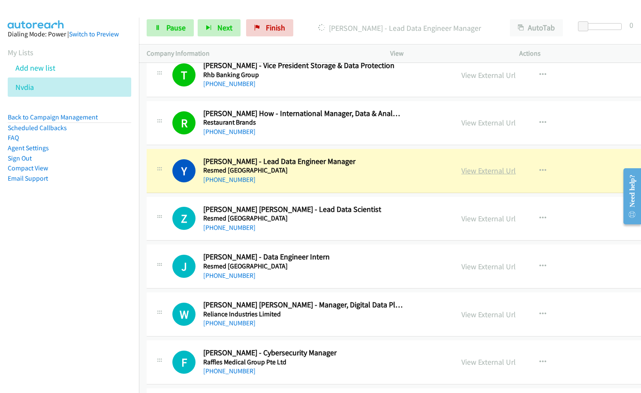
click at [498, 172] on link "View External Url" at bounding box center [488, 171] width 54 height 10
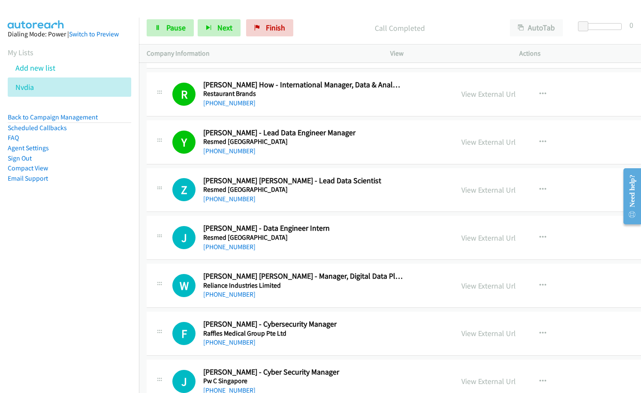
scroll to position [2957, 0]
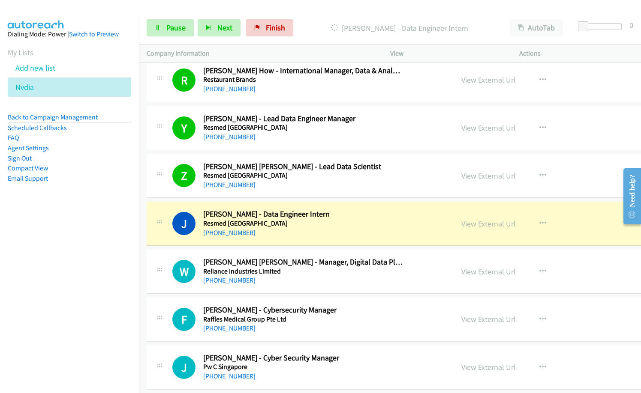
click at [317, 22] on p "[PERSON_NAME] - Data Engineer Intern" at bounding box center [399, 28] width 189 height 12
click at [71, 274] on nav "Dialing Mode: Power | Switch to Preview My Lists Add new list [GEOGRAPHIC_DATA]…" at bounding box center [69, 214] width 139 height 393
drag, startPoint x: 489, startPoint y: 223, endPoint x: 639, endPoint y: 283, distance: 161.8
click at [483, 222] on link "View External Url" at bounding box center [488, 224] width 54 height 10
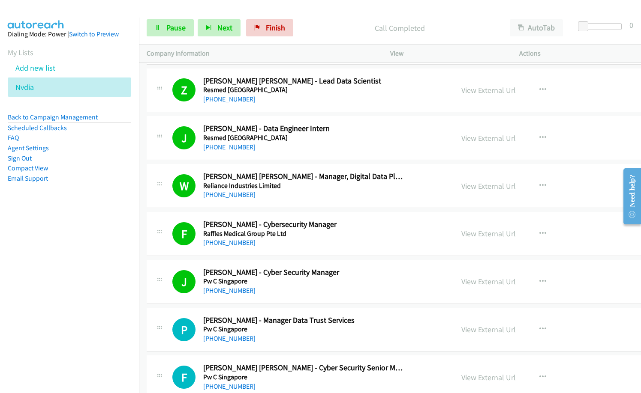
scroll to position [3128, 0]
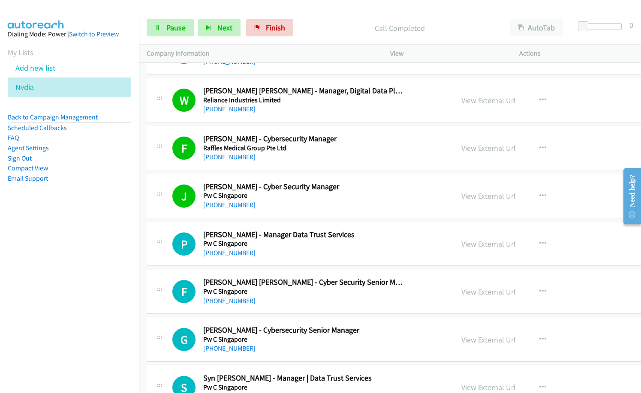
click at [74, 287] on nav "Dialing Mode: Power | Switch to Preview My Lists Add new list [GEOGRAPHIC_DATA]…" at bounding box center [69, 214] width 139 height 393
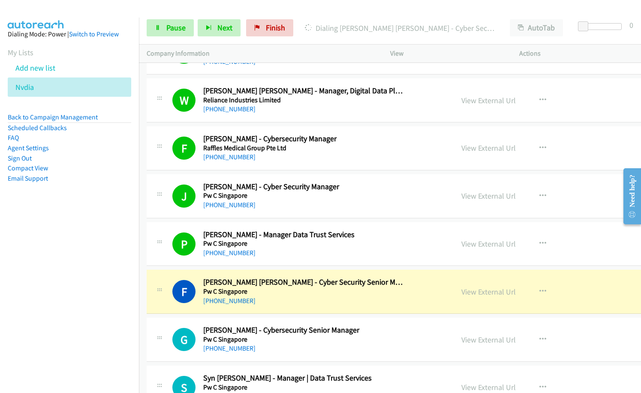
drag, startPoint x: 68, startPoint y: 310, endPoint x: 165, endPoint y: 304, distance: 97.9
click at [68, 309] on nav "Dialing Mode: Power | Switch to Preview My Lists Add new list [GEOGRAPHIC_DATA]…" at bounding box center [69, 214] width 139 height 393
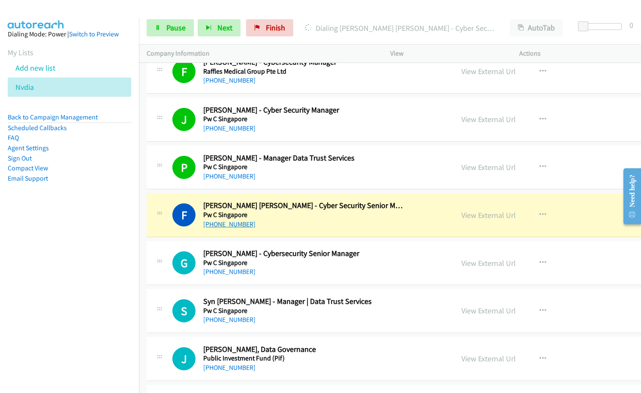
scroll to position [3214, 0]
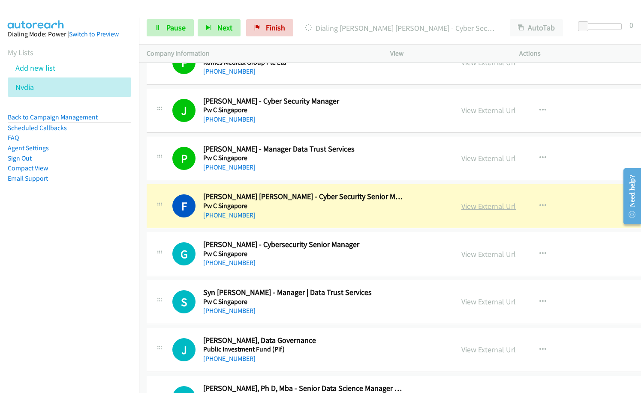
click at [488, 205] on link "View External Url" at bounding box center [488, 206] width 54 height 10
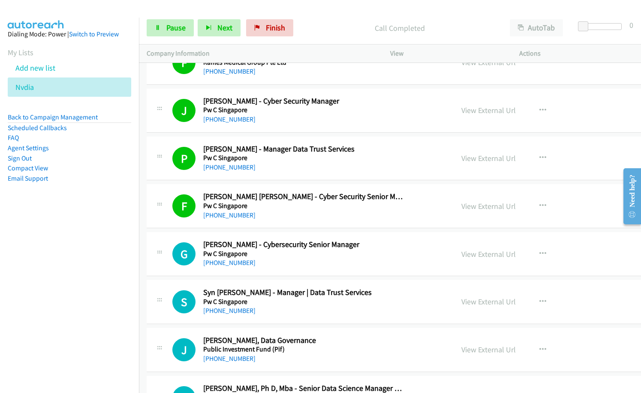
click at [305, 264] on div "[PHONE_NUMBER]" at bounding box center [303, 263] width 200 height 10
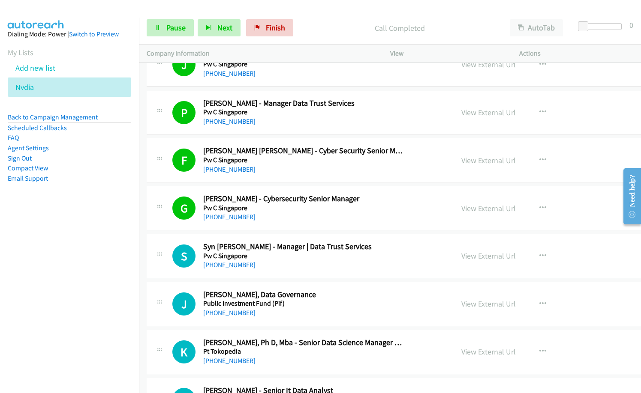
scroll to position [3343, 0]
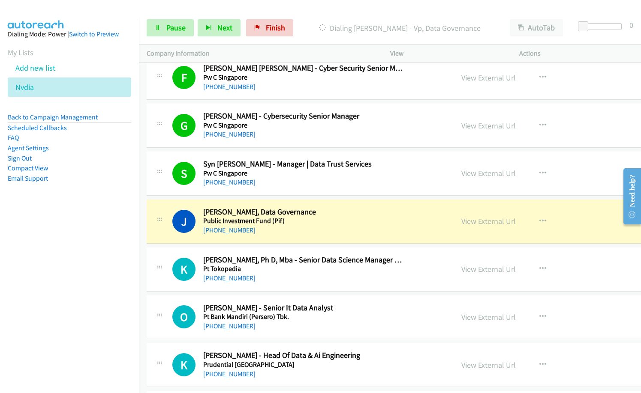
click at [72, 297] on nav "Dialing Mode: Power | Switch to Preview My Lists Add new list [GEOGRAPHIC_DATA]…" at bounding box center [69, 214] width 139 height 393
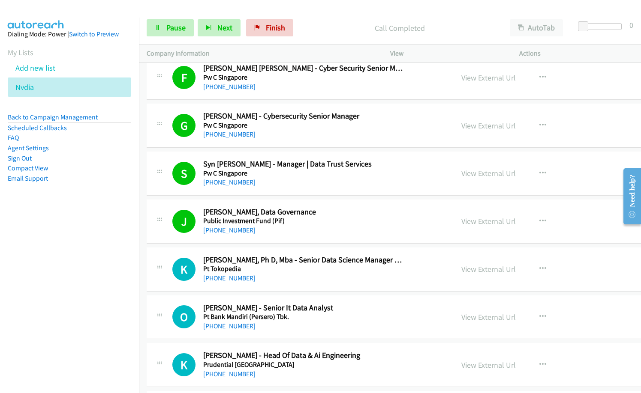
click at [117, 251] on nav "Dialing Mode: Power | Switch to Preview My Lists Add new list [GEOGRAPHIC_DATA]…" at bounding box center [69, 214] width 139 height 393
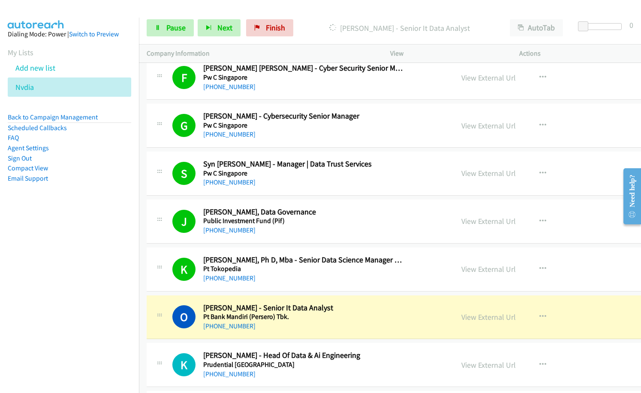
click at [327, 228] on div "[PHONE_NUMBER]" at bounding box center [303, 230] width 200 height 10
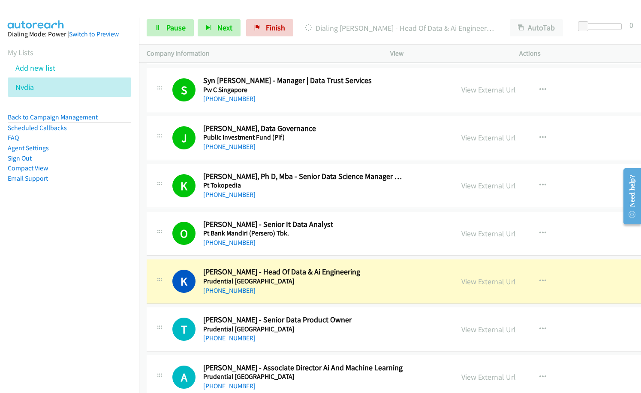
scroll to position [3428, 0]
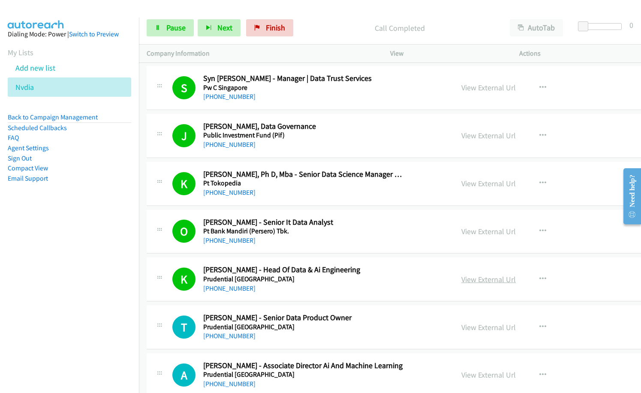
click at [472, 282] on link "View External Url" at bounding box center [488, 280] width 54 height 10
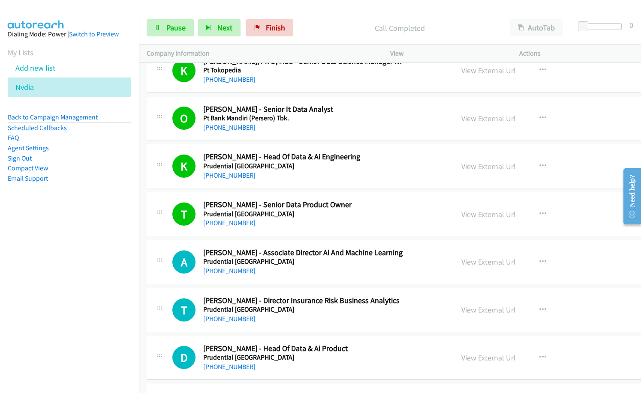
scroll to position [3557, 0]
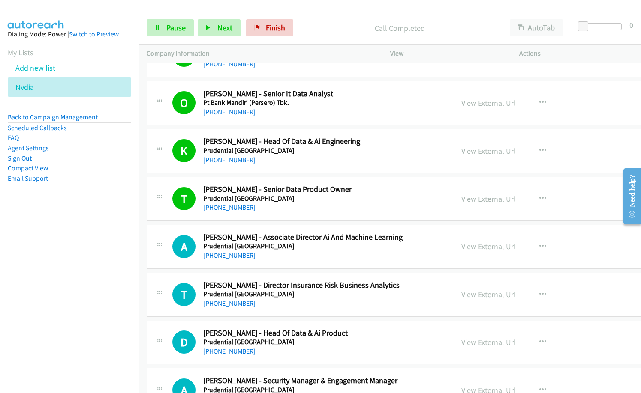
click at [71, 267] on nav "Dialing Mode: Power | Switch to Preview My Lists Add new list [GEOGRAPHIC_DATA]…" at bounding box center [69, 214] width 139 height 393
click at [322, 33] on p "Call Completed" at bounding box center [399, 28] width 189 height 12
click at [165, 31] on link "Pause" at bounding box center [170, 27] width 47 height 17
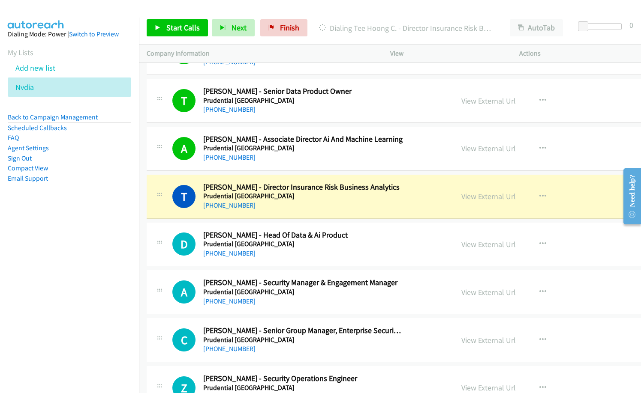
scroll to position [3685, 0]
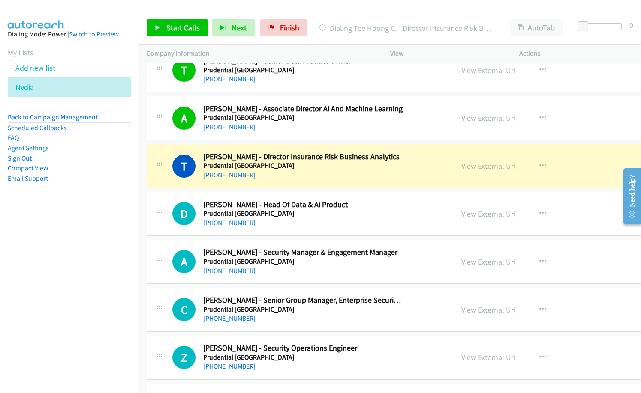
click at [69, 311] on nav "Dialing Mode: Power | Switch to Preview My Lists Add new list [GEOGRAPHIC_DATA]…" at bounding box center [69, 214] width 139 height 393
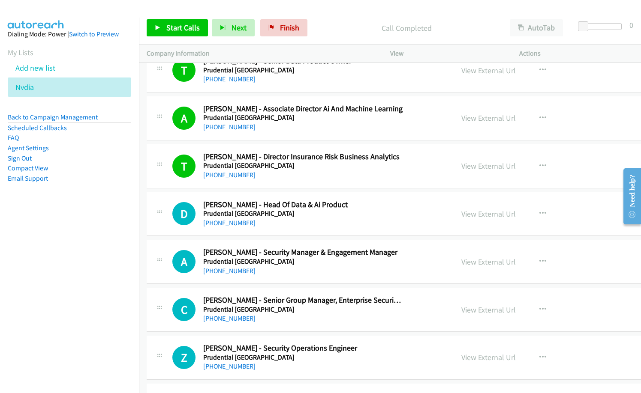
click at [328, 27] on p "Call Completed" at bounding box center [406, 28] width 175 height 12
click at [337, 25] on p "Call Completed" at bounding box center [406, 28] width 175 height 12
click at [324, 25] on p "Call Completed" at bounding box center [406, 28] width 175 height 12
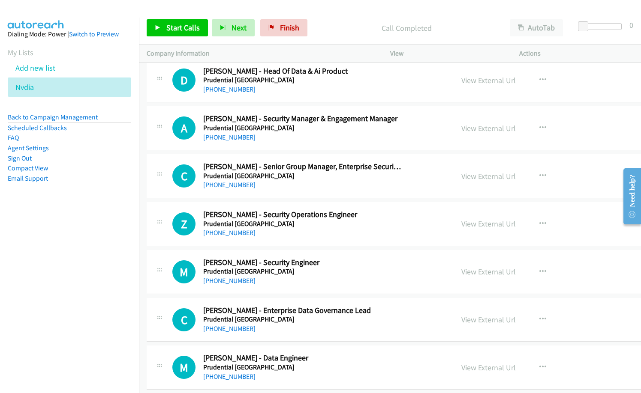
scroll to position [3771, 0]
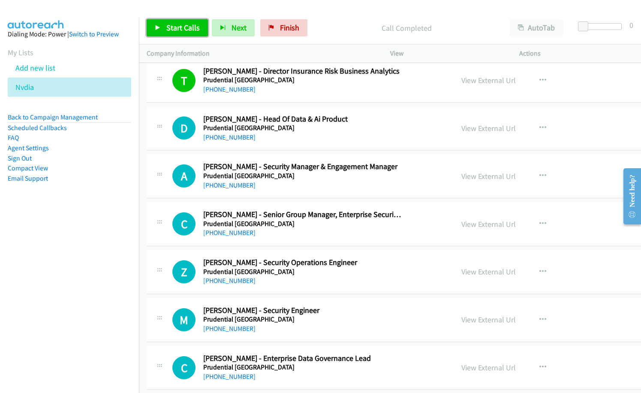
click at [183, 30] on span "Start Calls" at bounding box center [182, 28] width 33 height 10
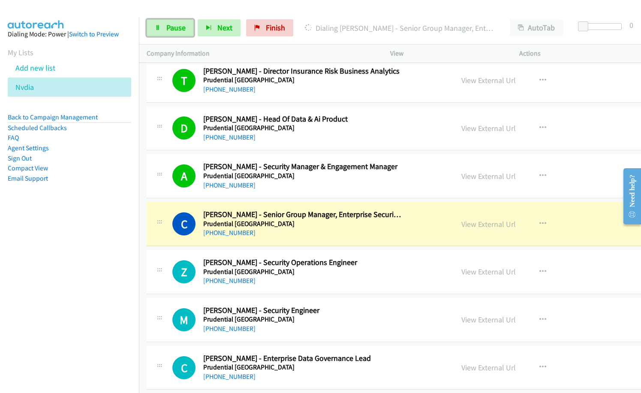
drag, startPoint x: 179, startPoint y: 29, endPoint x: 273, endPoint y: 63, distance: 99.5
click at [179, 29] on span "Pause" at bounding box center [175, 28] width 19 height 10
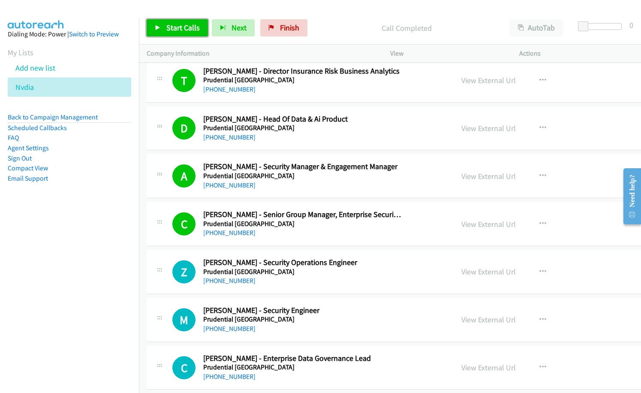
click at [191, 26] on span "Start Calls" at bounding box center [182, 28] width 33 height 10
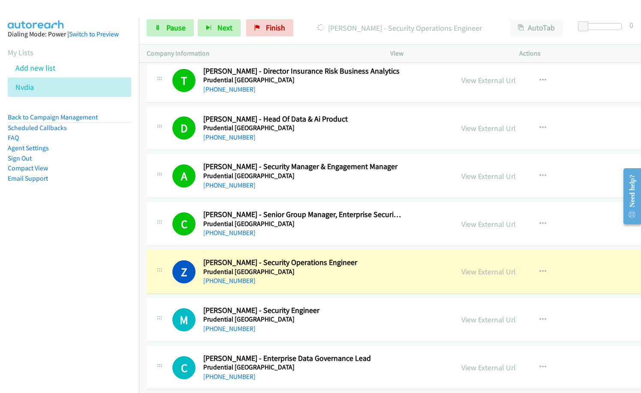
click at [95, 279] on nav "Dialing Mode: Power | Switch to Preview My Lists Add new list [GEOGRAPHIC_DATA]…" at bounding box center [69, 214] width 139 height 393
drag, startPoint x: 76, startPoint y: 273, endPoint x: 158, endPoint y: 269, distance: 81.5
click at [78, 273] on nav "Dialing Mode: Power | Switch to Preview My Lists Add new list [GEOGRAPHIC_DATA]…" at bounding box center [69, 214] width 139 height 393
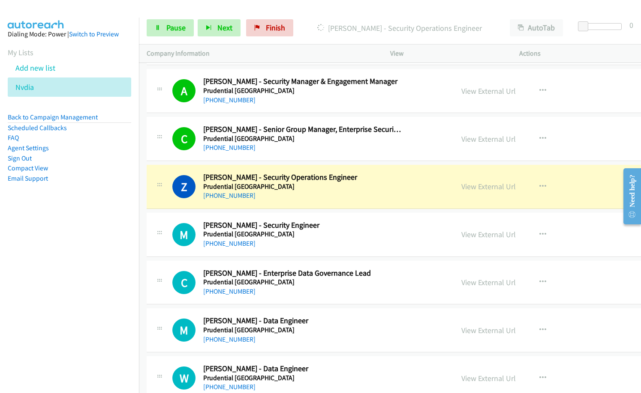
scroll to position [3857, 0]
click at [492, 188] on link "View External Url" at bounding box center [488, 186] width 54 height 10
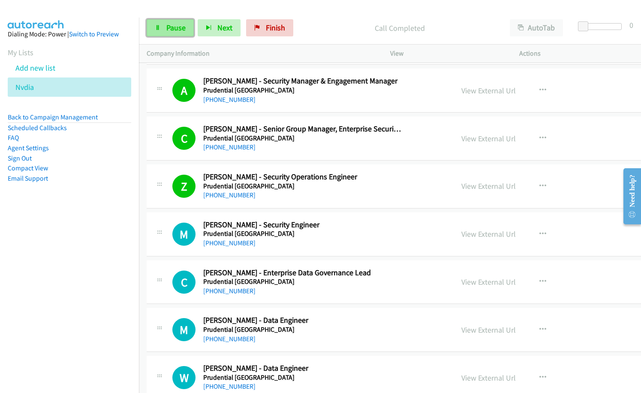
click at [171, 27] on span "Pause" at bounding box center [175, 28] width 19 height 10
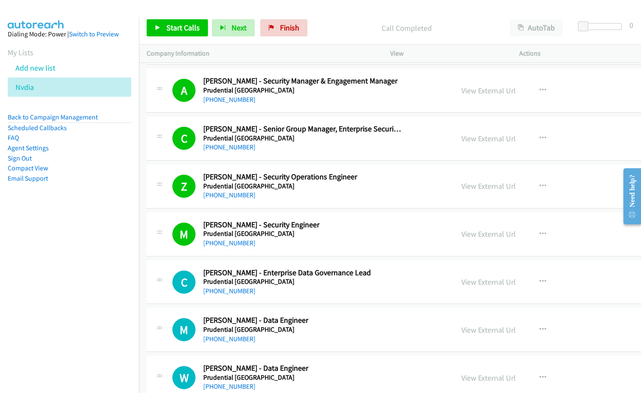
drag, startPoint x: 314, startPoint y: 43, endPoint x: 411, endPoint y: 0, distance: 105.7
click at [315, 43] on div "Start Calls Pause Next Finish Call Completed AutoTab AutoTab 0" at bounding box center [390, 28] width 502 height 33
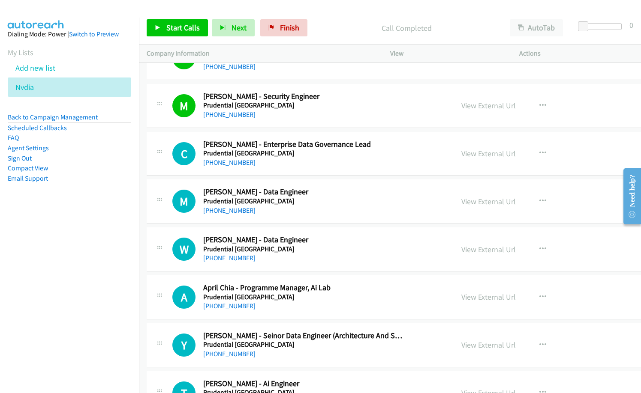
scroll to position [3900, 0]
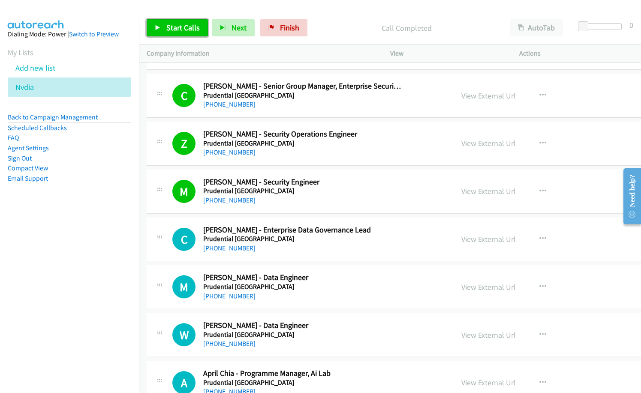
click at [184, 25] on span "Start Calls" at bounding box center [182, 28] width 33 height 10
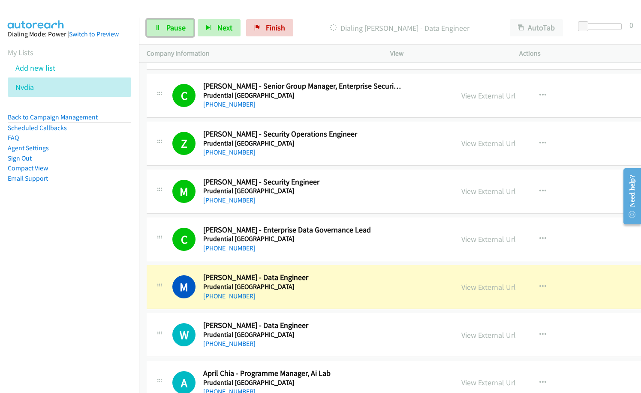
drag, startPoint x: 177, startPoint y: 30, endPoint x: 326, endPoint y: 74, distance: 155.9
click at [177, 29] on span "Pause" at bounding box center [175, 28] width 19 height 10
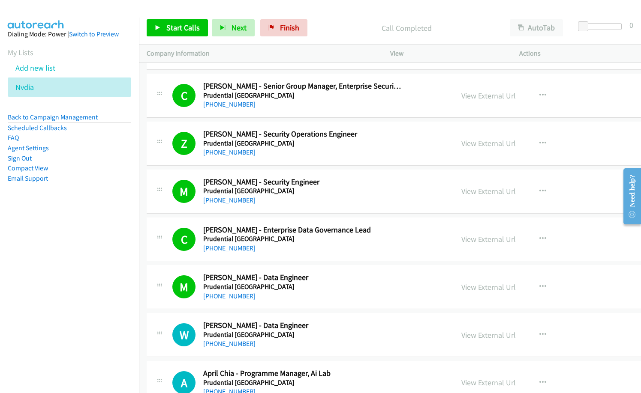
drag, startPoint x: 364, startPoint y: 292, endPoint x: 375, endPoint y: 292, distance: 11.1
click at [364, 292] on div "[PHONE_NUMBER]" at bounding box center [303, 296] width 200 height 10
click at [496, 285] on link "View External Url" at bounding box center [488, 287] width 54 height 10
click at [468, 236] on link "View External Url" at bounding box center [488, 239] width 54 height 10
click at [176, 29] on span "Start Calls" at bounding box center [182, 28] width 33 height 10
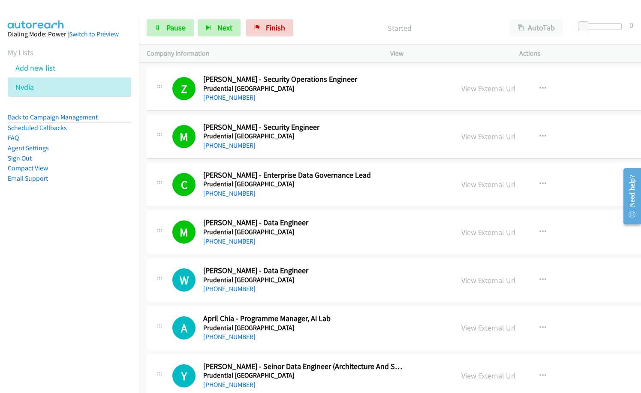
scroll to position [4028, 0]
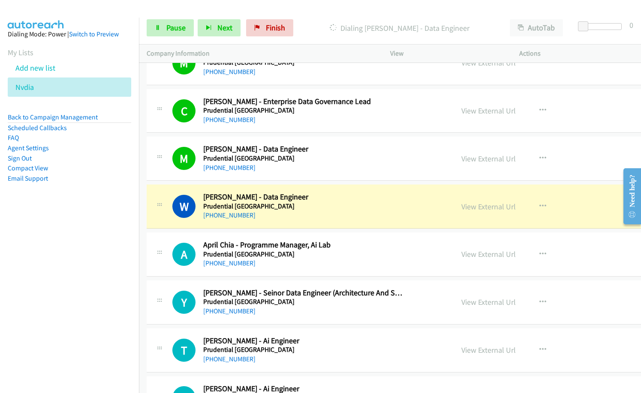
drag, startPoint x: 337, startPoint y: 202, endPoint x: 374, endPoint y: 212, distance: 38.6
click at [337, 202] on h5 "Prudential [GEOGRAPHIC_DATA]" at bounding box center [303, 206] width 200 height 9
click at [476, 207] on link "View External Url" at bounding box center [488, 207] width 54 height 10
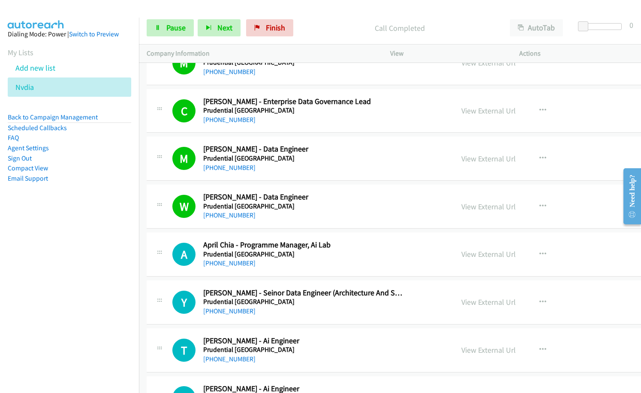
scroll to position [4071, 0]
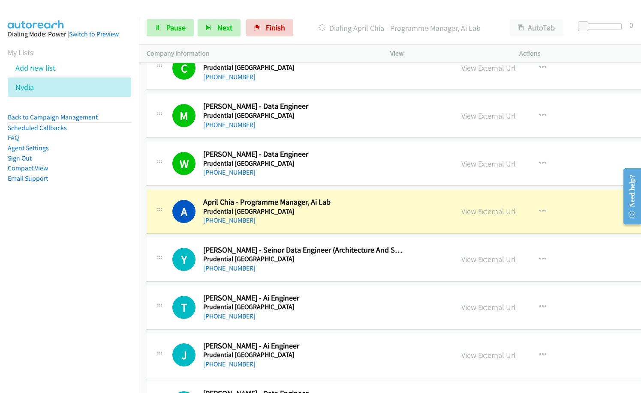
click at [294, 276] on div "Y Callback Scheduled [PERSON_NAME] - Seinor Data Engineer (Architecture And Sol…" at bounding box center [438, 260] width 583 height 44
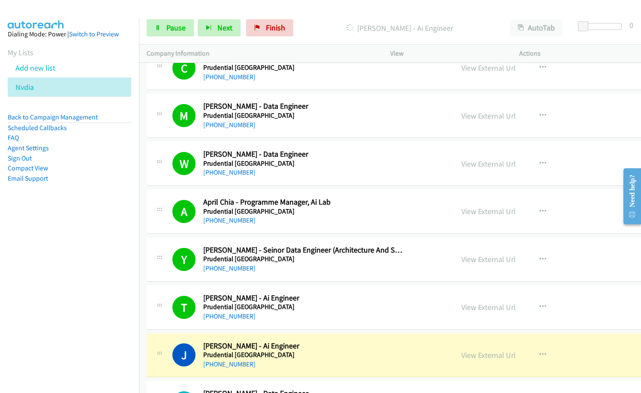
drag, startPoint x: 310, startPoint y: 304, endPoint x: 457, endPoint y: 340, distance: 151.7
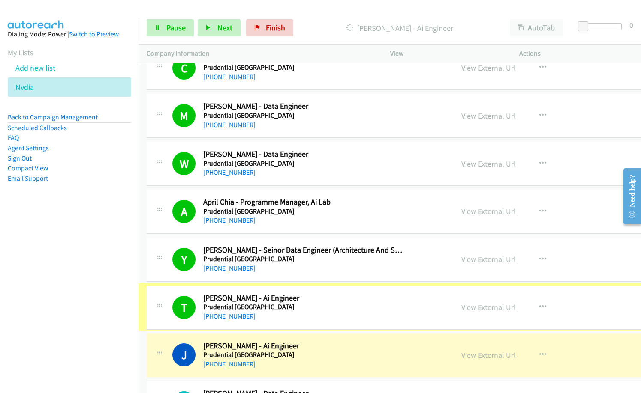
scroll to position [4200, 0]
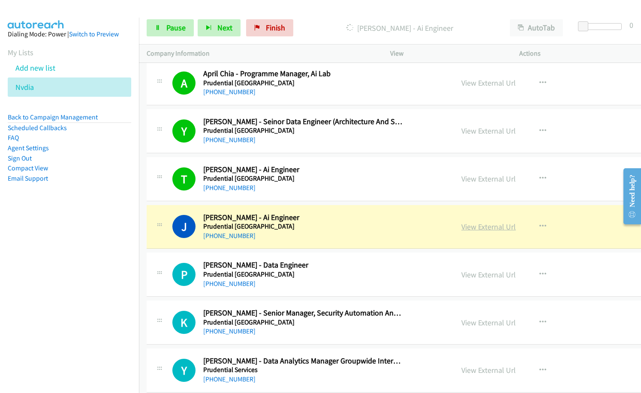
click at [482, 227] on link "View External Url" at bounding box center [488, 227] width 54 height 10
click at [163, 27] on link "Pause" at bounding box center [170, 27] width 47 height 17
click at [326, 25] on p "Paused" at bounding box center [406, 28] width 175 height 12
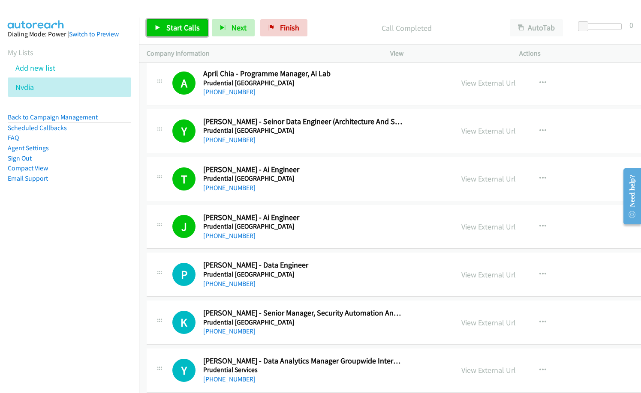
click at [172, 30] on span "Start Calls" at bounding box center [182, 28] width 33 height 10
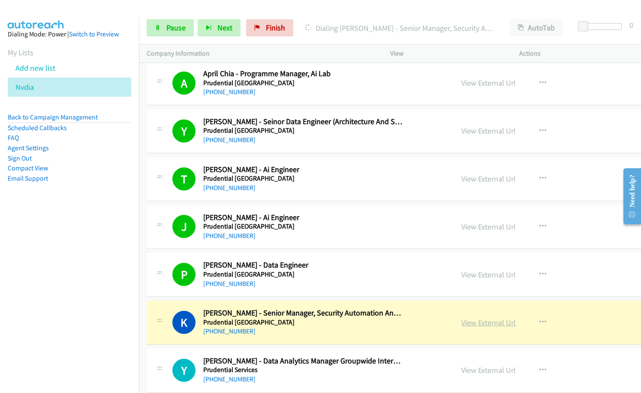
click at [505, 323] on link "View External Url" at bounding box center [488, 323] width 54 height 10
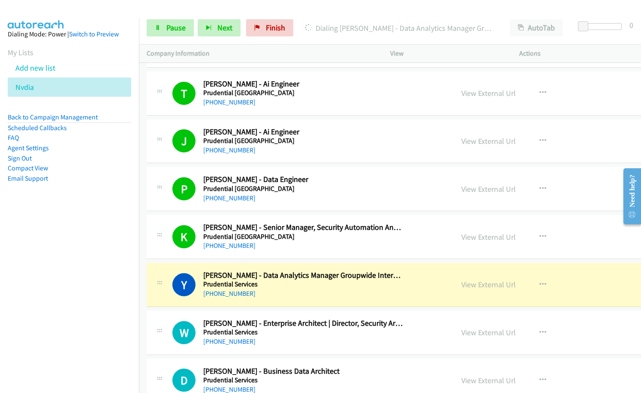
scroll to position [4371, 0]
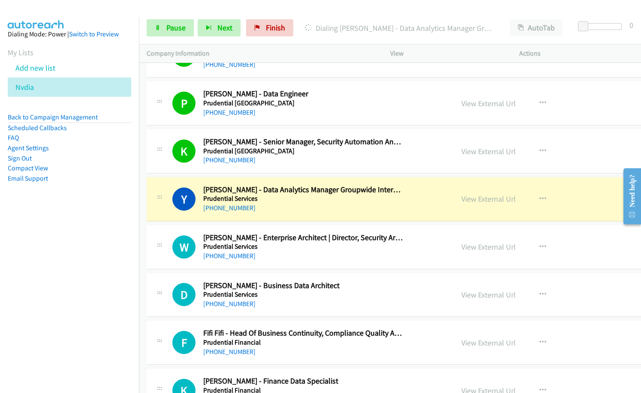
click at [280, 204] on div "[PHONE_NUMBER]" at bounding box center [303, 208] width 200 height 10
click at [483, 198] on link "View External Url" at bounding box center [488, 199] width 54 height 10
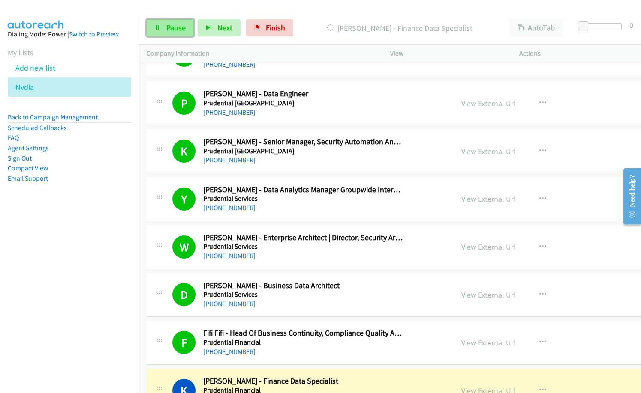
click at [165, 26] on link "Pause" at bounding box center [170, 27] width 47 height 17
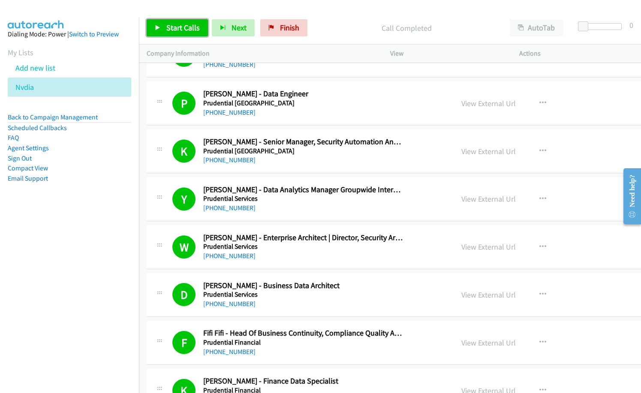
click at [168, 31] on span "Start Calls" at bounding box center [182, 28] width 33 height 10
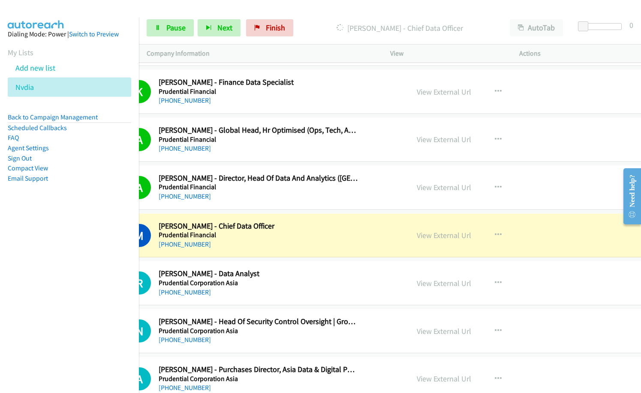
scroll to position [4670, 0]
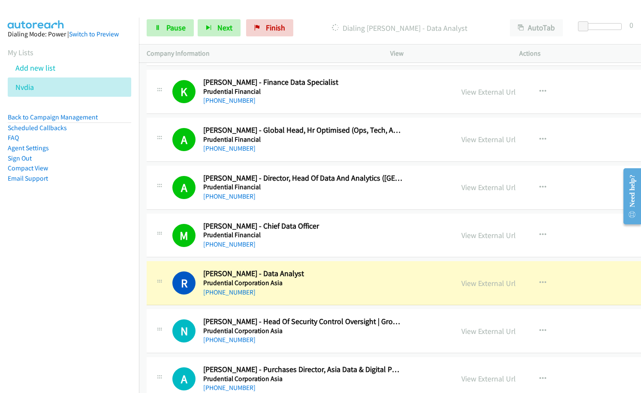
click at [324, 290] on div "[PHONE_NUMBER]" at bounding box center [303, 293] width 200 height 10
click at [480, 283] on link "View External Url" at bounding box center [488, 284] width 54 height 10
click at [174, 31] on span "Pause" at bounding box center [175, 28] width 19 height 10
click at [330, 31] on p "Paused" at bounding box center [406, 28] width 175 height 12
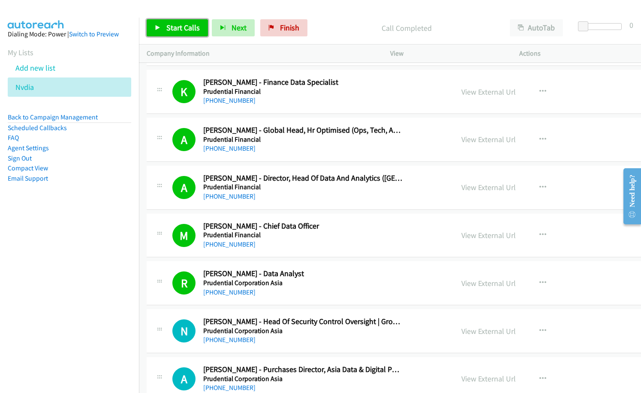
click at [192, 20] on link "Start Calls" at bounding box center [177, 27] width 61 height 17
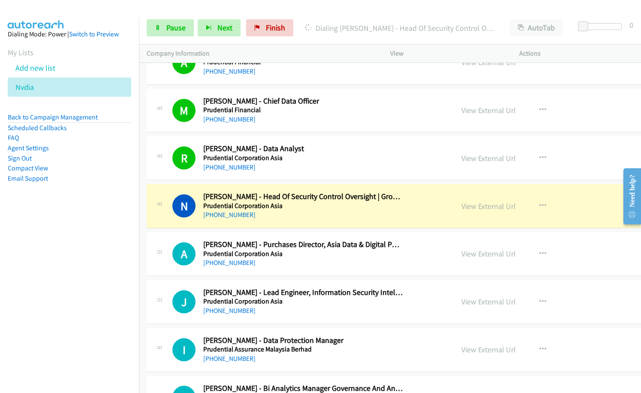
scroll to position [4799, 0]
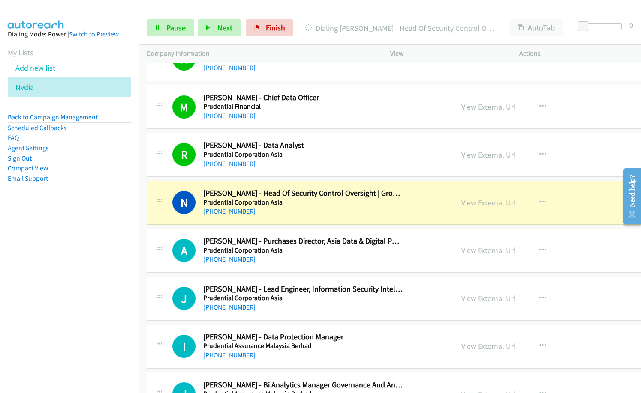
click at [270, 258] on div "[PHONE_NUMBER]" at bounding box center [303, 260] width 200 height 10
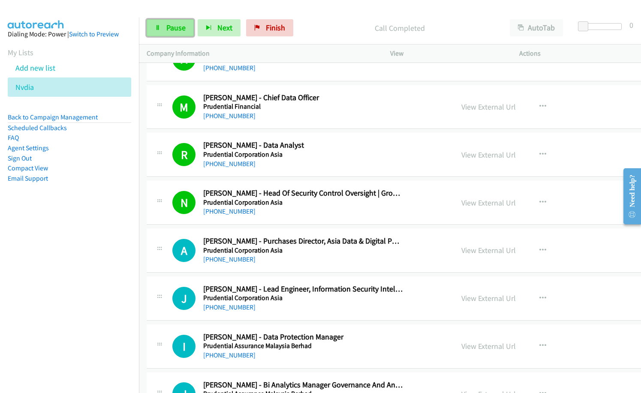
click at [171, 23] on span "Pause" at bounding box center [175, 28] width 19 height 10
click at [338, 306] on div "[PHONE_NUMBER]" at bounding box center [303, 308] width 200 height 10
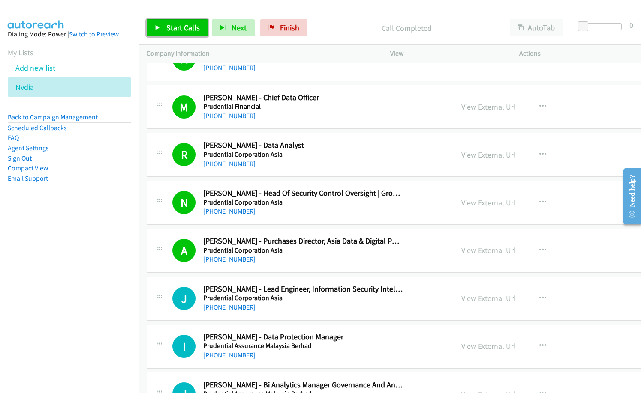
click at [165, 32] on link "Start Calls" at bounding box center [177, 27] width 61 height 17
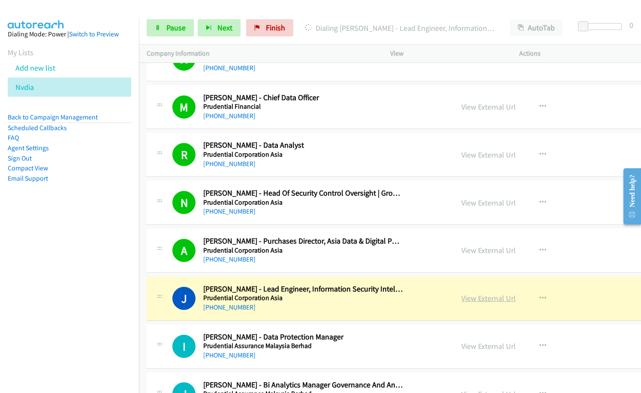
click at [489, 298] on link "View External Url" at bounding box center [488, 299] width 54 height 10
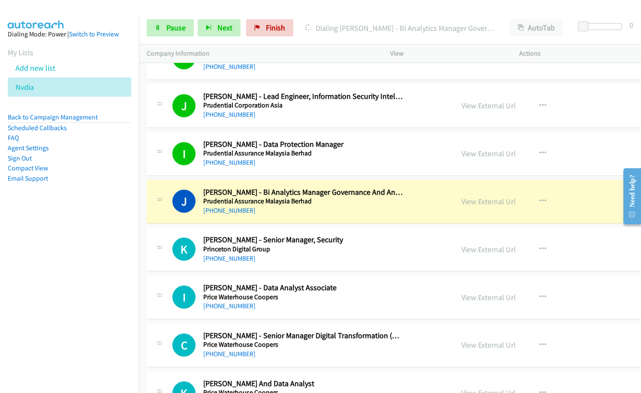
scroll to position [5056, 0]
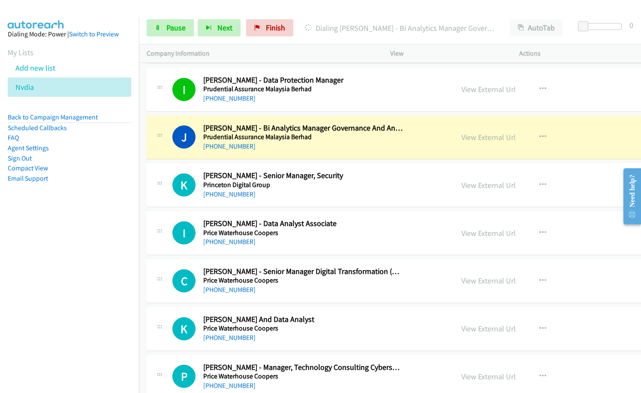
click at [119, 339] on nav "Dialing Mode: Power | Switch to Preview My Lists Add new list [GEOGRAPHIC_DATA]…" at bounding box center [69, 214] width 139 height 393
click at [18, 226] on nav "Dialing Mode: Power | Switch to Preview My Lists Add new list [GEOGRAPHIC_DATA]…" at bounding box center [69, 214] width 139 height 393
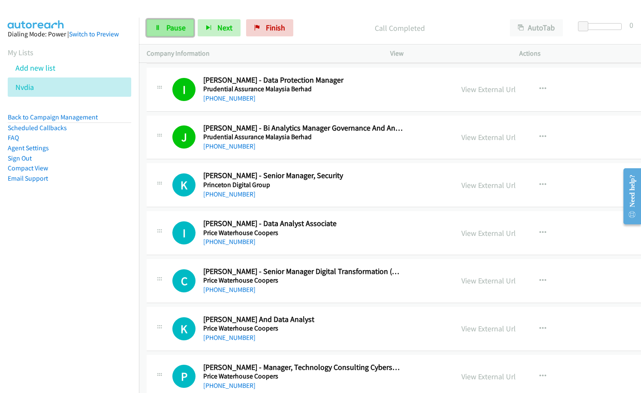
click at [156, 23] on link "Pause" at bounding box center [170, 27] width 47 height 17
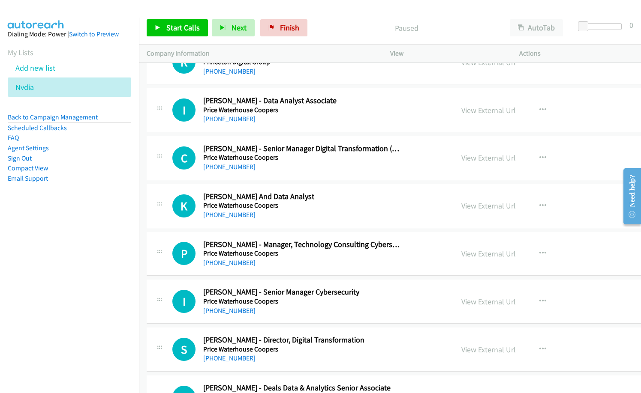
scroll to position [5184, 0]
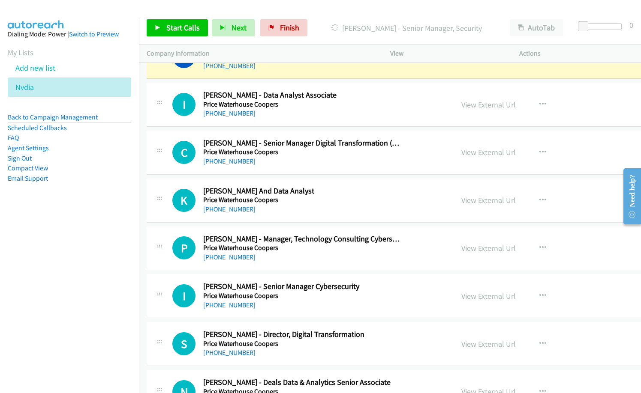
click at [341, 213] on div "[PHONE_NUMBER]" at bounding box center [303, 209] width 200 height 10
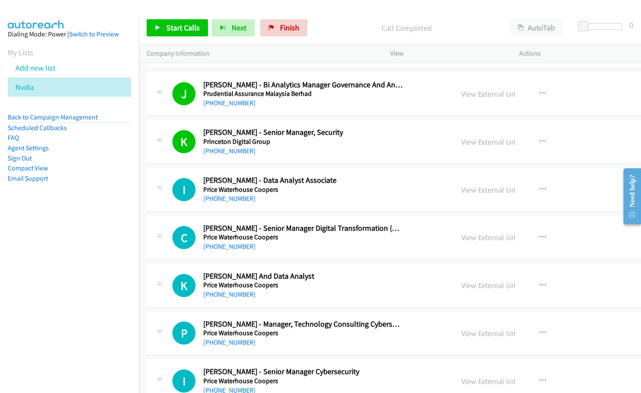
scroll to position [5099, 0]
click at [531, 192] on button "button" at bounding box center [542, 190] width 23 height 17
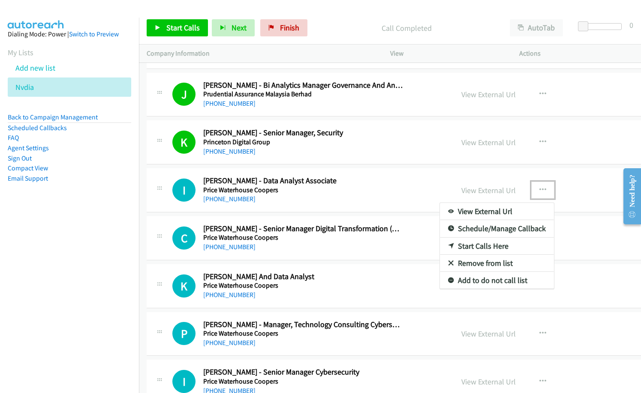
click at [464, 245] on link "Start Calls Here" at bounding box center [497, 246] width 114 height 17
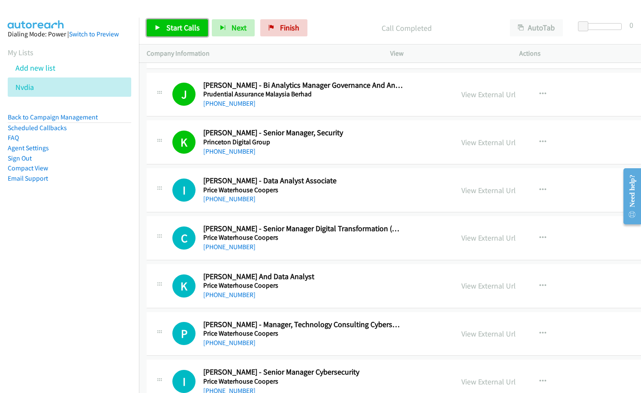
click at [186, 27] on span "Start Calls" at bounding box center [182, 28] width 33 height 10
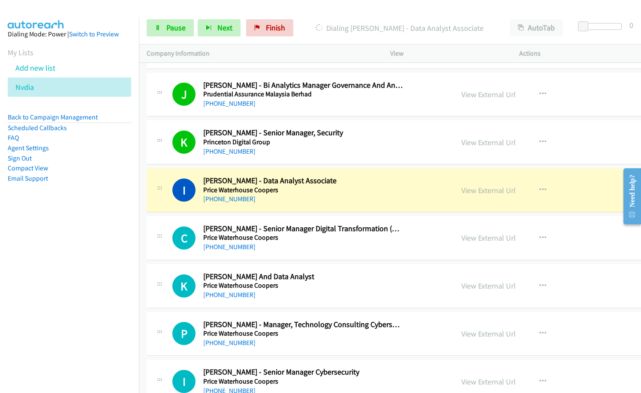
drag, startPoint x: 86, startPoint y: 264, endPoint x: 96, endPoint y: 264, distance: 10.3
click at [86, 264] on nav "Dialing Mode: Power | Switch to Preview My Lists Add new list [GEOGRAPHIC_DATA]…" at bounding box center [69, 214] width 139 height 393
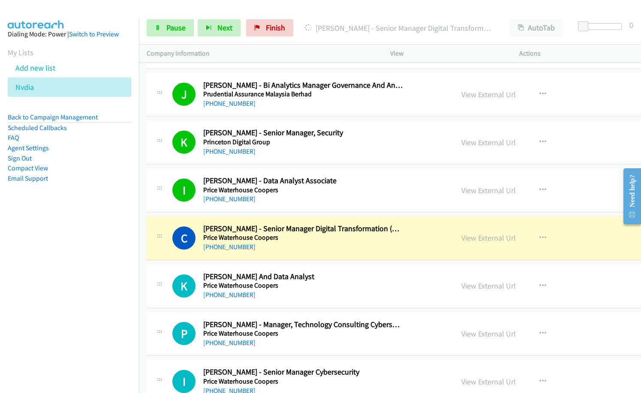
click at [225, 218] on div "C Callback Scheduled [PERSON_NAME] - Senior Manager Digital Transformation (Dig…" at bounding box center [438, 238] width 583 height 44
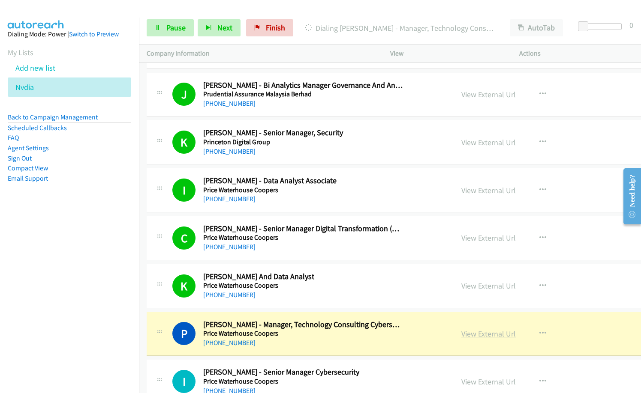
click at [479, 337] on link "View External Url" at bounding box center [488, 334] width 54 height 10
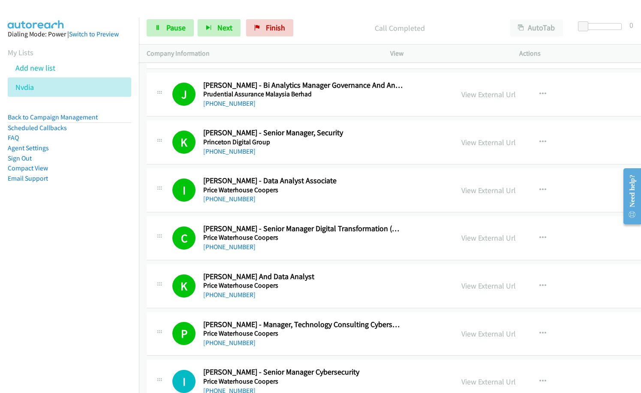
scroll to position [5227, 0]
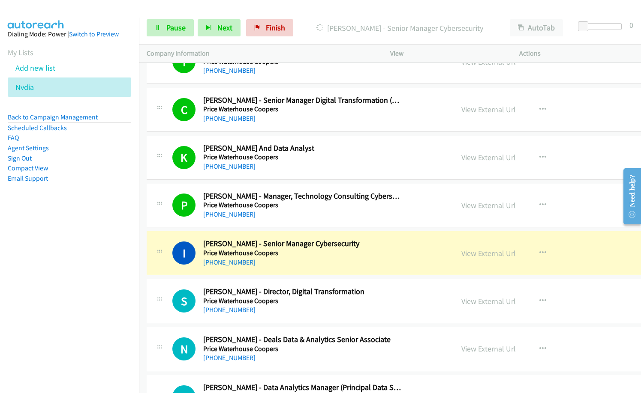
click at [327, 266] on div "[PHONE_NUMBER]" at bounding box center [303, 263] width 200 height 10
click at [482, 255] on link "View External Url" at bounding box center [488, 254] width 54 height 10
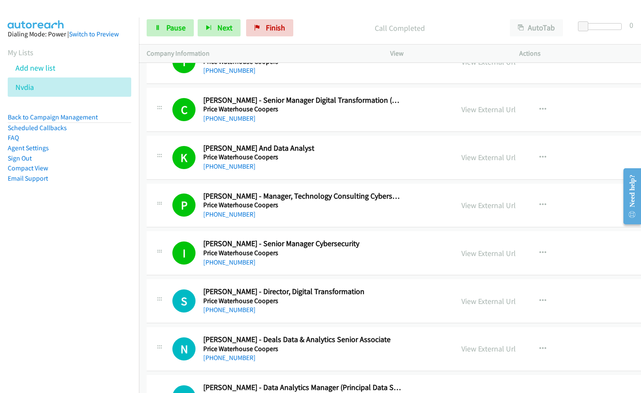
drag, startPoint x: 327, startPoint y: 40, endPoint x: 435, endPoint y: 0, distance: 114.6
click at [333, 36] on div "Start Calls Pause Next Finish Call Completed AutoTab AutoTab 0" at bounding box center [390, 28] width 502 height 33
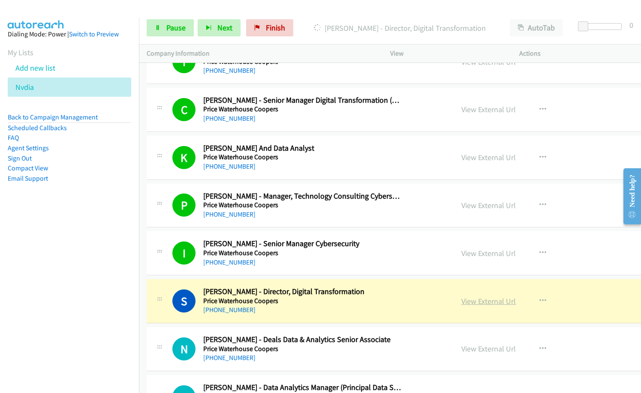
click at [481, 303] on link "View External Url" at bounding box center [488, 302] width 54 height 10
click at [179, 25] on span "Pause" at bounding box center [175, 28] width 19 height 10
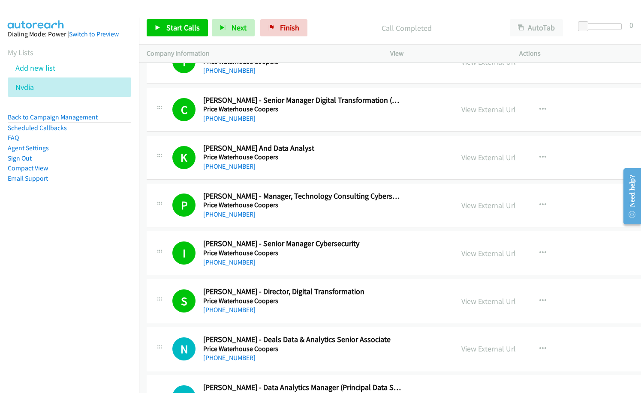
drag, startPoint x: 327, startPoint y: 24, endPoint x: 395, endPoint y: 0, distance: 71.6
click at [328, 24] on p "Call Completed" at bounding box center [406, 28] width 175 height 12
drag, startPoint x: 186, startPoint y: 32, endPoint x: 280, endPoint y: 39, distance: 94.5
click at [186, 31] on span "Start Calls" at bounding box center [182, 28] width 33 height 10
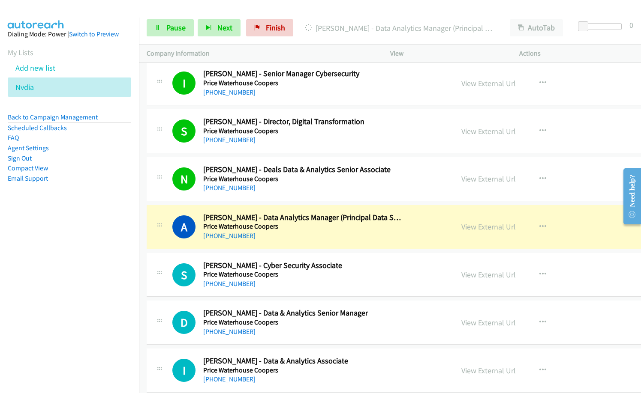
scroll to position [5399, 0]
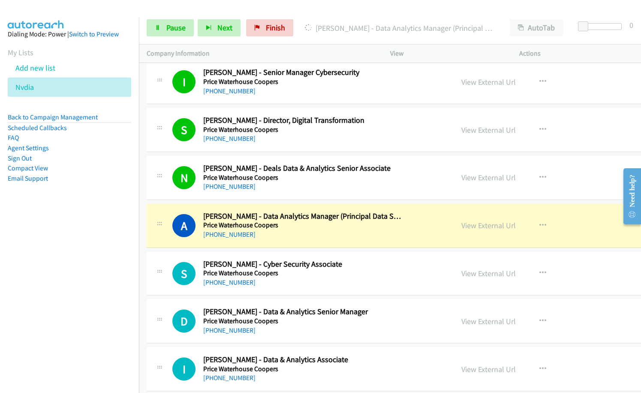
click at [59, 247] on nav "Dialing Mode: Power | Switch to Preview My Lists Add new list [GEOGRAPHIC_DATA]…" at bounding box center [69, 214] width 139 height 393
click at [497, 180] on link "View External Url" at bounding box center [488, 178] width 54 height 10
click at [174, 30] on span "Pause" at bounding box center [175, 28] width 19 height 10
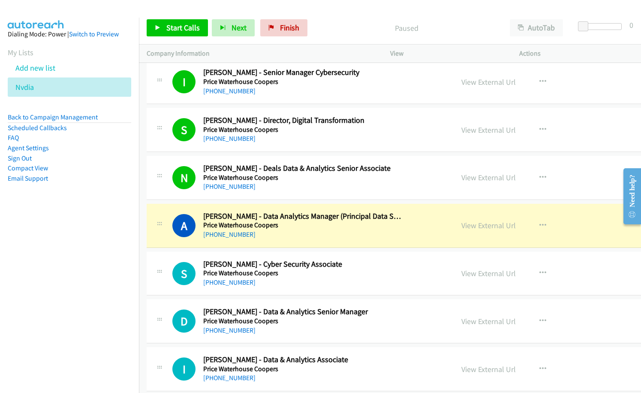
click at [304, 219] on h2 "[PERSON_NAME] - Data Analytics Manager (Principal Data Scientist)" at bounding box center [303, 217] width 200 height 10
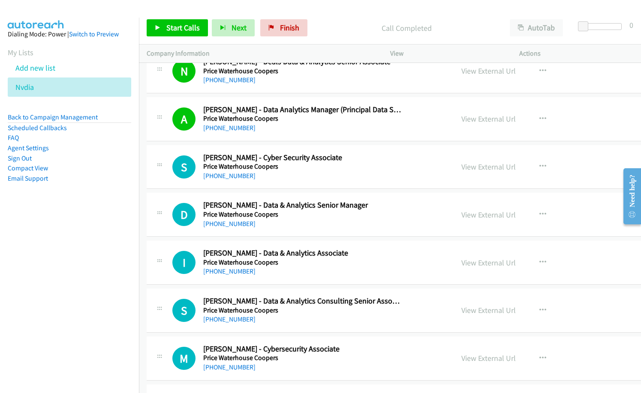
scroll to position [5527, 0]
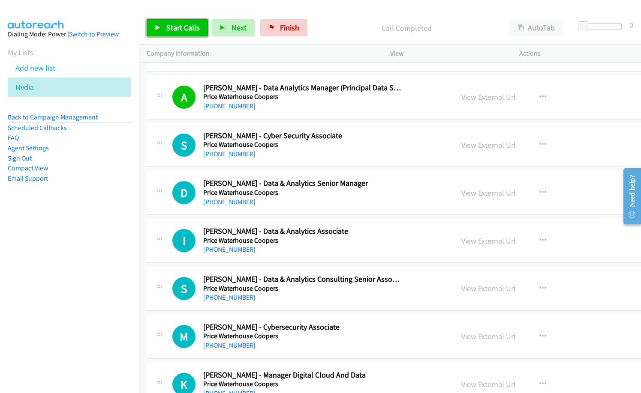
click at [181, 32] on span "Start Calls" at bounding box center [182, 28] width 33 height 10
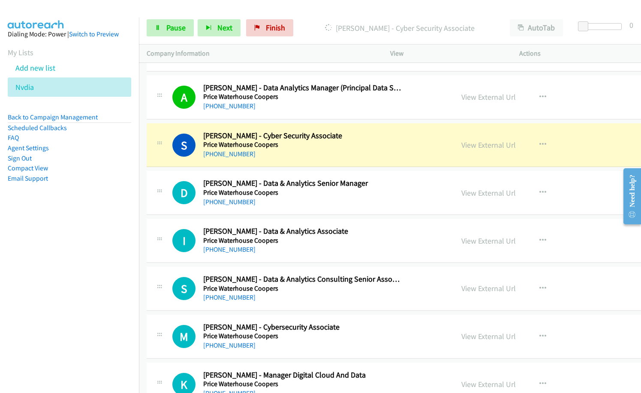
drag, startPoint x: 57, startPoint y: 260, endPoint x: 67, endPoint y: 258, distance: 9.7
click at [57, 260] on nav "Dialing Mode: Power | Switch to Preview My Lists Add new list [GEOGRAPHIC_DATA]…" at bounding box center [69, 214] width 139 height 393
click at [297, 160] on div "S Callback Scheduled [PERSON_NAME] - Cyber Security Associate Price Waterhouse …" at bounding box center [438, 145] width 583 height 44
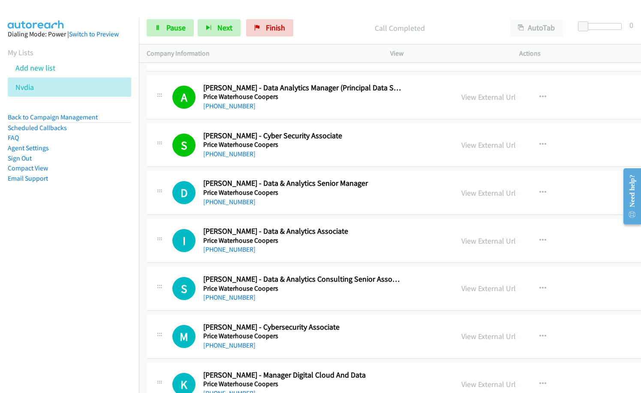
click at [304, 250] on div "[PHONE_NUMBER]" at bounding box center [303, 250] width 200 height 10
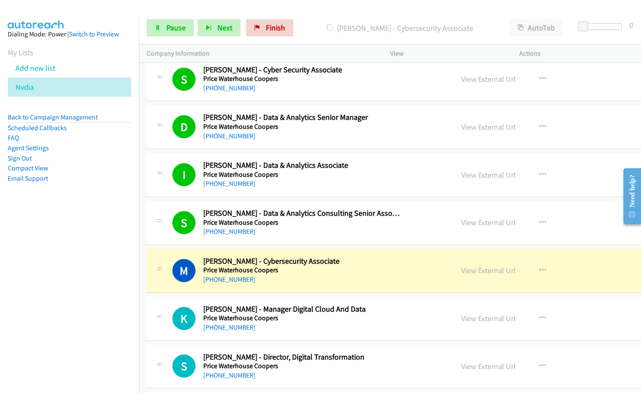
scroll to position [5613, 0]
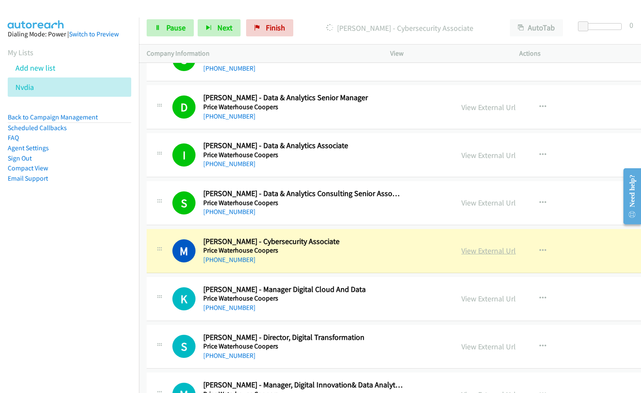
click at [469, 252] on link "View External Url" at bounding box center [488, 251] width 54 height 10
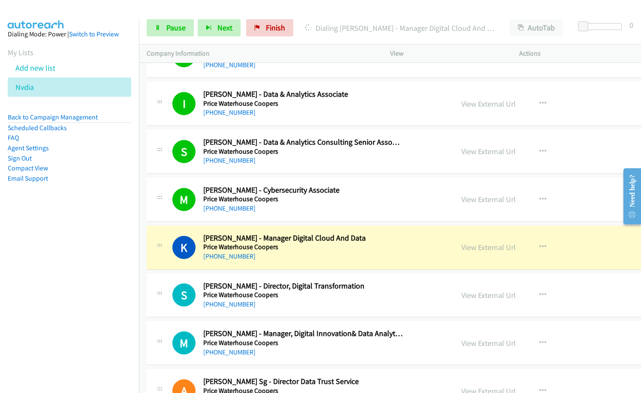
scroll to position [5741, 0]
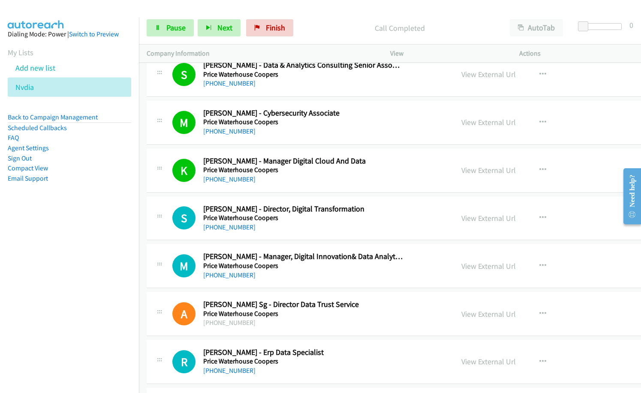
drag, startPoint x: 309, startPoint y: 229, endPoint x: 320, endPoint y: 228, distance: 10.7
click at [309, 229] on div "[PHONE_NUMBER]" at bounding box center [303, 227] width 200 height 10
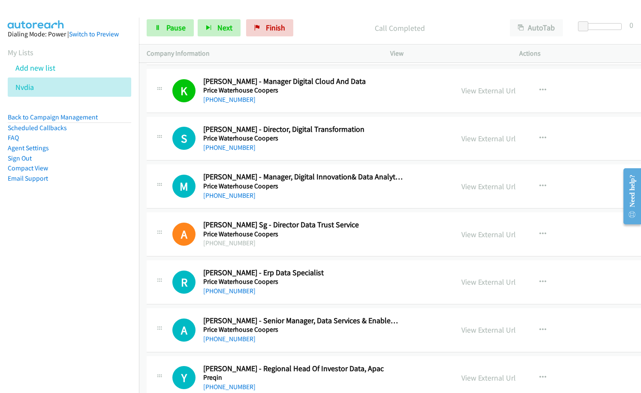
scroll to position [5827, 0]
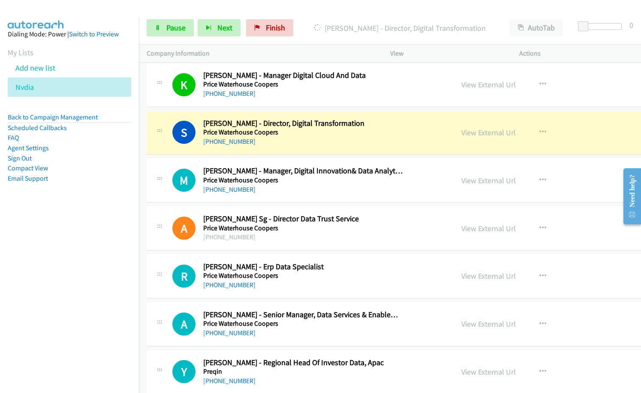
click at [119, 222] on aside "Dialing Mode: Power | Switch to Preview My Lists Add new list [GEOGRAPHIC_DATA]…" at bounding box center [69, 120] width 139 height 205
click at [464, 132] on link "View External Url" at bounding box center [488, 133] width 54 height 10
drag, startPoint x: 175, startPoint y: 30, endPoint x: 417, endPoint y: 117, distance: 256.7
click at [176, 30] on span "Pause" at bounding box center [175, 28] width 19 height 10
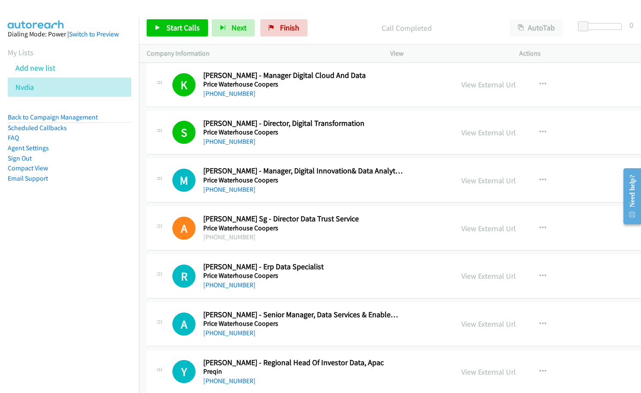
click at [332, 23] on p "Call Completed" at bounding box center [406, 28] width 175 height 12
click at [316, 258] on div "R Callback Scheduled [PERSON_NAME] - Erp Data Specialist Price Waterhouse Coope…" at bounding box center [438, 277] width 583 height 44
click at [284, 29] on span "Finish" at bounding box center [289, 28] width 19 height 10
